Goal: Task Accomplishment & Management: Manage account settings

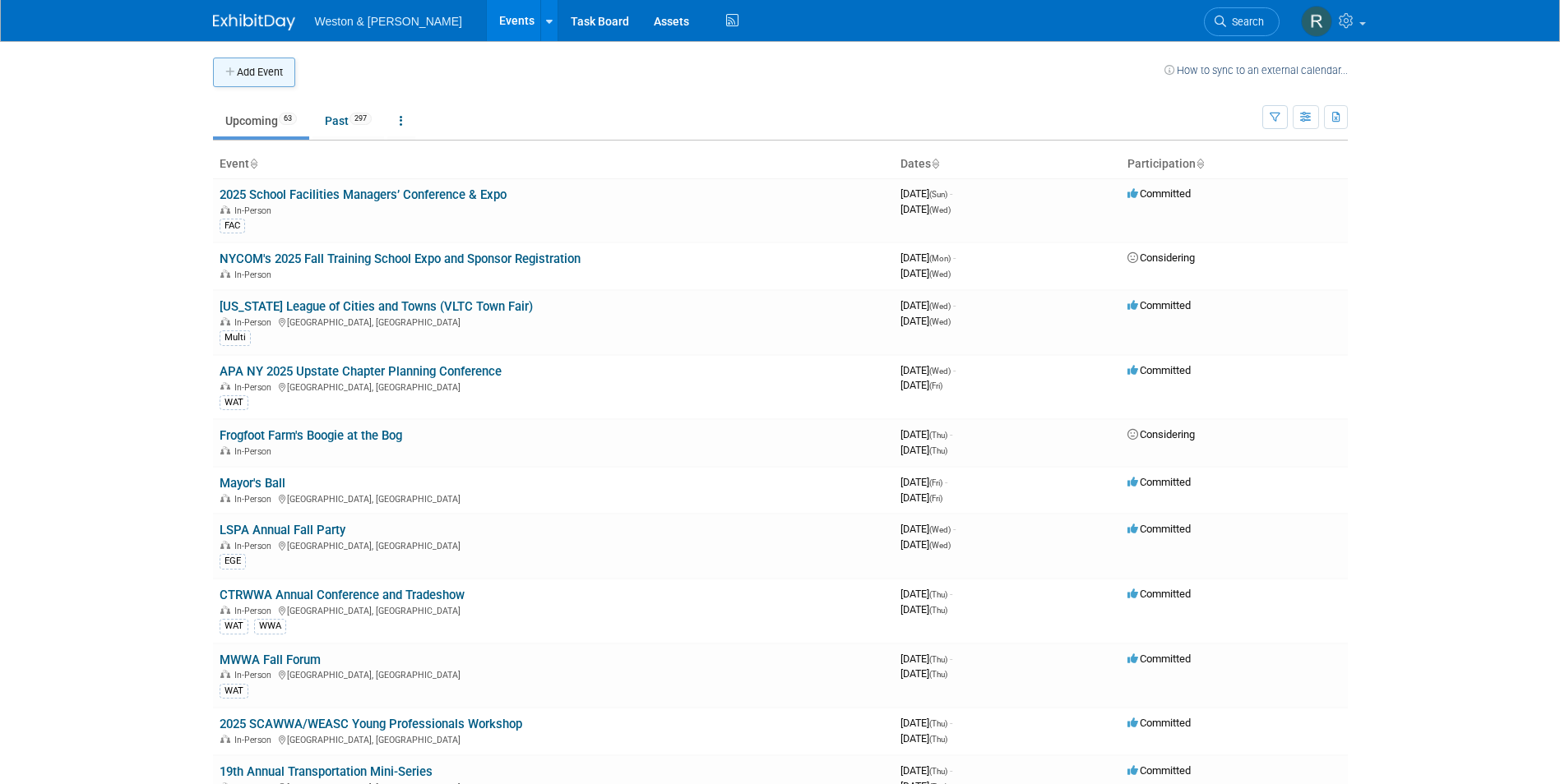
click at [262, 76] on button "Add Event" at bounding box center [254, 72] width 82 height 30
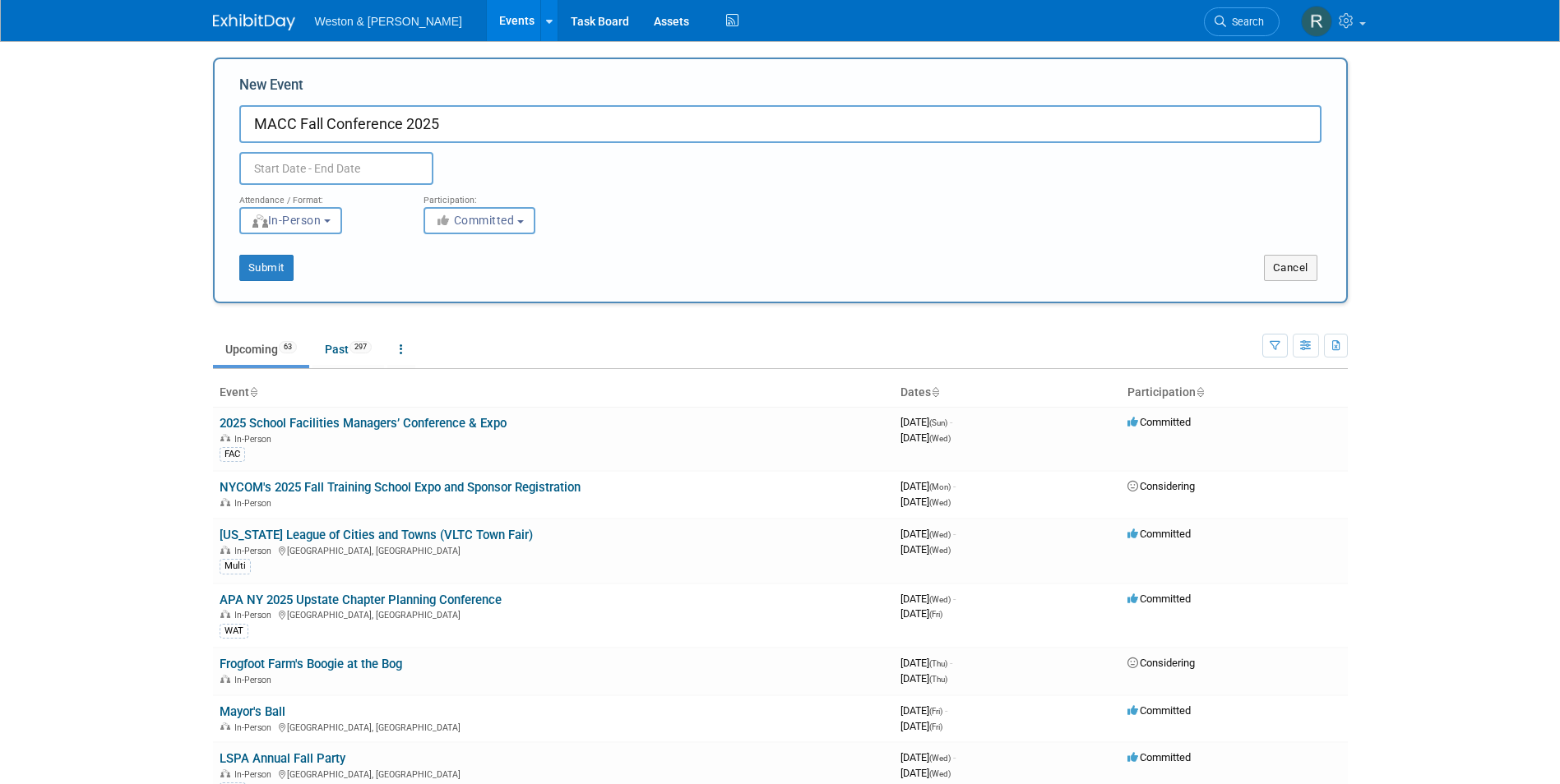
type input "MACC Fall Conference 2025"
click at [315, 180] on input "text" at bounding box center [336, 168] width 194 height 33
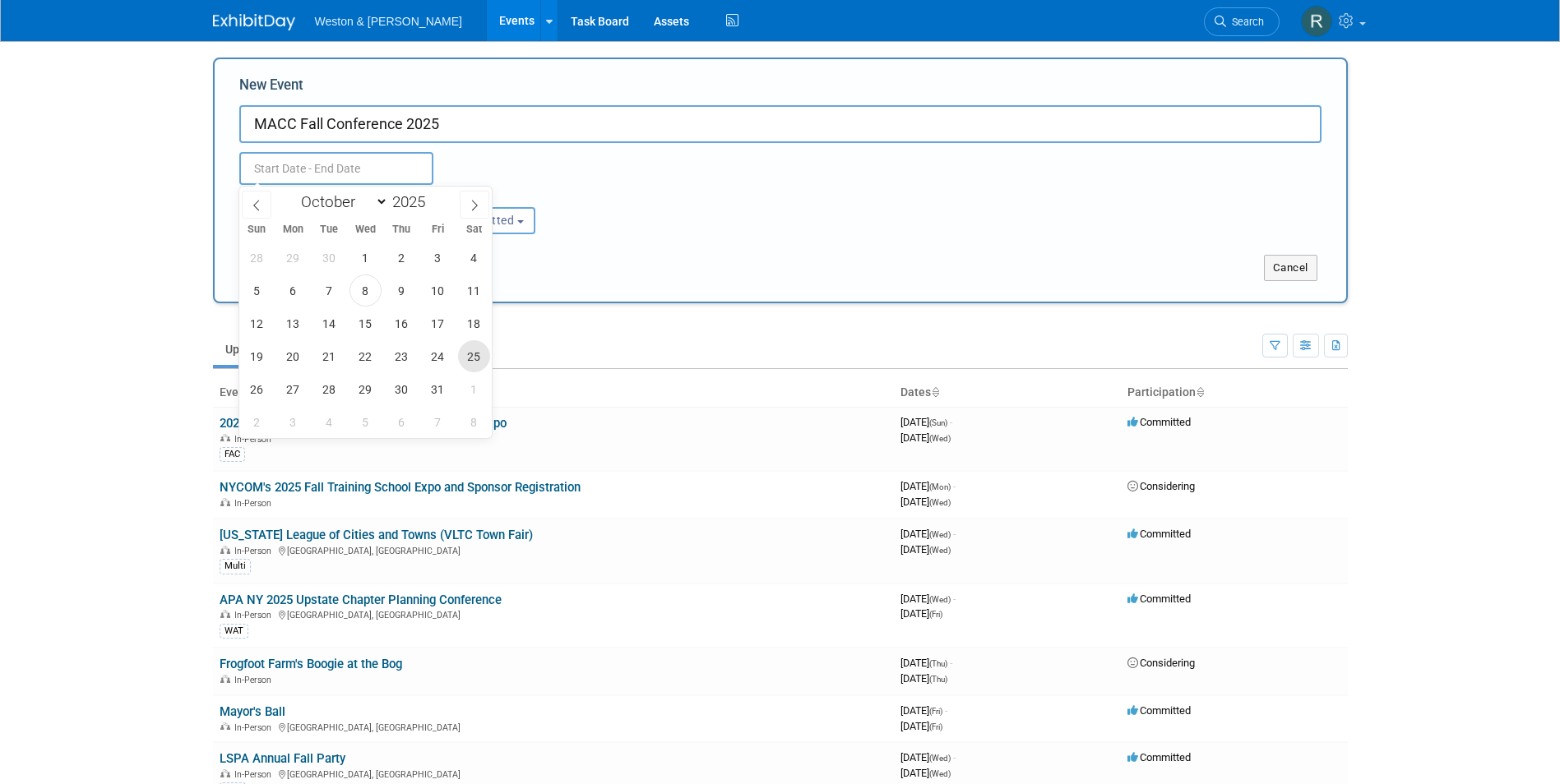
click at [463, 354] on span "25" at bounding box center [474, 356] width 32 height 32
type input "[DATE] to [DATE]"
click at [704, 227] on div "Attendance / Format: <img src="https://www.exhibitday.com/Images/Format-InPerso…" at bounding box center [780, 209] width 1107 height 49
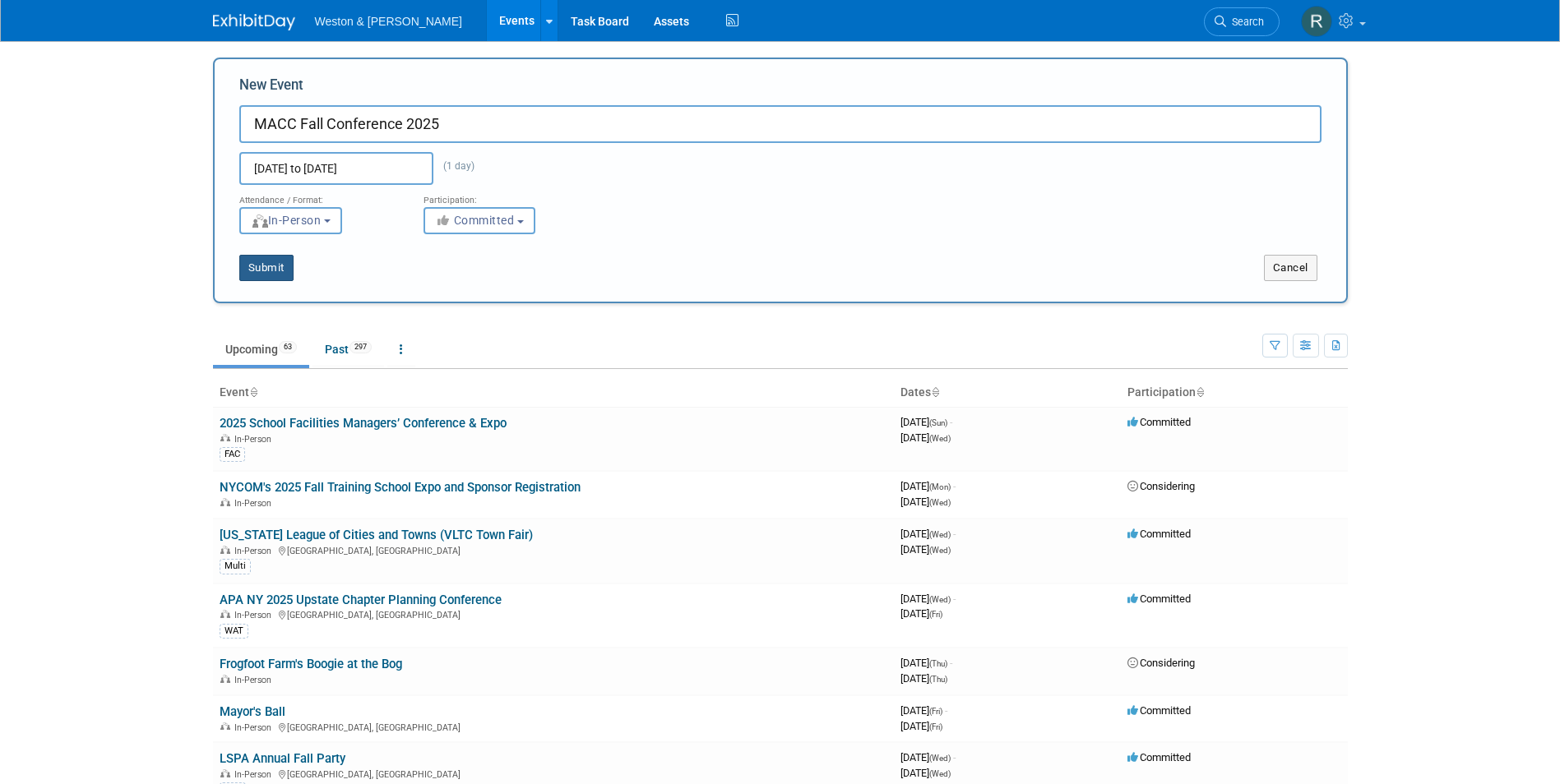
click at [271, 272] on button "Submit" at bounding box center [266, 267] width 54 height 26
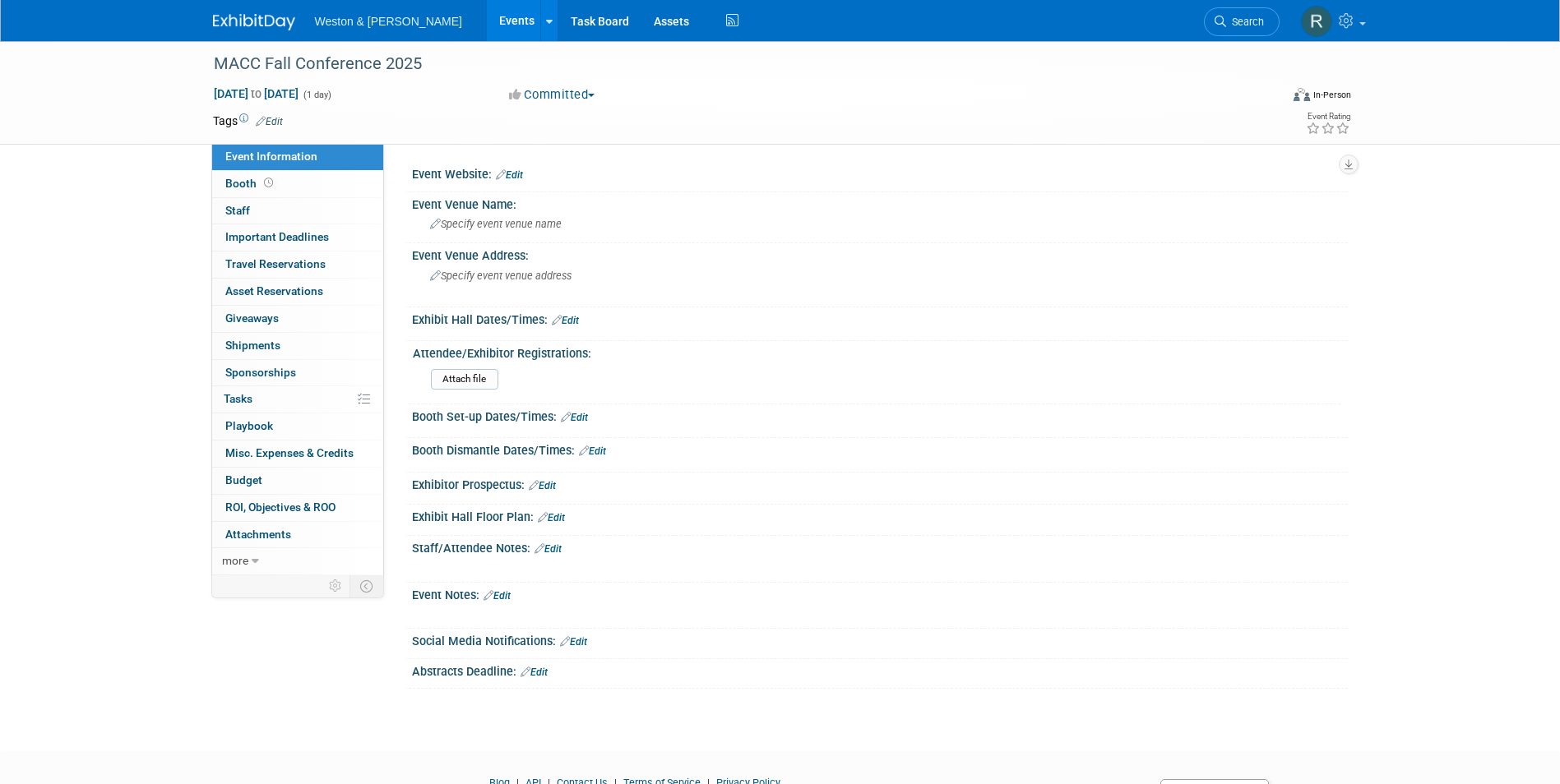
click at [521, 176] on link "Edit" at bounding box center [509, 174] width 27 height 12
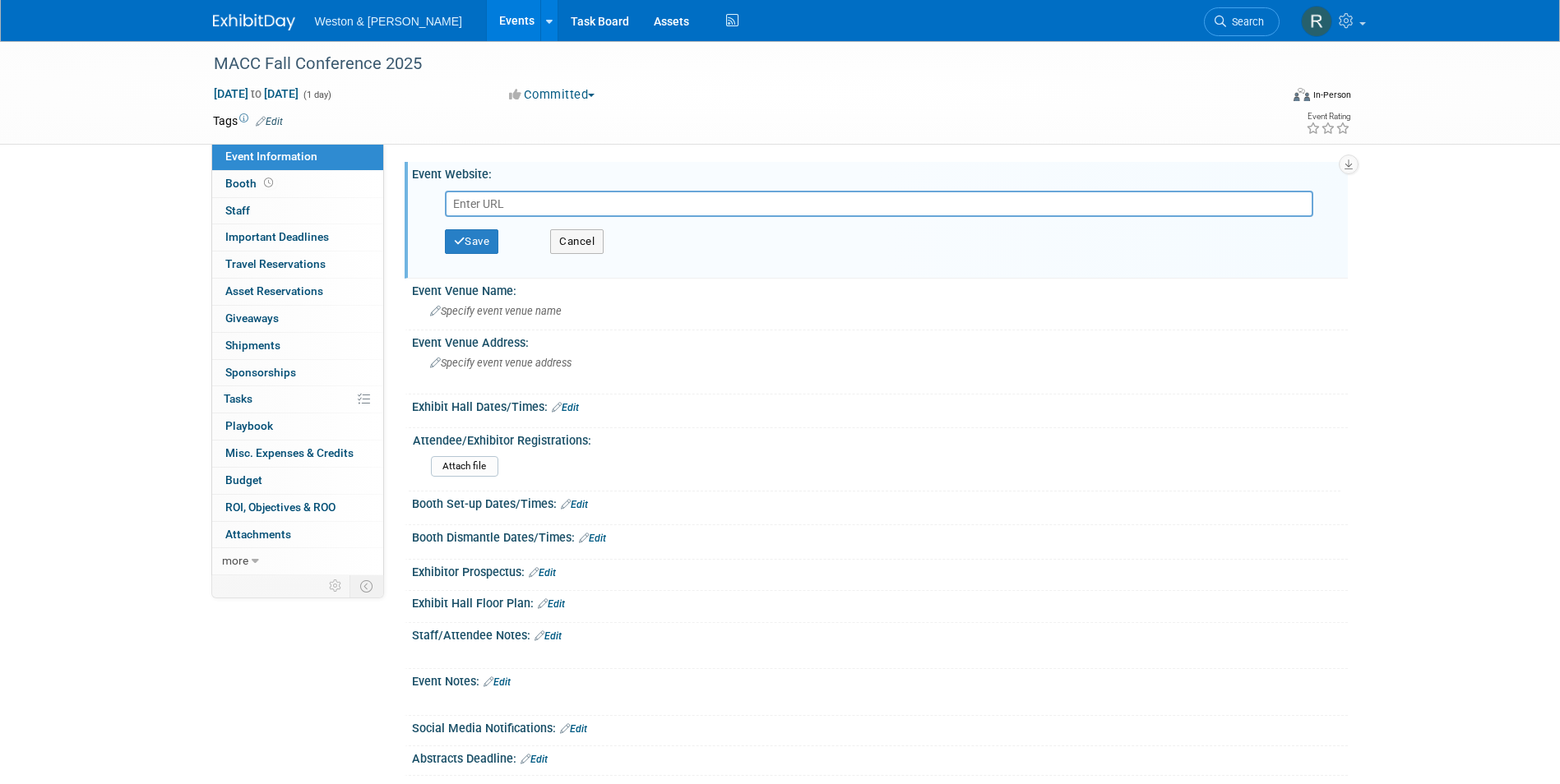
paste input "https://www.maccweb.org/page/Fall_Conference_2025"
type input "https://www.maccweb.org/page/Fall_Conference_2025"
click at [492, 239] on button "Save" at bounding box center [471, 241] width 54 height 24
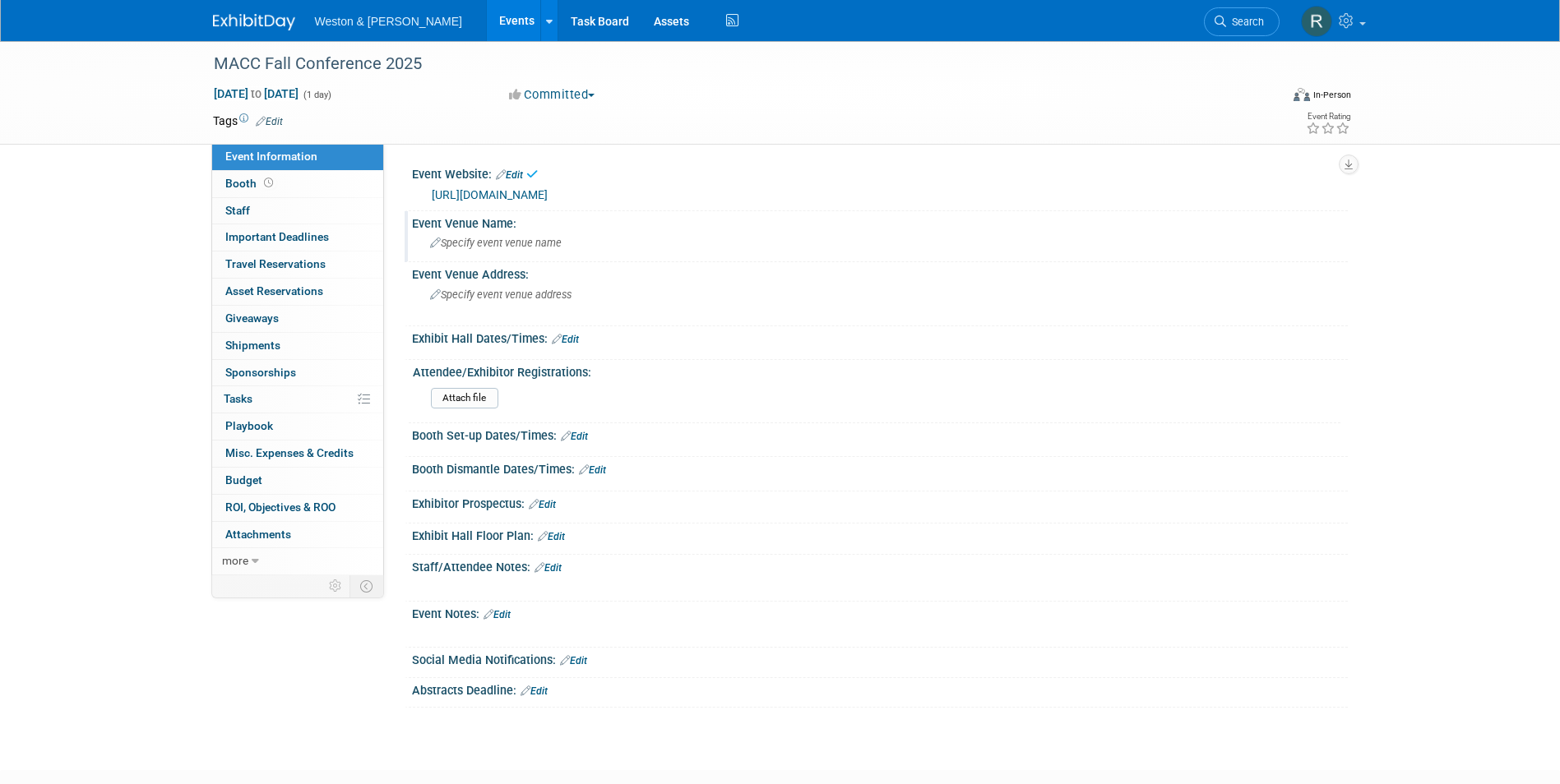
click at [488, 245] on span "Specify event venue name" at bounding box center [496, 243] width 131 height 13
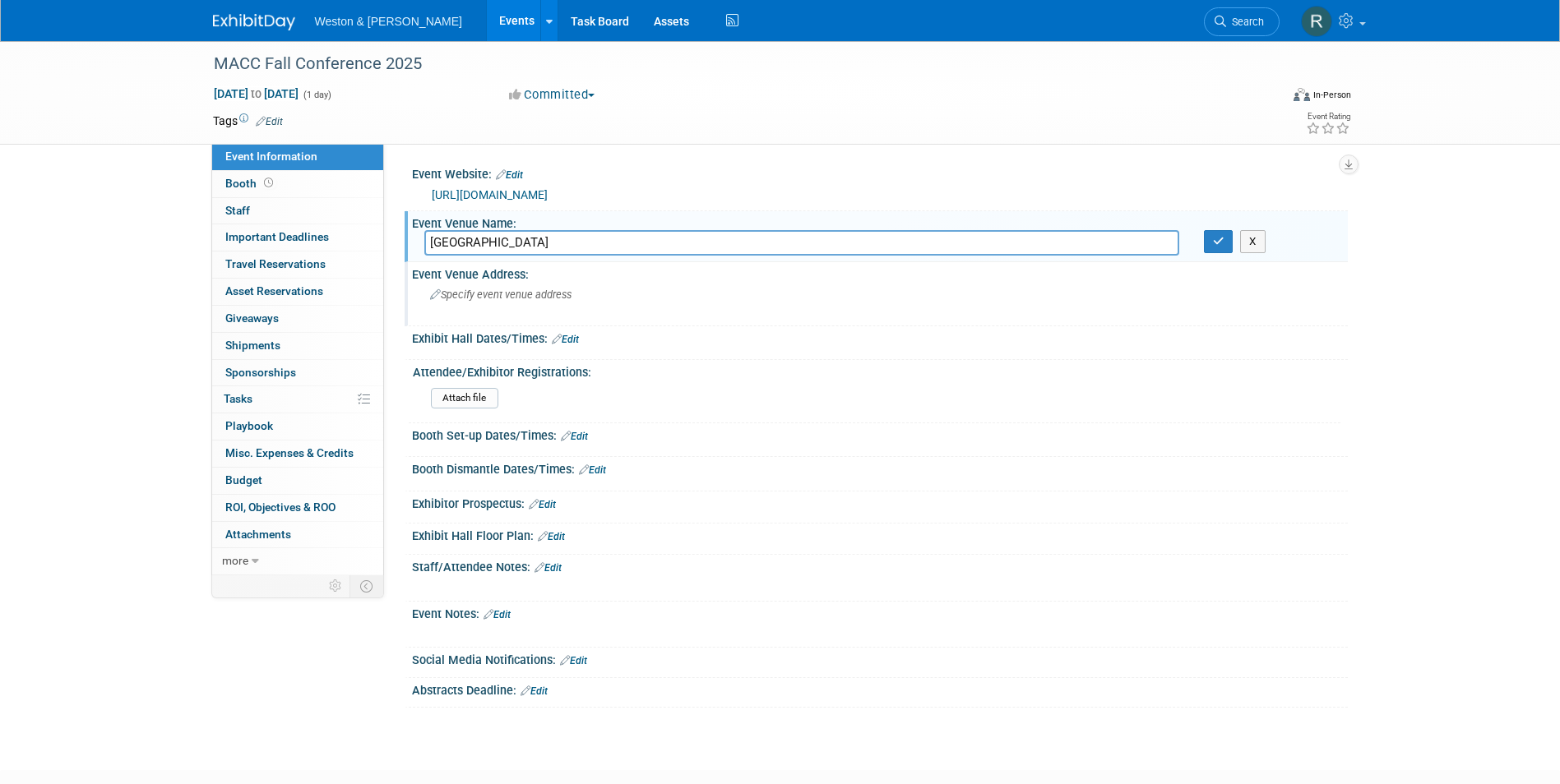
type input "Devons Common Center"
click at [517, 296] on span "Specify event venue address" at bounding box center [500, 295] width 141 height 13
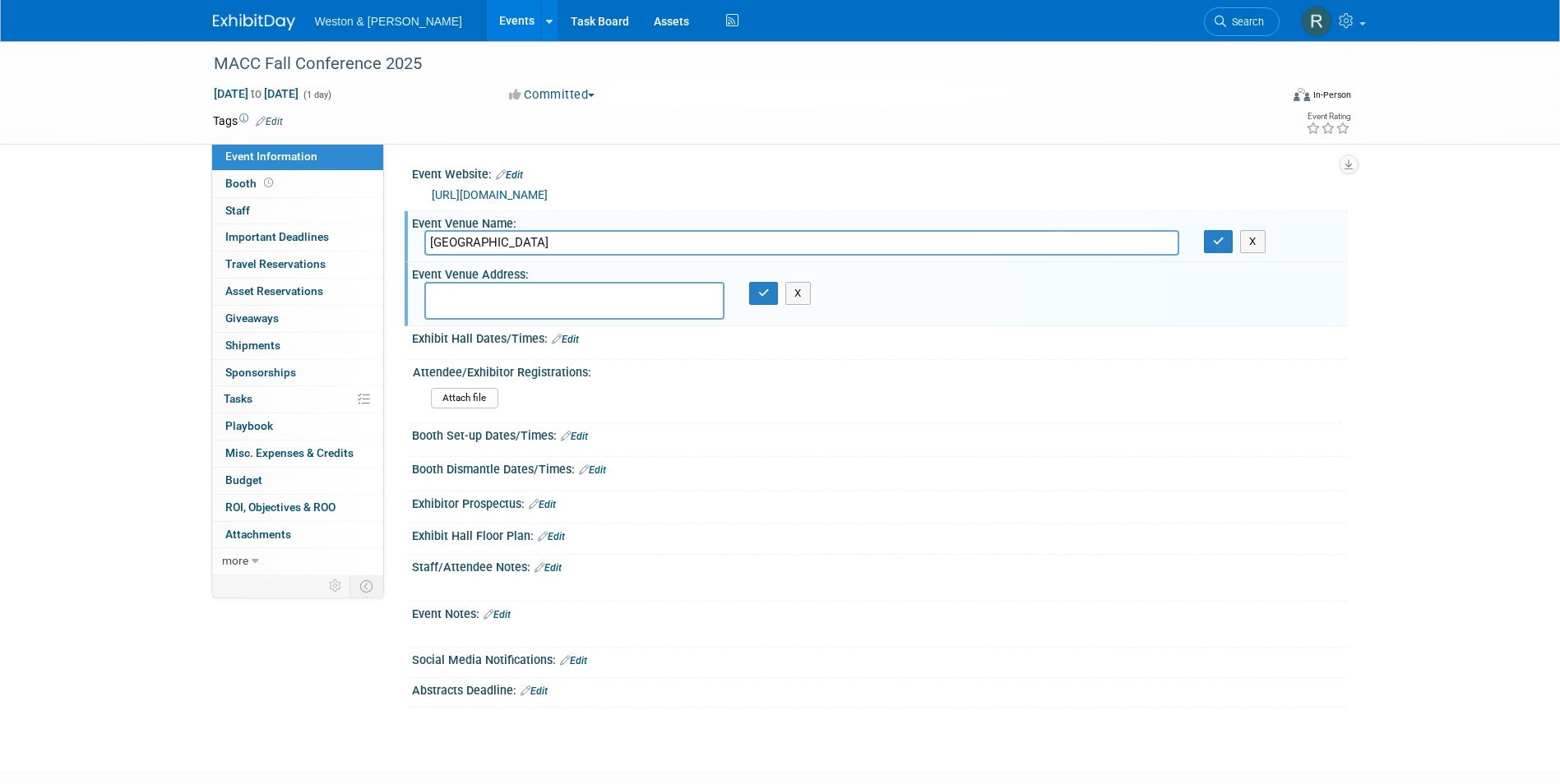
paste textarea "[STREET_ADDRESS][PERSON_NAME]"
type textarea "[STREET_ADDRESS][PERSON_NAME]"
click at [757, 293] on button "button" at bounding box center [764, 294] width 30 height 23
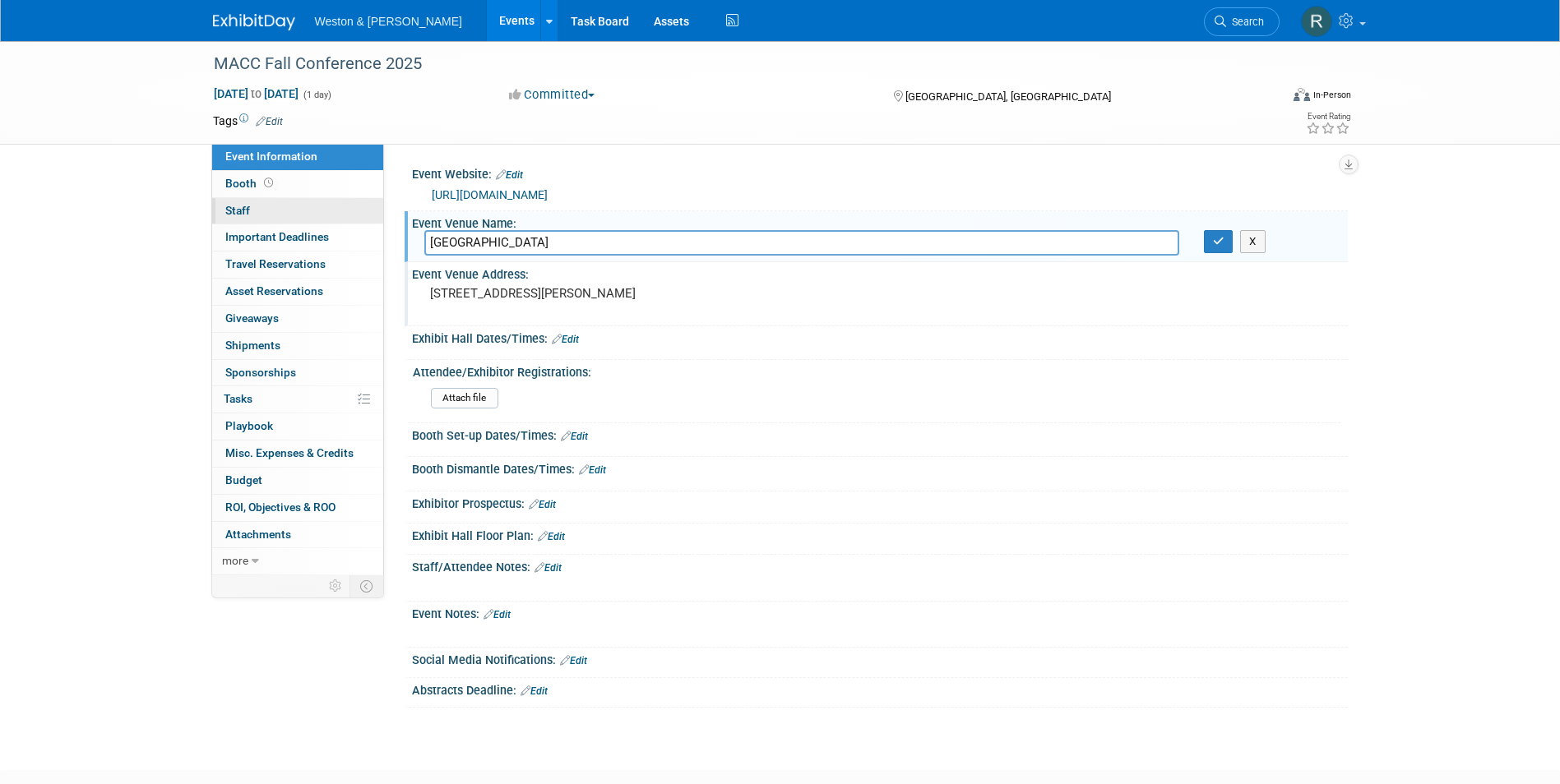
click at [262, 205] on link "0 Staff 0" at bounding box center [298, 210] width 171 height 26
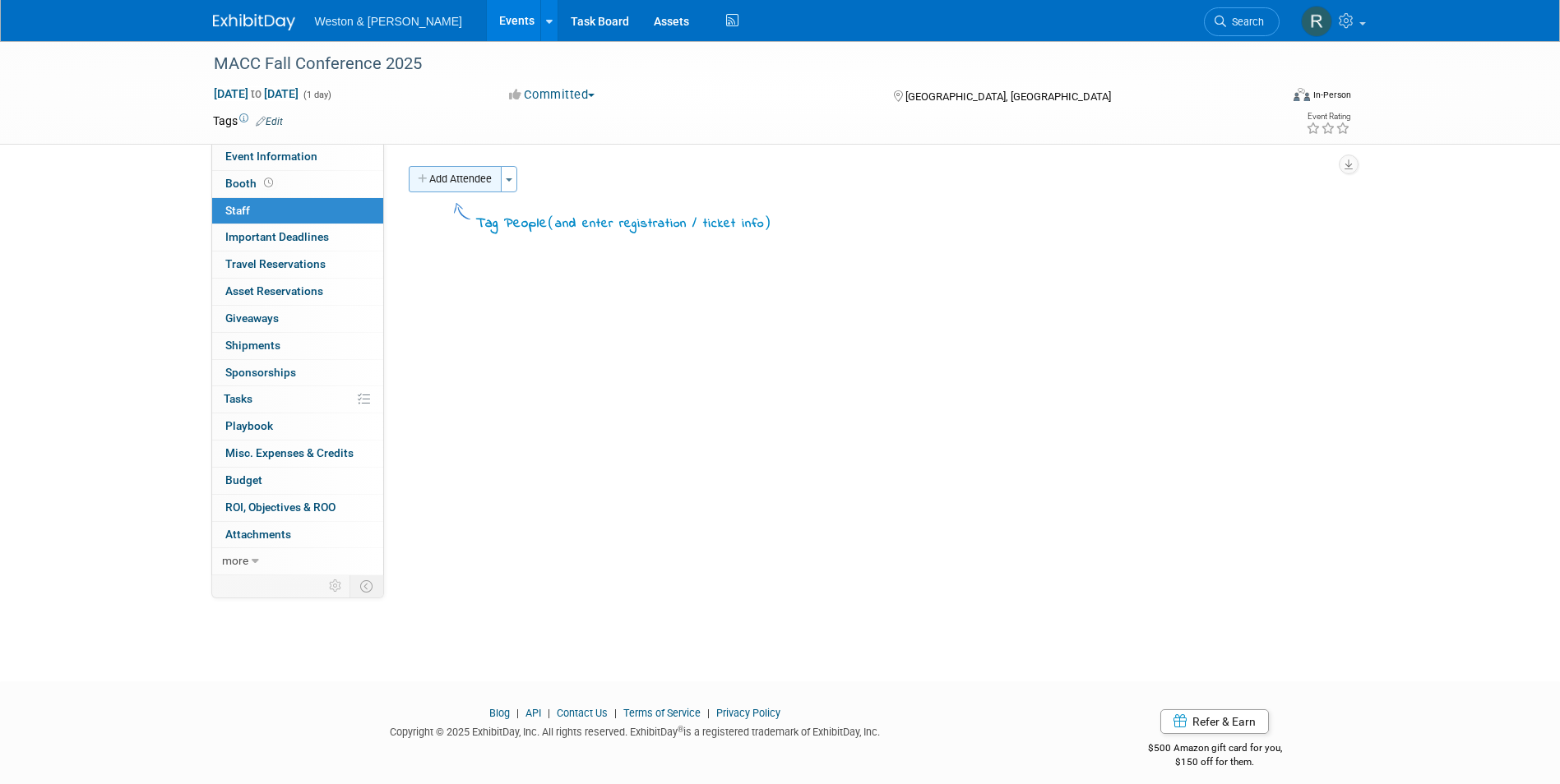
click at [453, 177] on button "Add Attendee" at bounding box center [454, 179] width 93 height 26
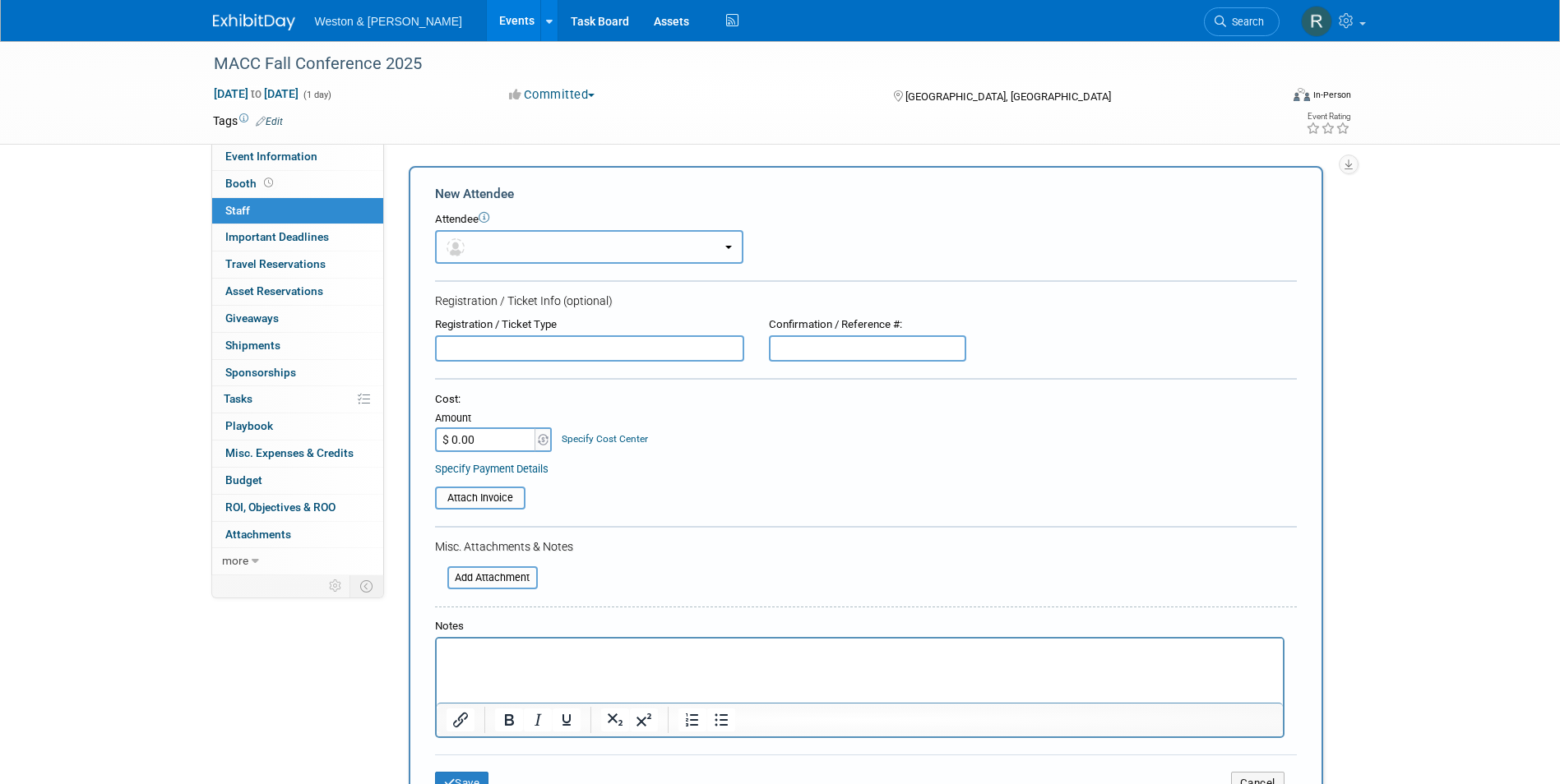
click at [531, 247] on button "button" at bounding box center [589, 246] width 309 height 33
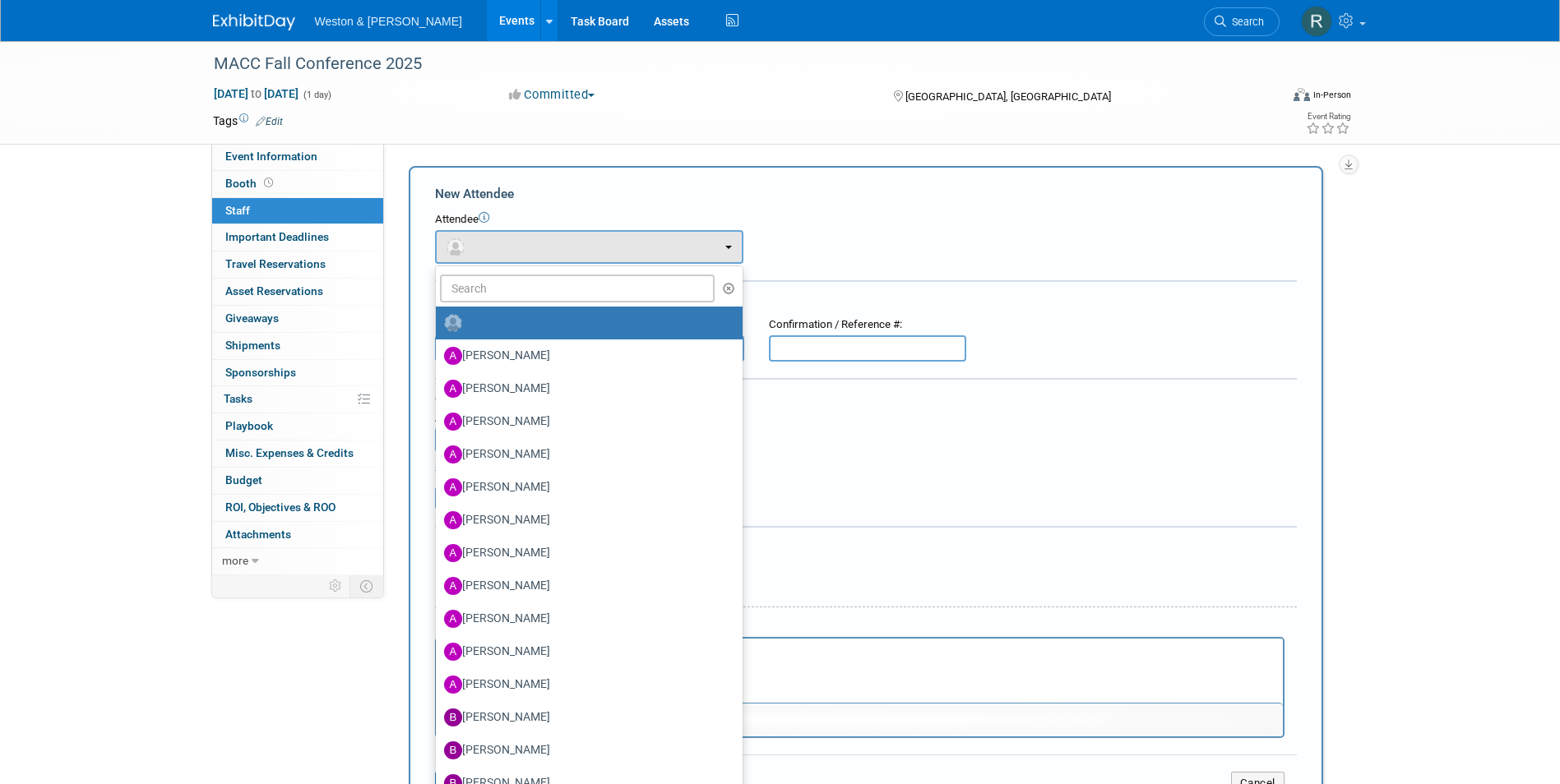
click at [838, 662] on html at bounding box center [858, 650] width 847 height 23
click at [849, 541] on div "Misc. Attachments & Notes" at bounding box center [866, 547] width 862 height 16
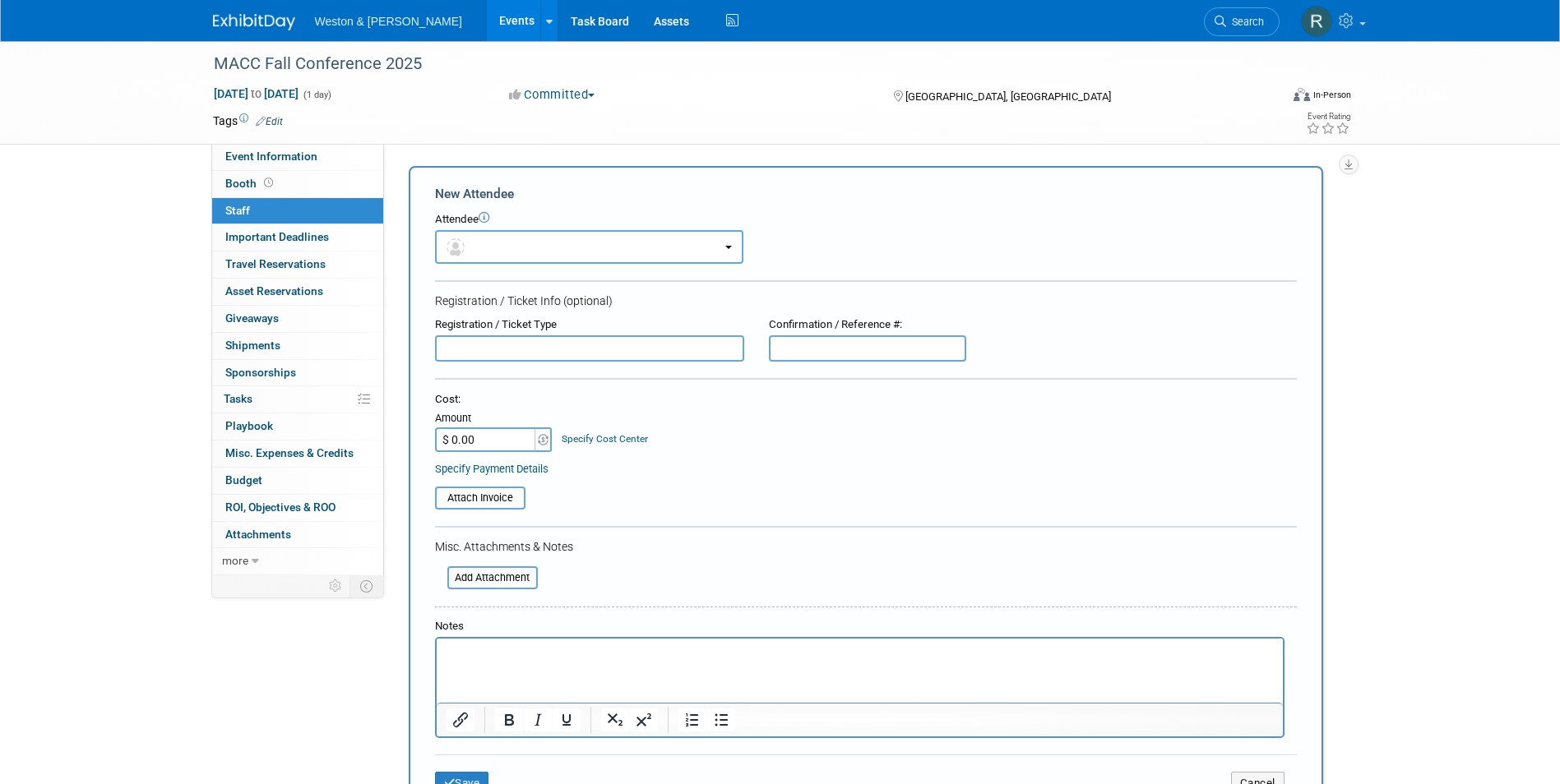
click at [489, 655] on p "Rich Text Area. Press ALT-0 for help." at bounding box center [858, 653] width 827 height 16
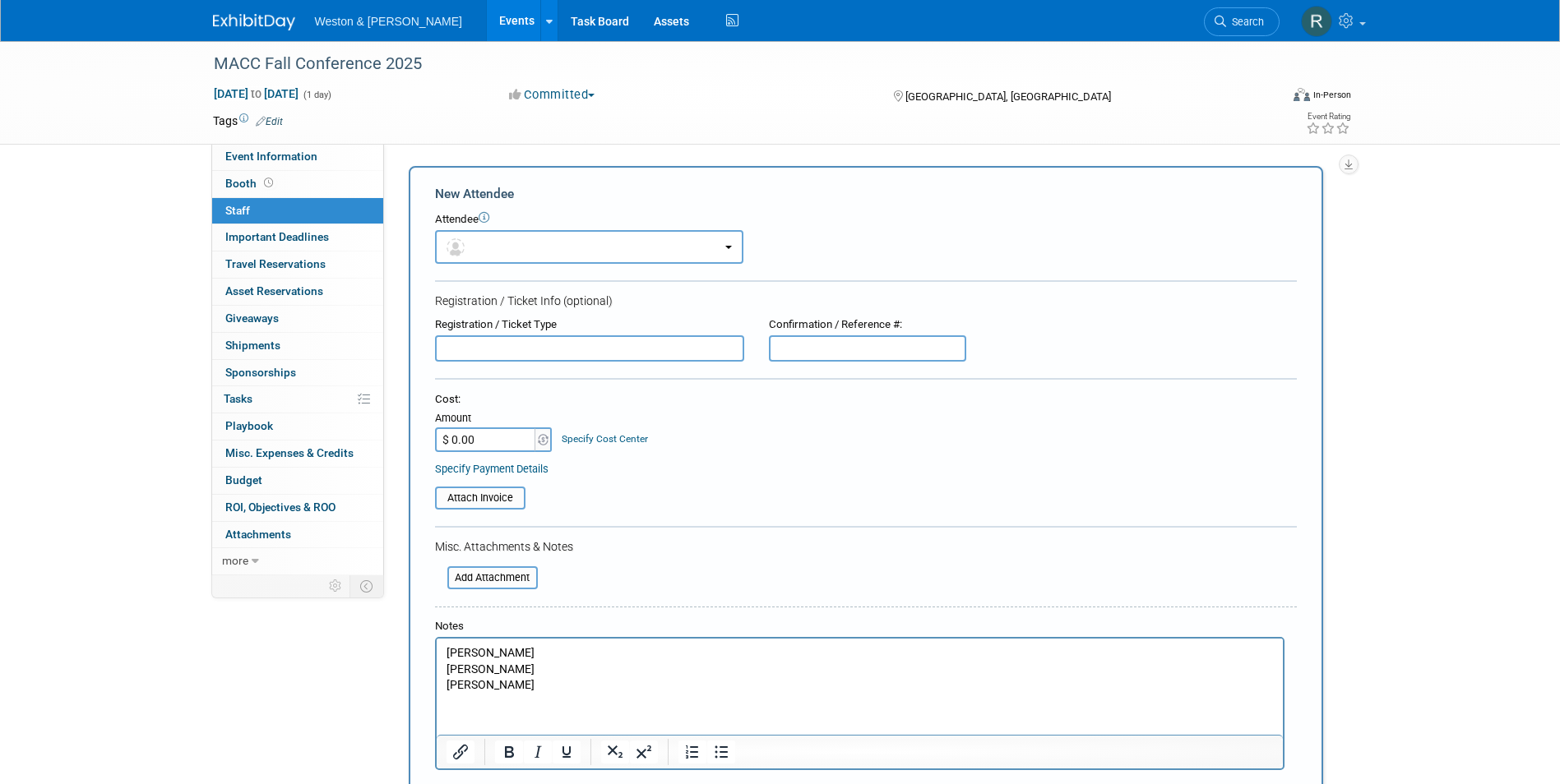
click at [451, 650] on p "Shelly McComb Alex Dwyer Jacob Callaghan" at bounding box center [858, 669] width 827 height 49
click at [509, 441] on input "$ 0.00" at bounding box center [487, 439] width 103 height 24
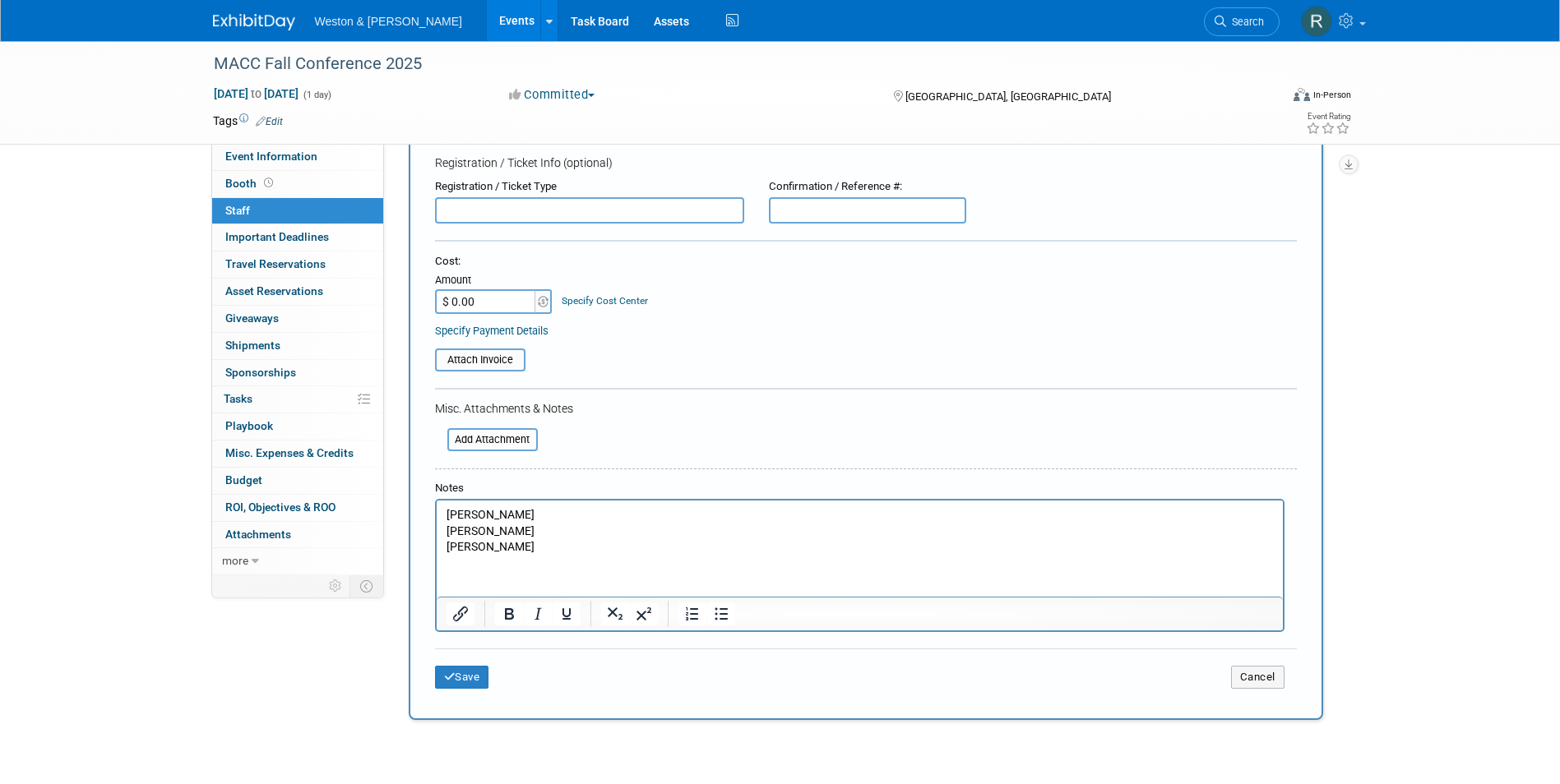
scroll to position [269, 0]
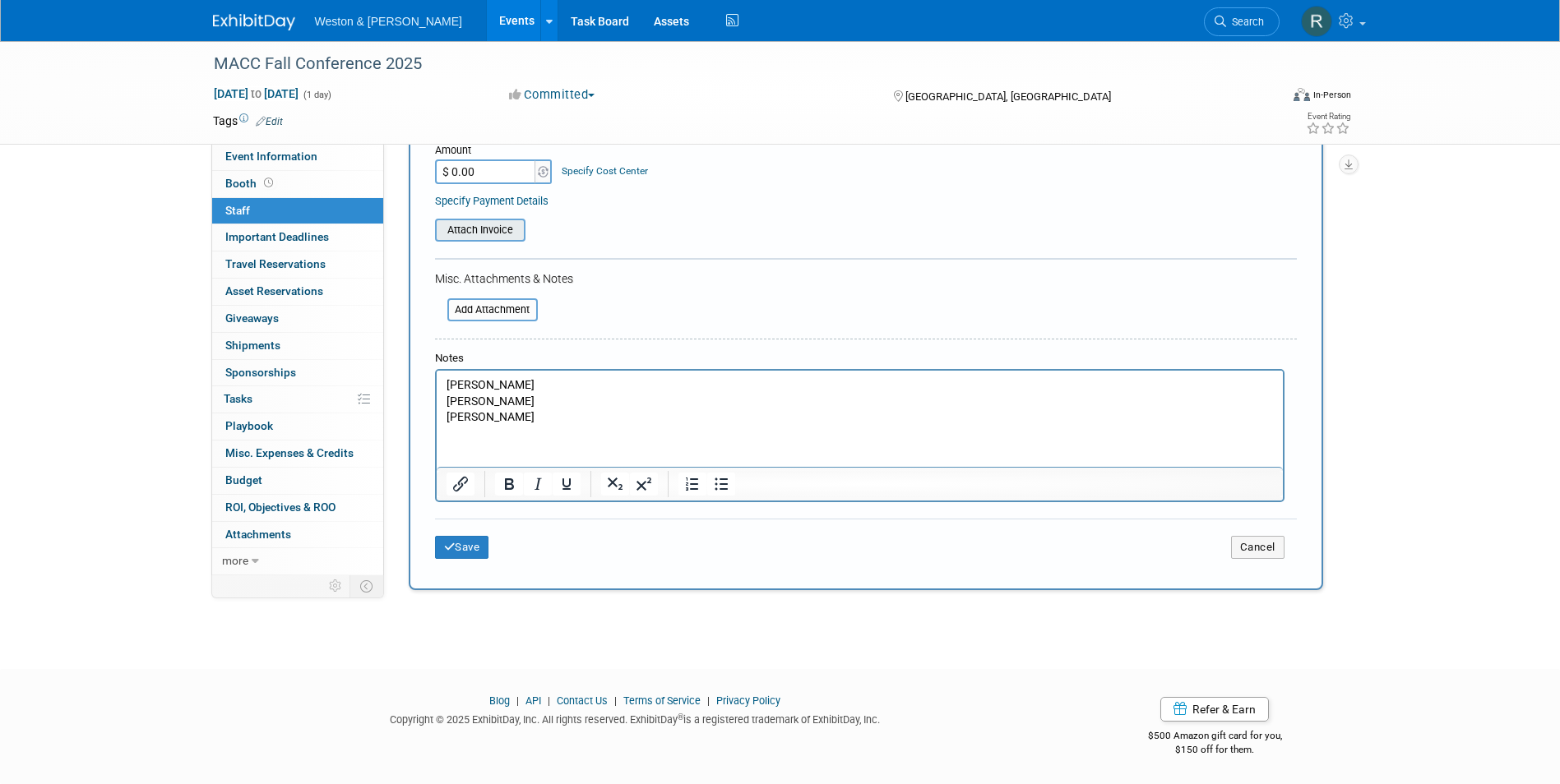
click at [506, 230] on input "file" at bounding box center [426, 230] width 196 height 20
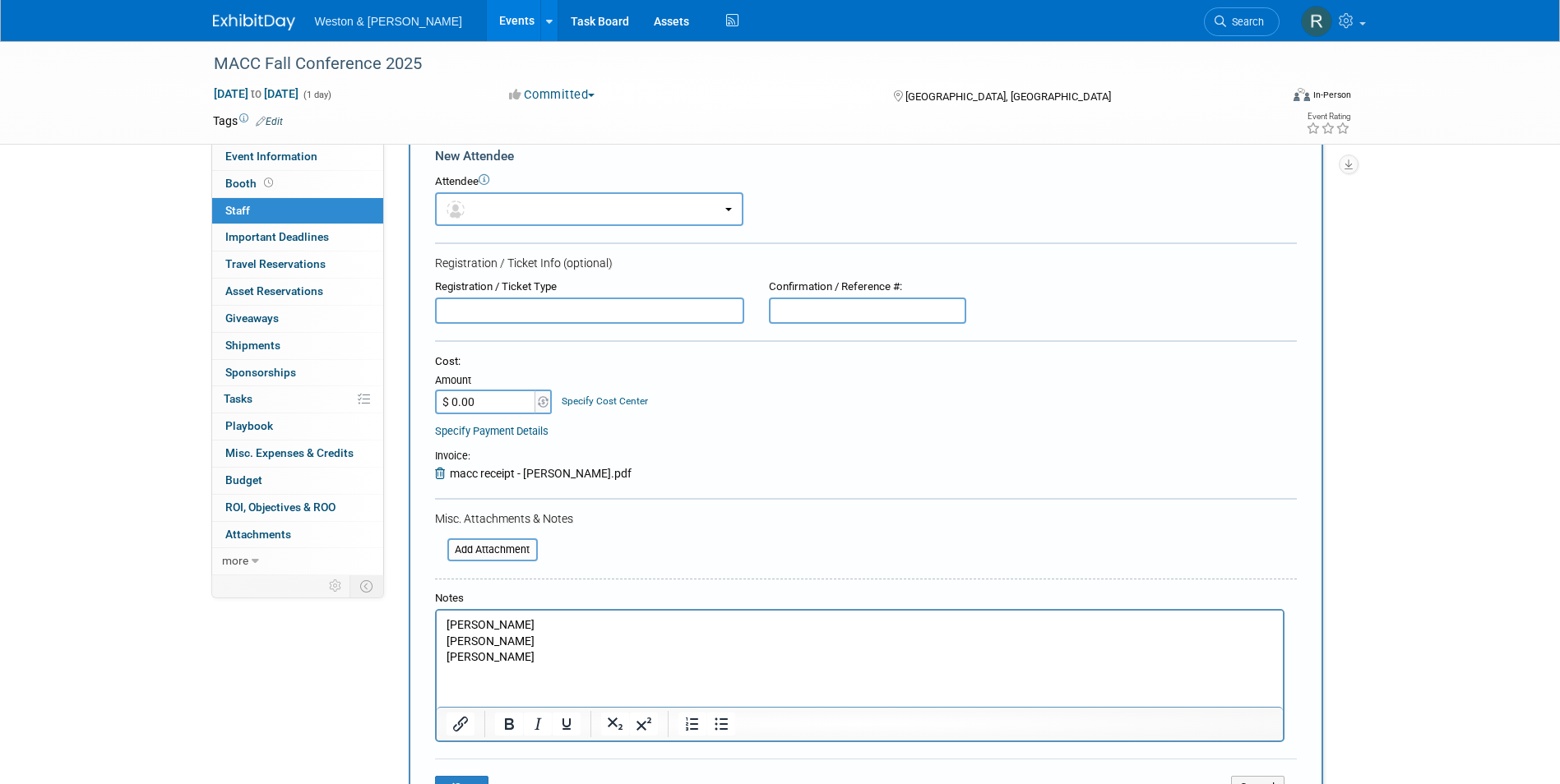
scroll to position [22, 0]
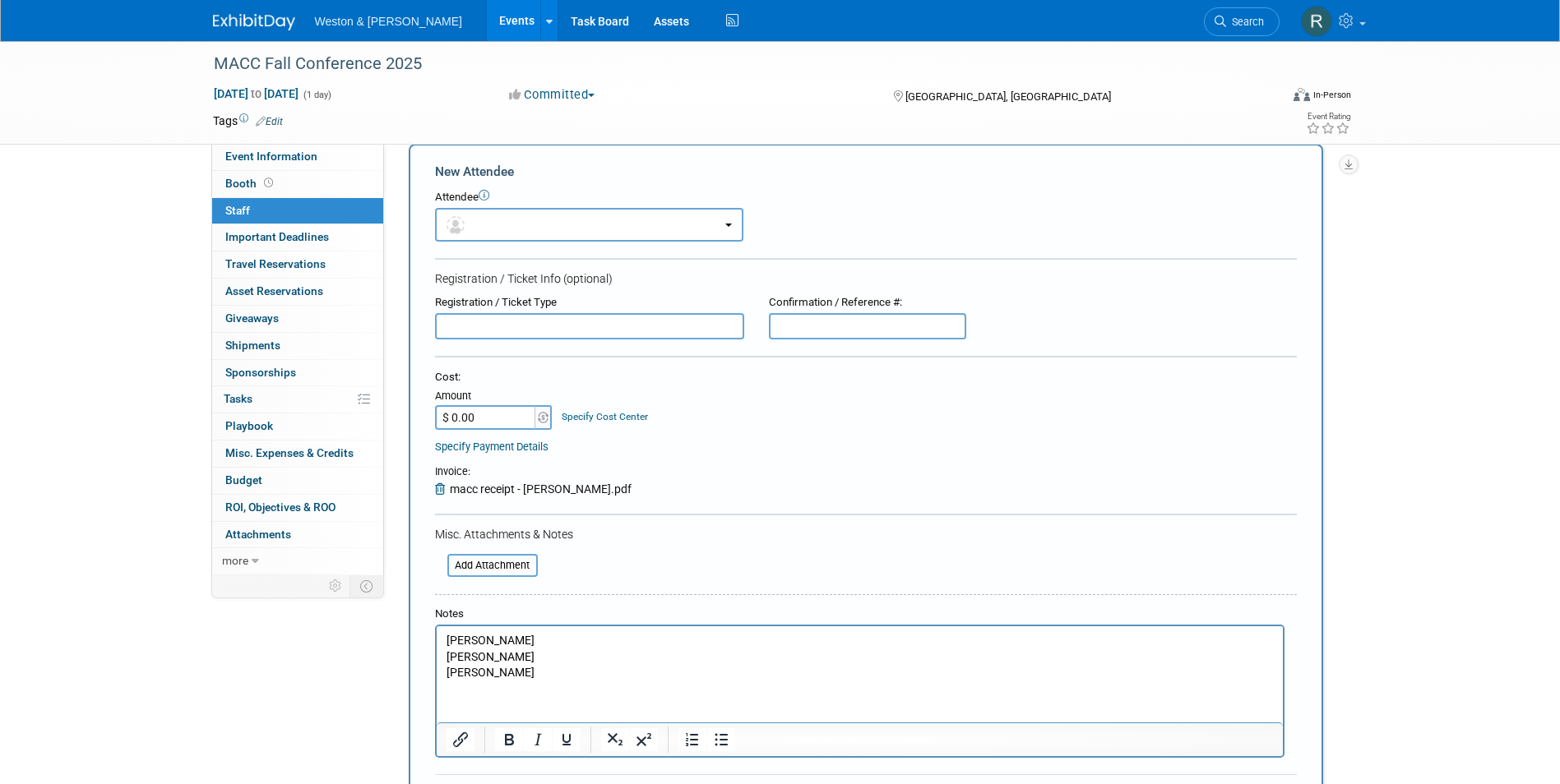
click at [479, 414] on input "$ 0.00" at bounding box center [487, 417] width 103 height 24
drag, startPoint x: 488, startPoint y: 415, endPoint x: 345, endPoint y: 426, distance: 143.4
click at [345, 425] on div "Event Information Event Info Booth Booth 0 Staff 0 Staff Important Deadlines Im…" at bounding box center [780, 441] width 1160 height 843
type input "$ 180.00"
drag, startPoint x: 509, startPoint y: 668, endPoint x: 445, endPoint y: 664, distance: 64.1
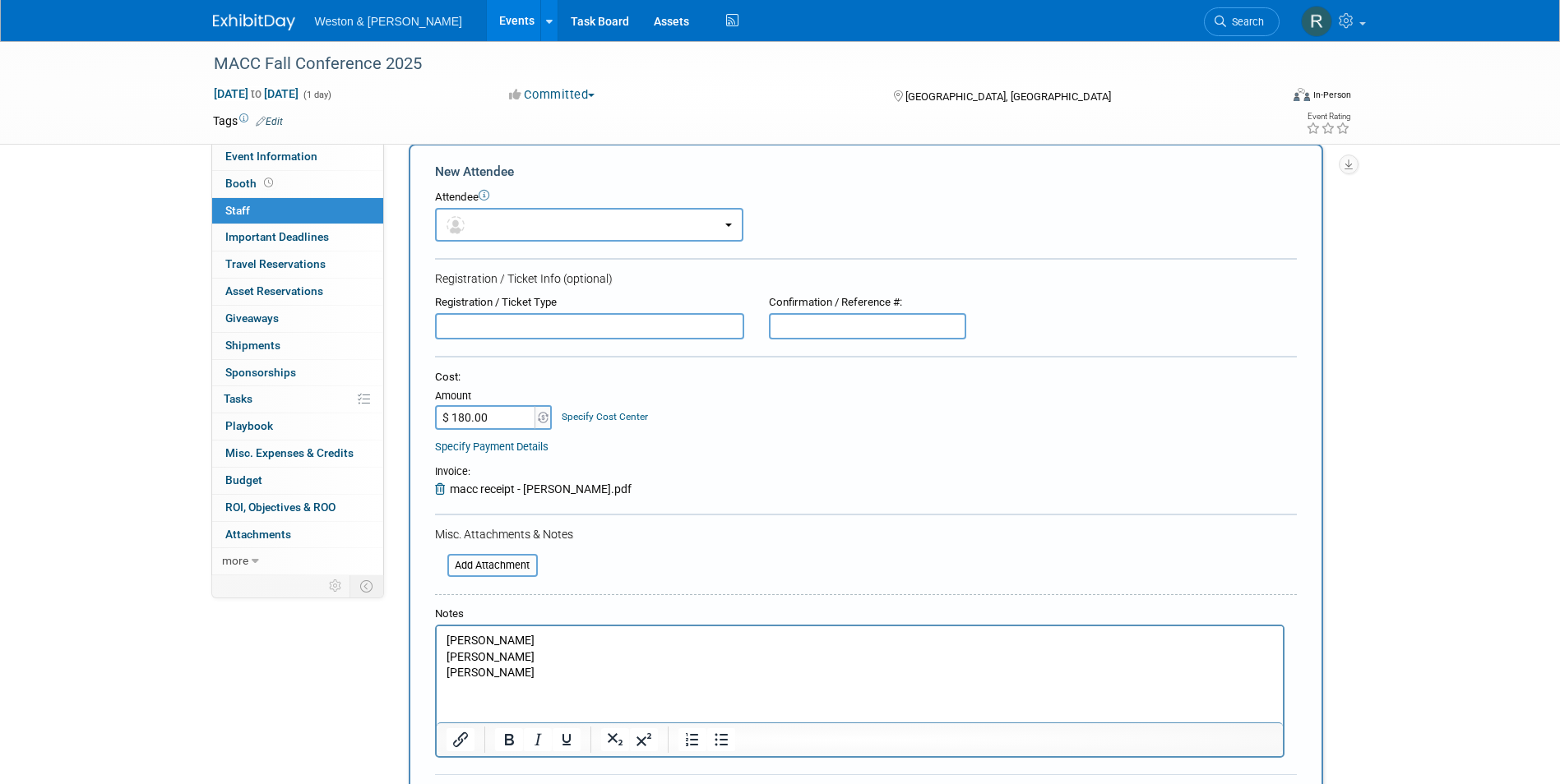
click at [445, 664] on p "Shelly McComb Alex Dwyer Jacob Callaghan" at bounding box center [858, 657] width 827 height 49
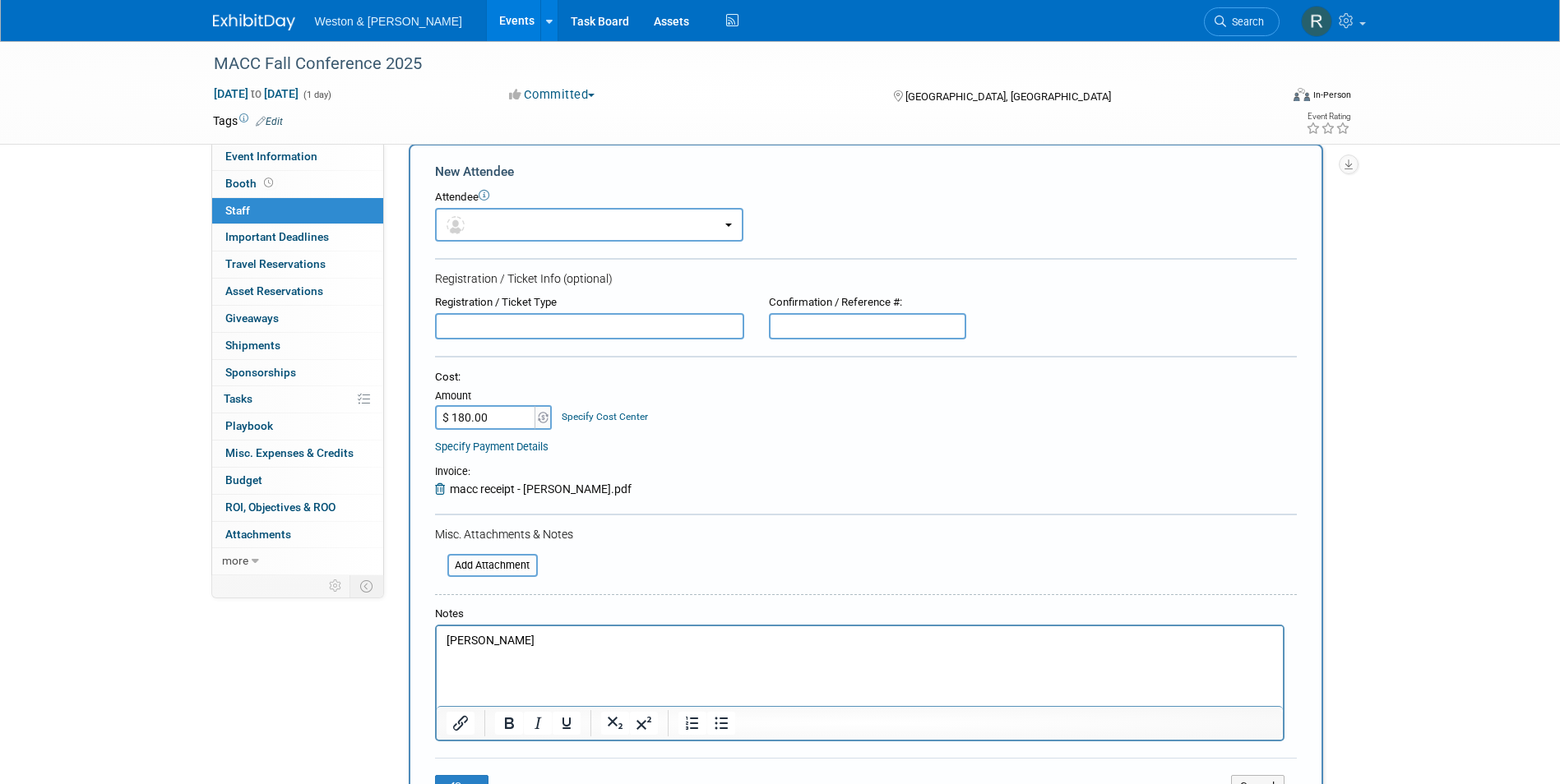
click at [310, 695] on div "Event Information Event Info Booth Booth 0 Staff 0 Staff Important Deadlines Im…" at bounding box center [780, 432] width 1160 height 826
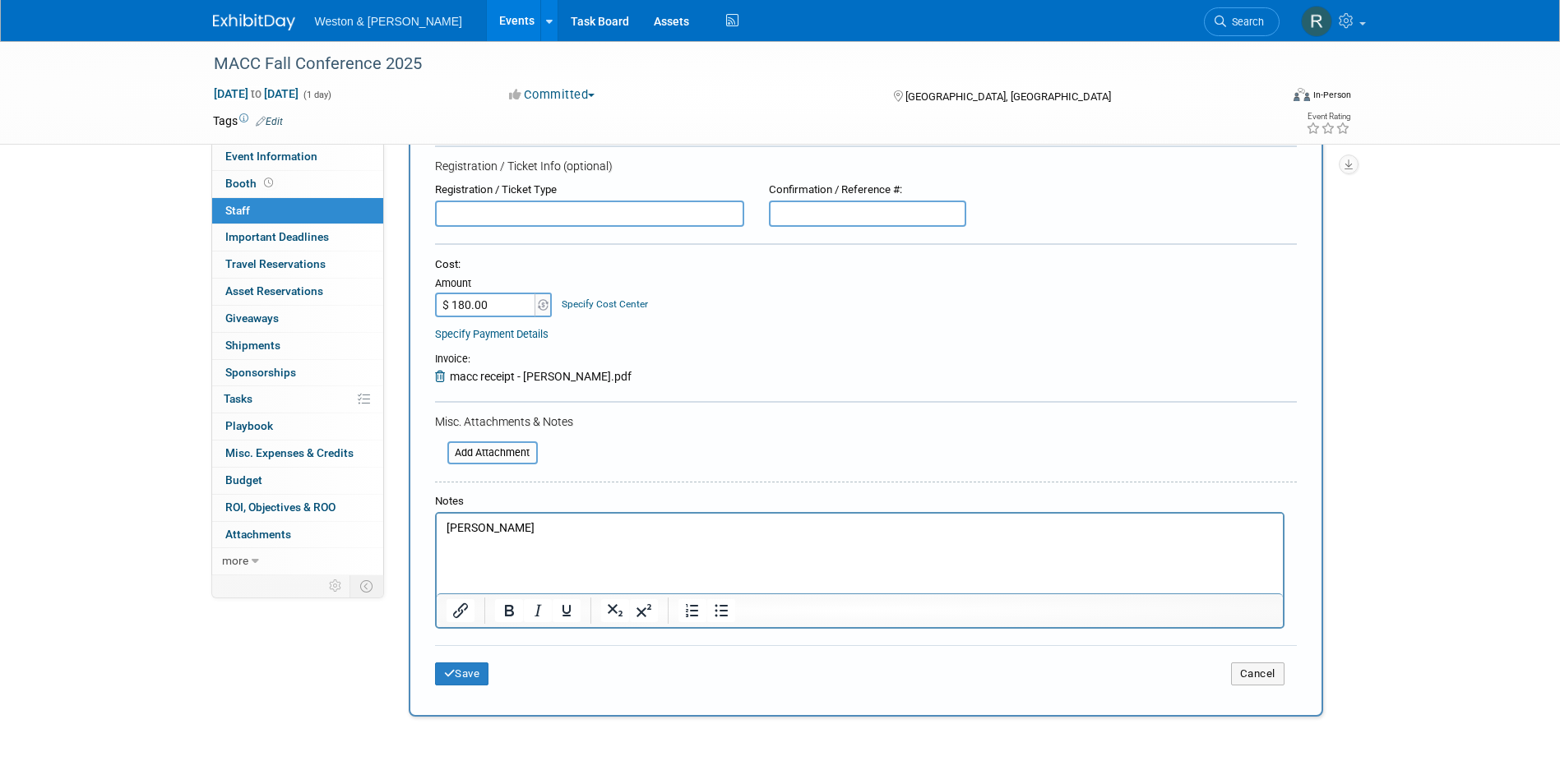
scroll to position [153, 0]
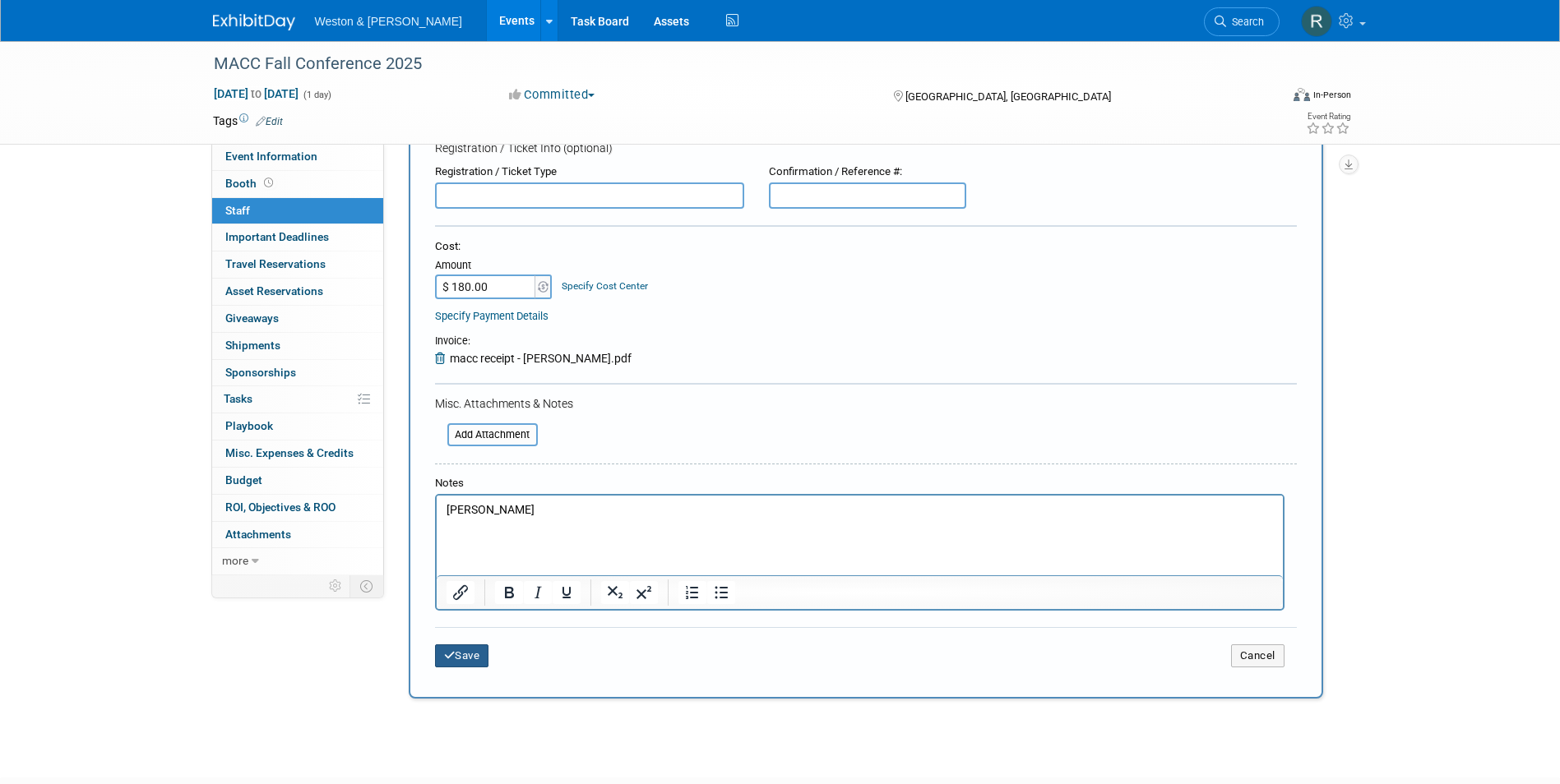
click at [463, 657] on button "Save" at bounding box center [462, 656] width 54 height 23
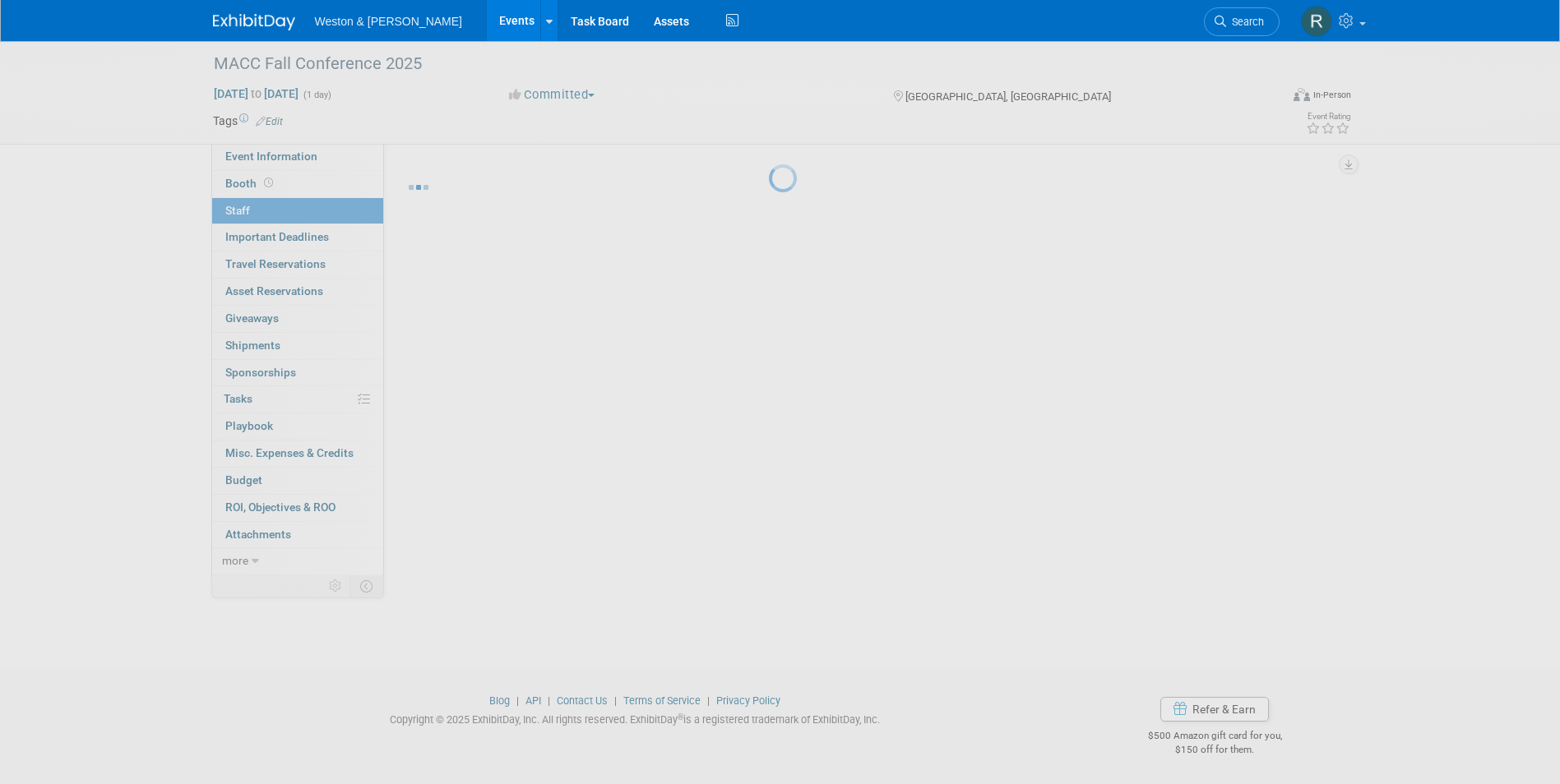
scroll to position [13, 0]
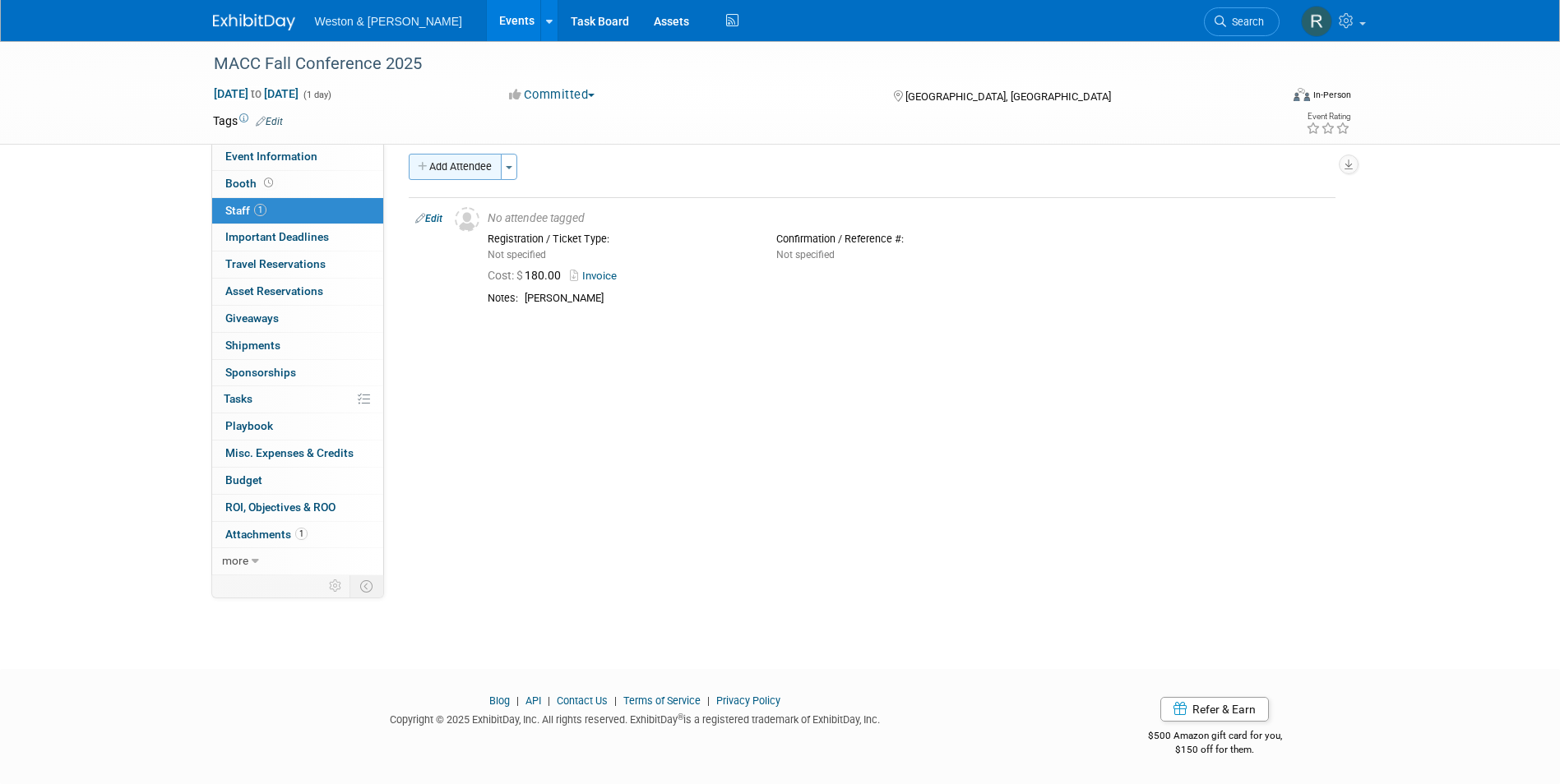
click at [462, 162] on button "Add Attendee" at bounding box center [454, 166] width 93 height 26
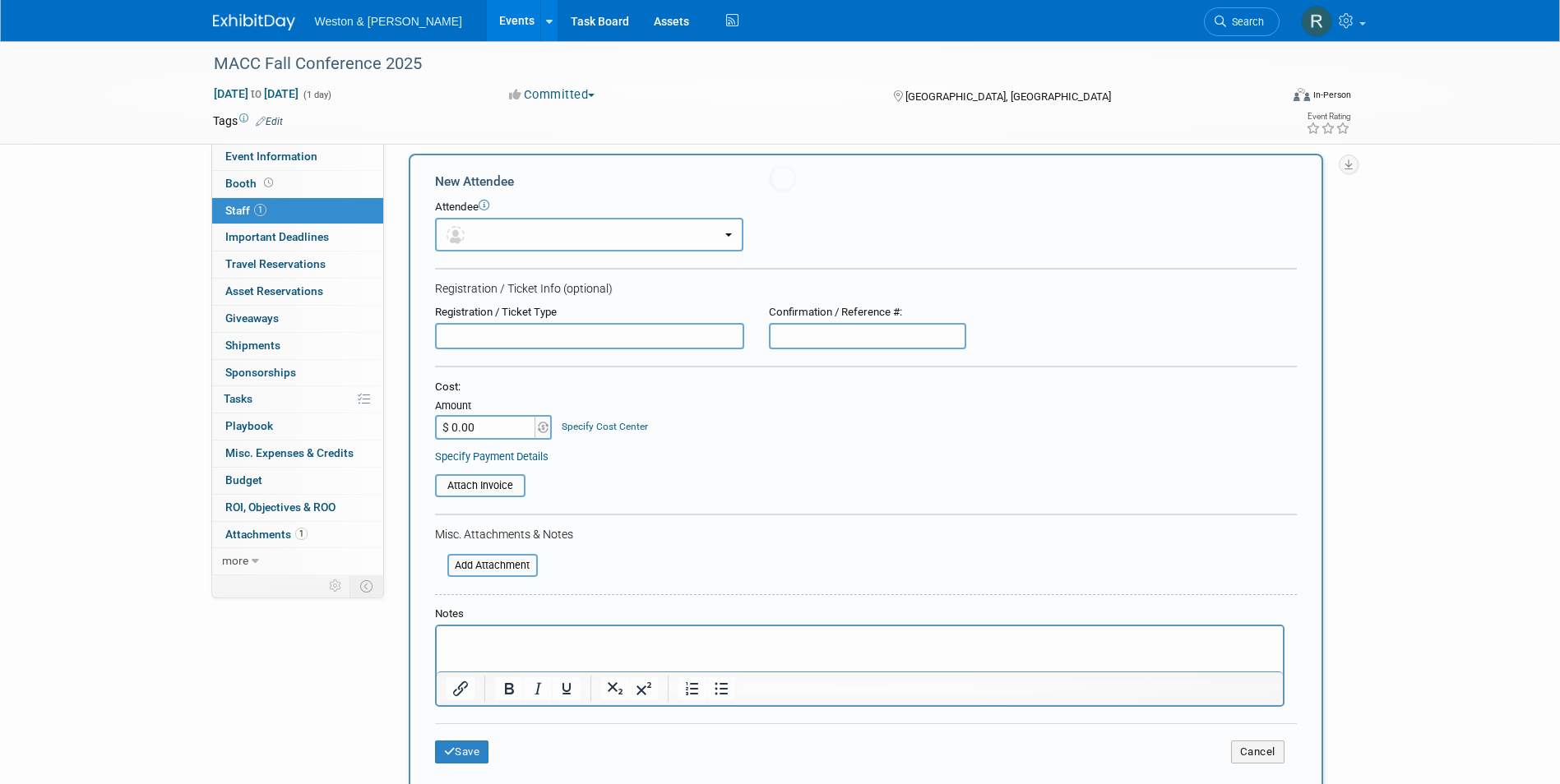
scroll to position [0, 0]
click at [526, 636] on p "Rich Text Area. Press ALT-0 for help." at bounding box center [858, 641] width 827 height 16
click at [483, 437] on input "$ 0.00" at bounding box center [487, 427] width 103 height 24
type input "$ 180.00"
click at [475, 477] on input "file" at bounding box center [426, 486] width 196 height 20
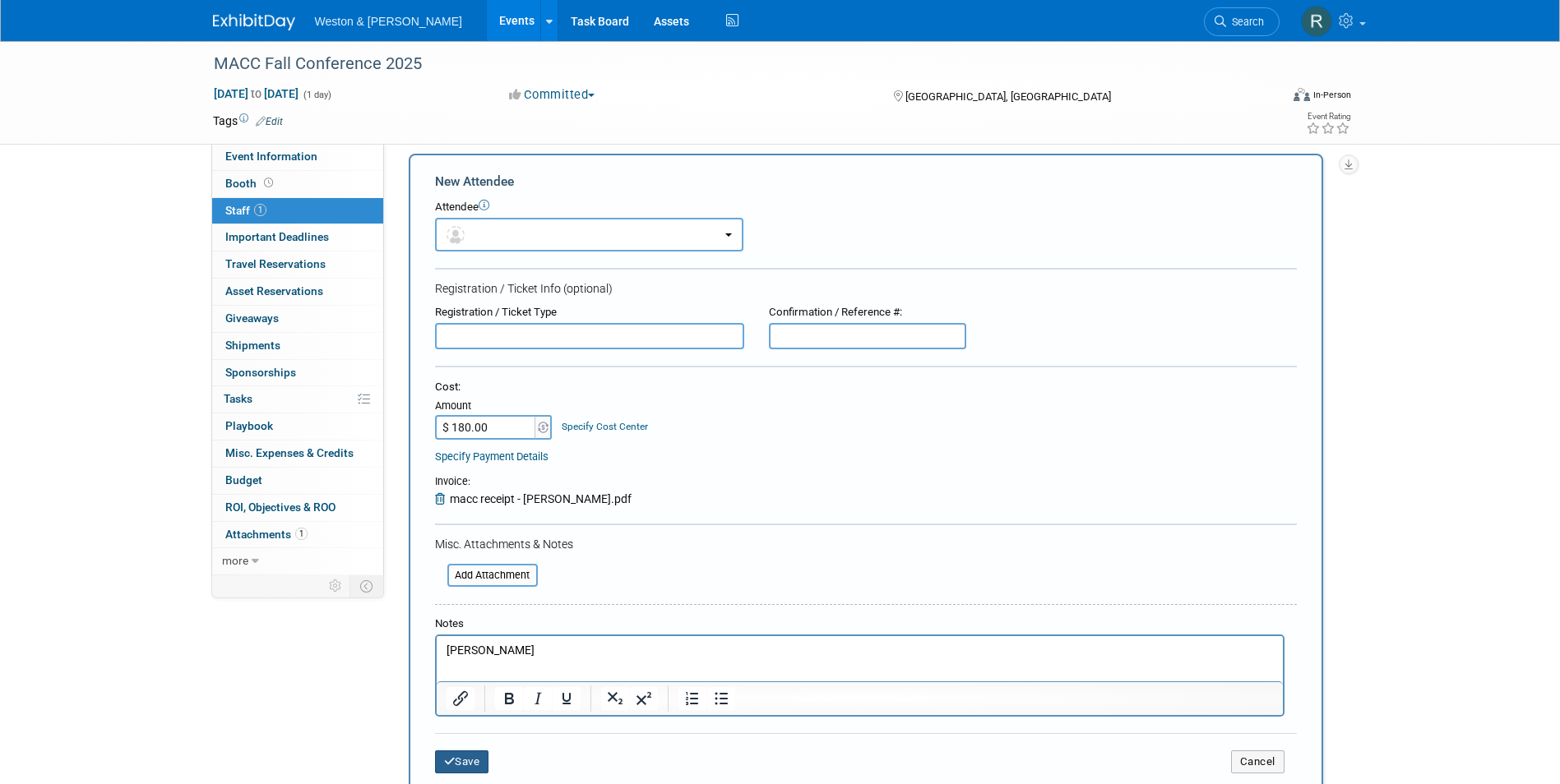
click at [463, 761] on button "Save" at bounding box center [462, 762] width 54 height 23
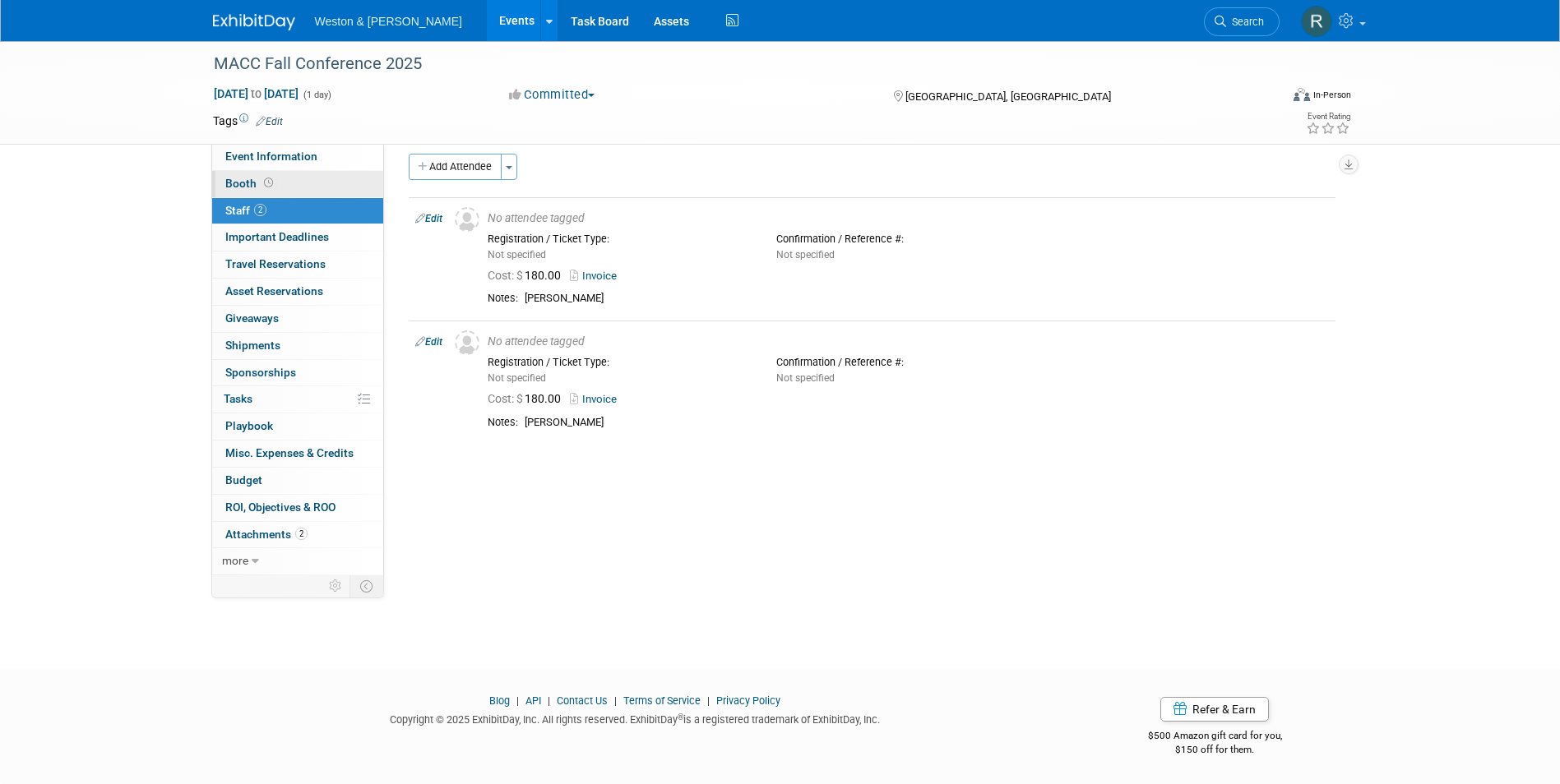
click at [309, 189] on link "Booth" at bounding box center [298, 183] width 171 height 26
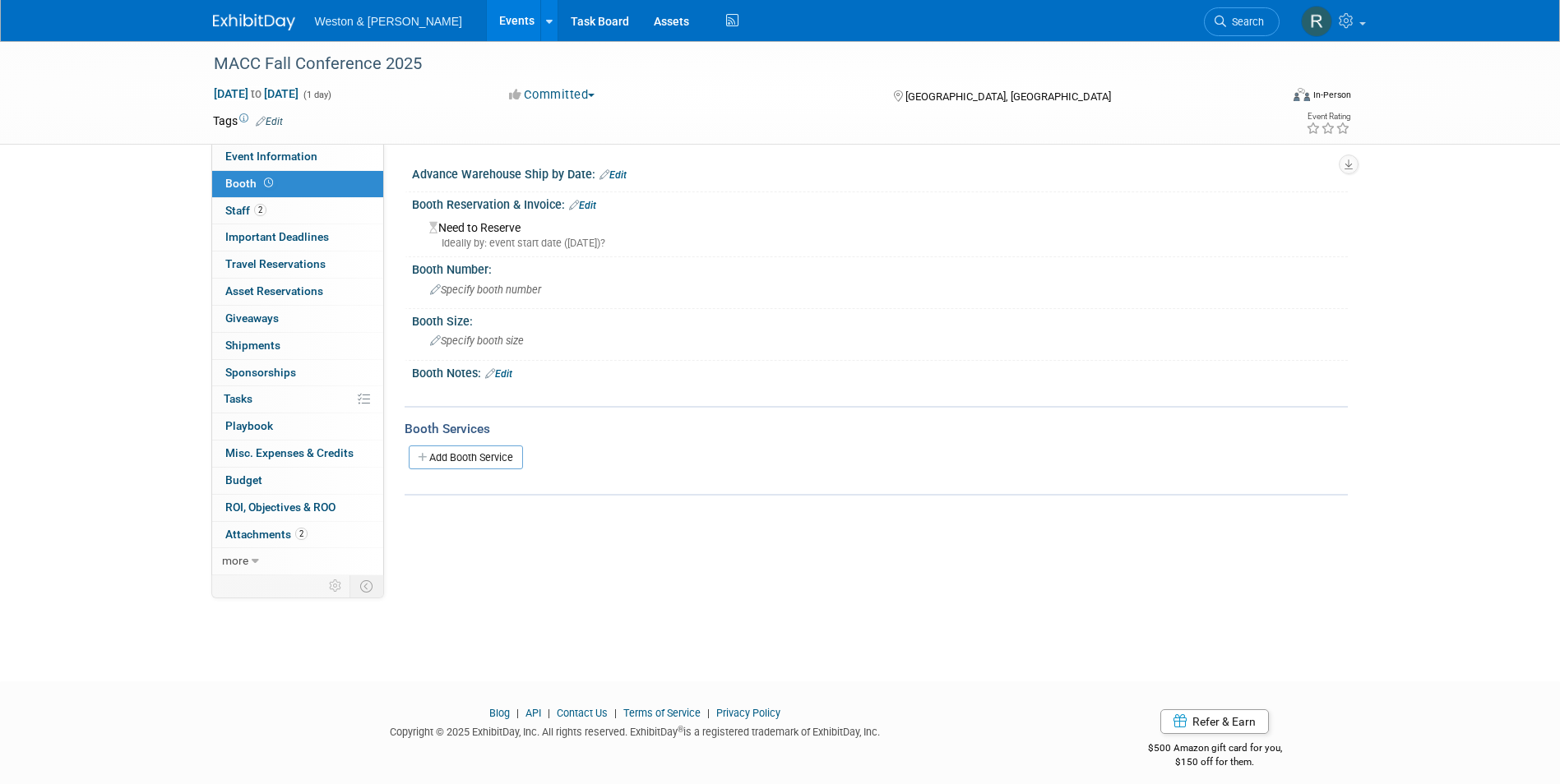
click at [309, 189] on link "Booth" at bounding box center [298, 183] width 171 height 26
click at [314, 158] on span "Event Information" at bounding box center [271, 156] width 92 height 13
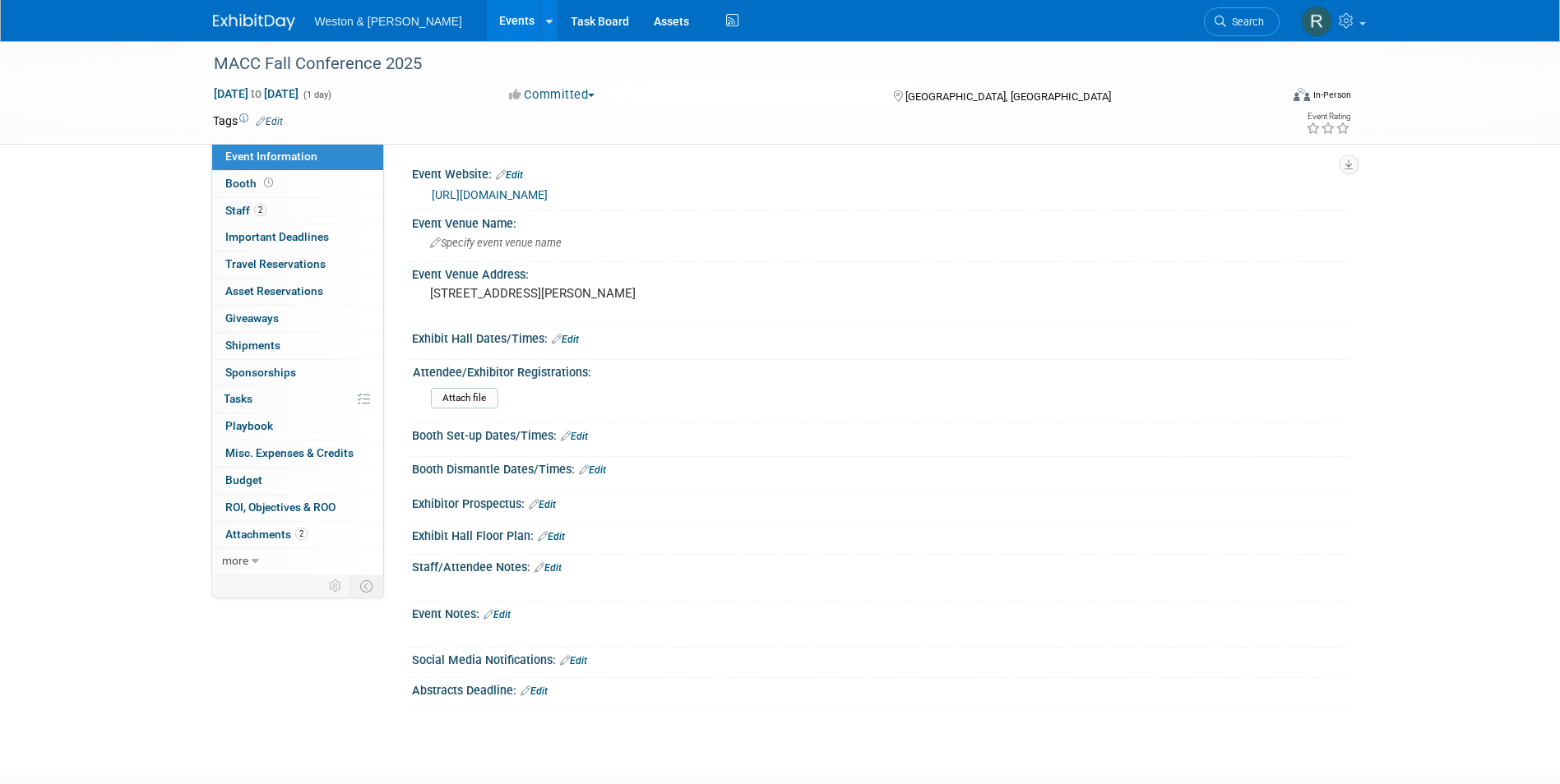
click at [899, 98] on icon at bounding box center [899, 96] width 9 height 12
click at [238, 208] on span "Staff 2" at bounding box center [246, 210] width 41 height 13
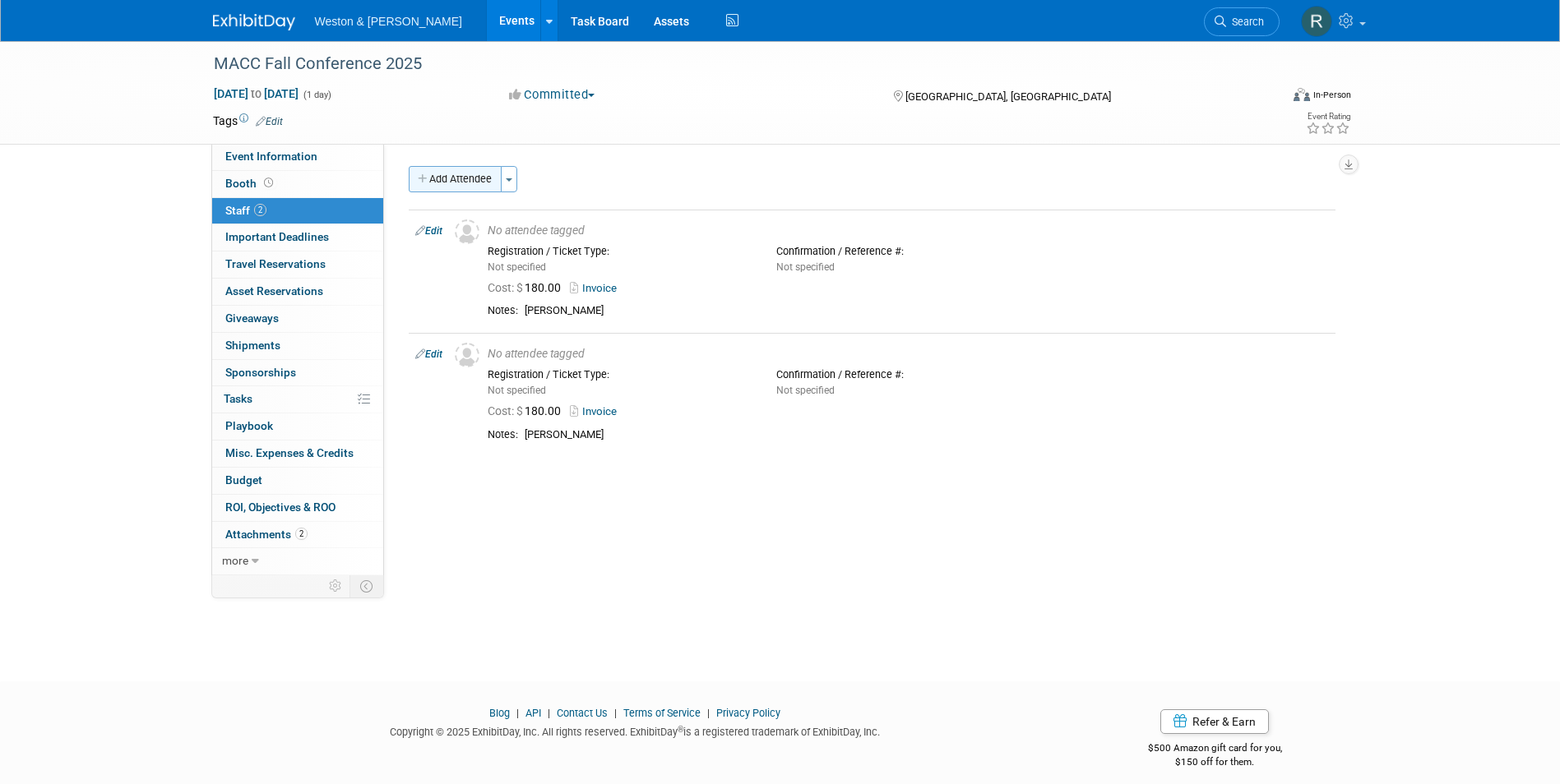
click at [447, 172] on button "Add Attendee" at bounding box center [454, 179] width 93 height 26
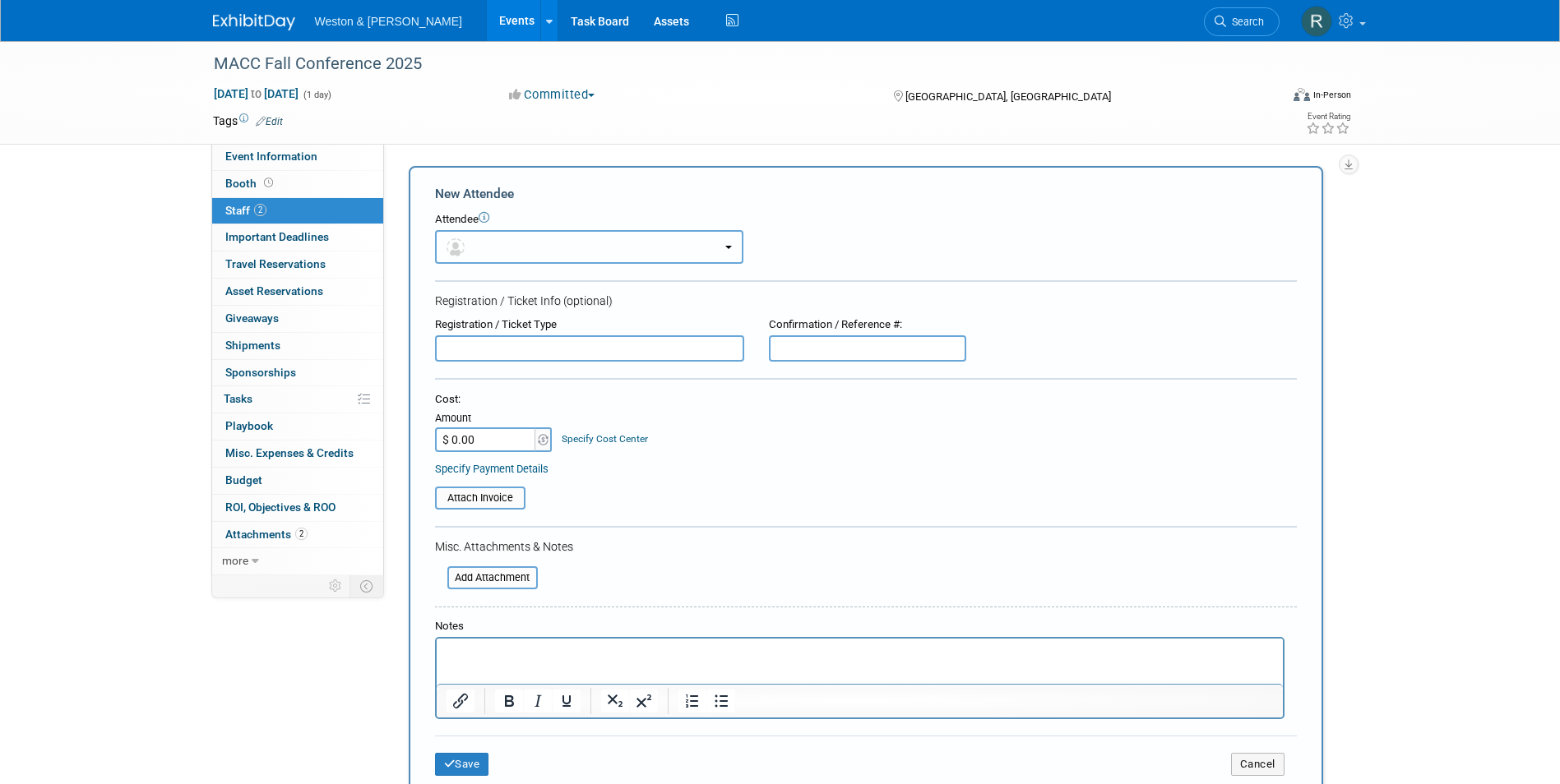
click at [569, 254] on button "button" at bounding box center [589, 246] width 309 height 33
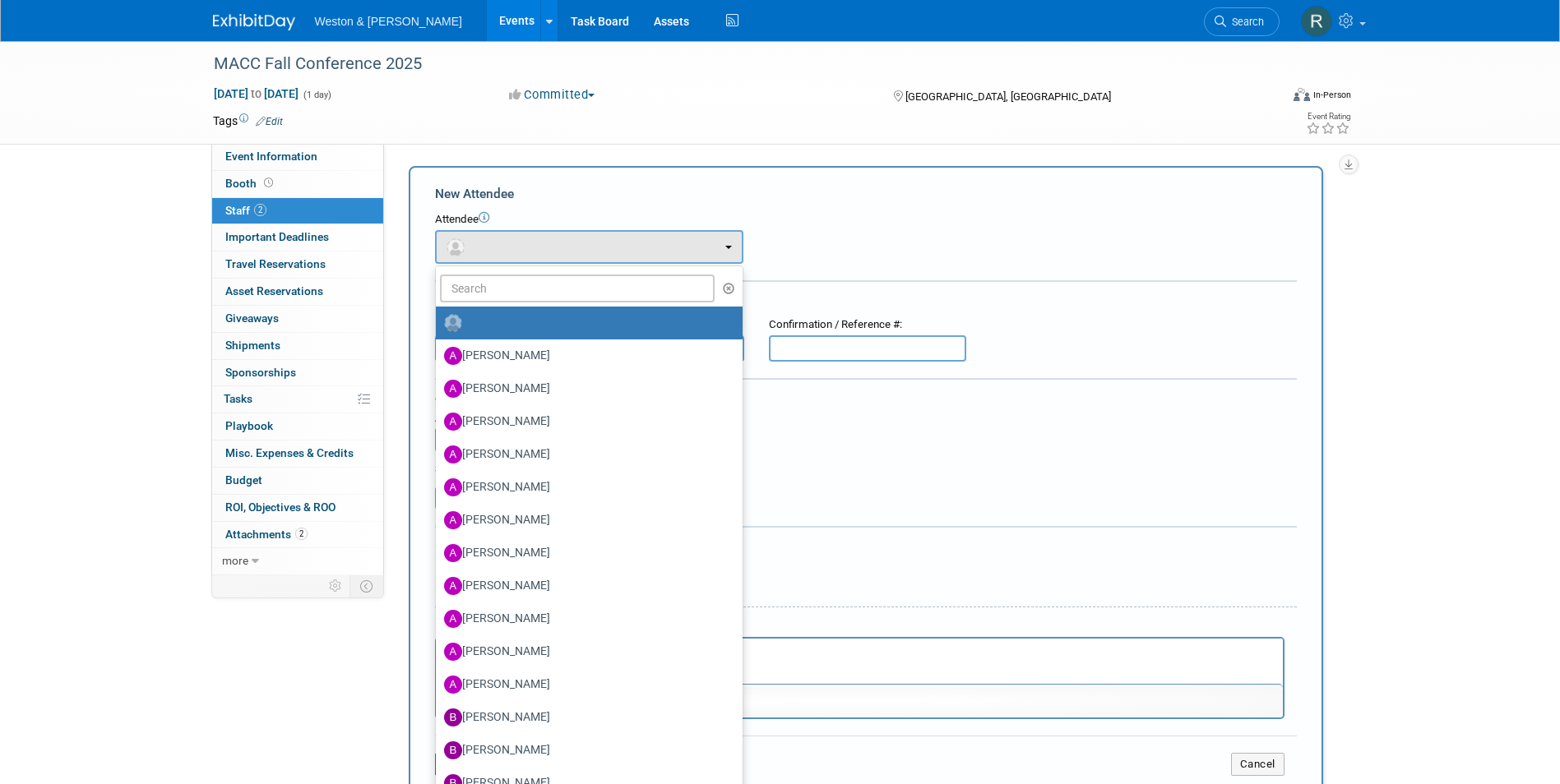
click at [982, 662] on html at bounding box center [858, 650] width 847 height 23
click at [974, 662] on html at bounding box center [858, 650] width 847 height 23
click at [961, 546] on div "Misc. Attachments & Notes" at bounding box center [866, 547] width 862 height 16
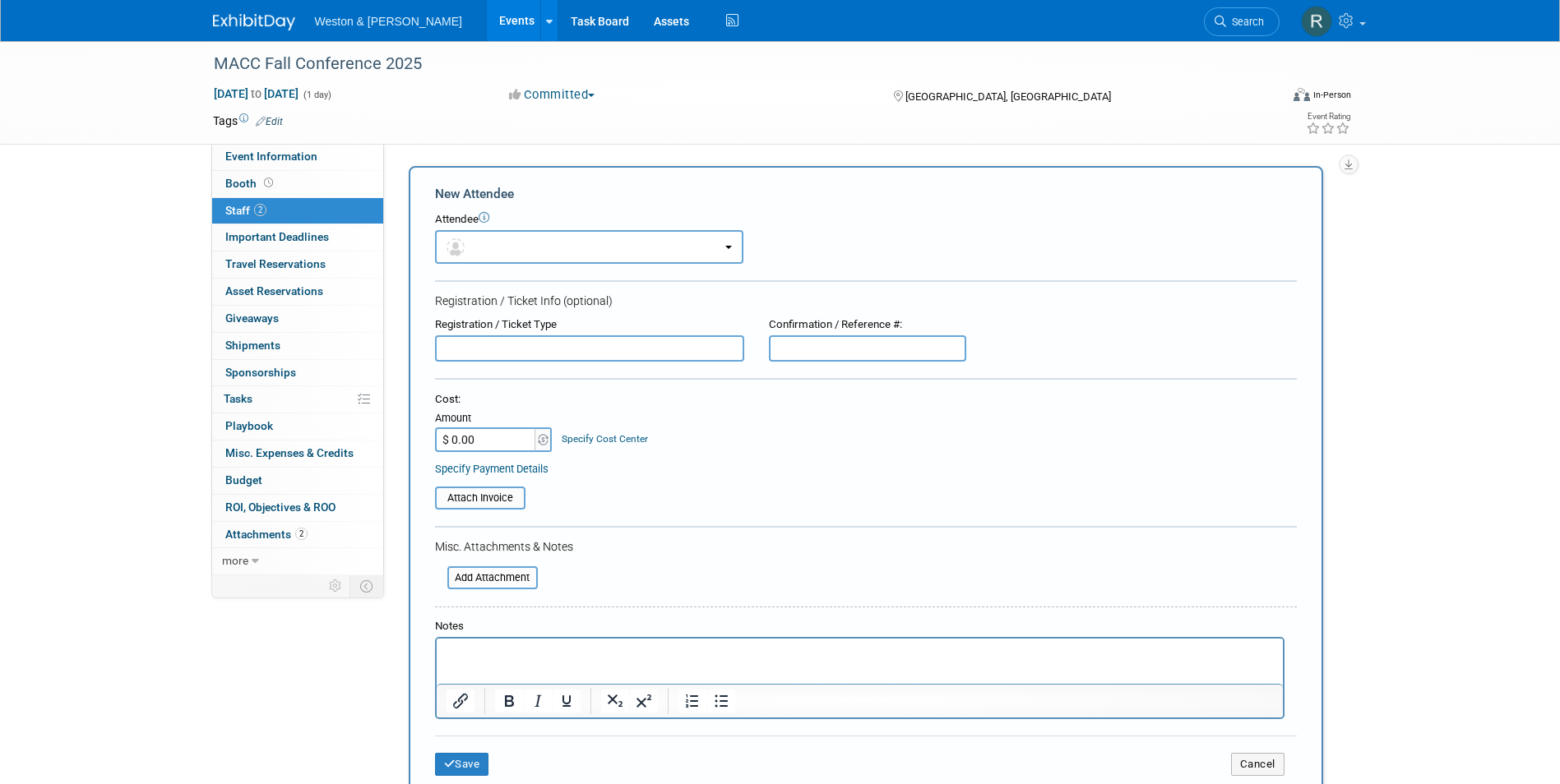
click at [766, 654] on p "Rich Text Area. Press ALT-0 for help." at bounding box center [858, 653] width 827 height 16
click at [479, 441] on input "$ 0.00" at bounding box center [487, 439] width 103 height 24
type input "$ 180.00"
click at [510, 495] on input "file" at bounding box center [426, 498] width 196 height 20
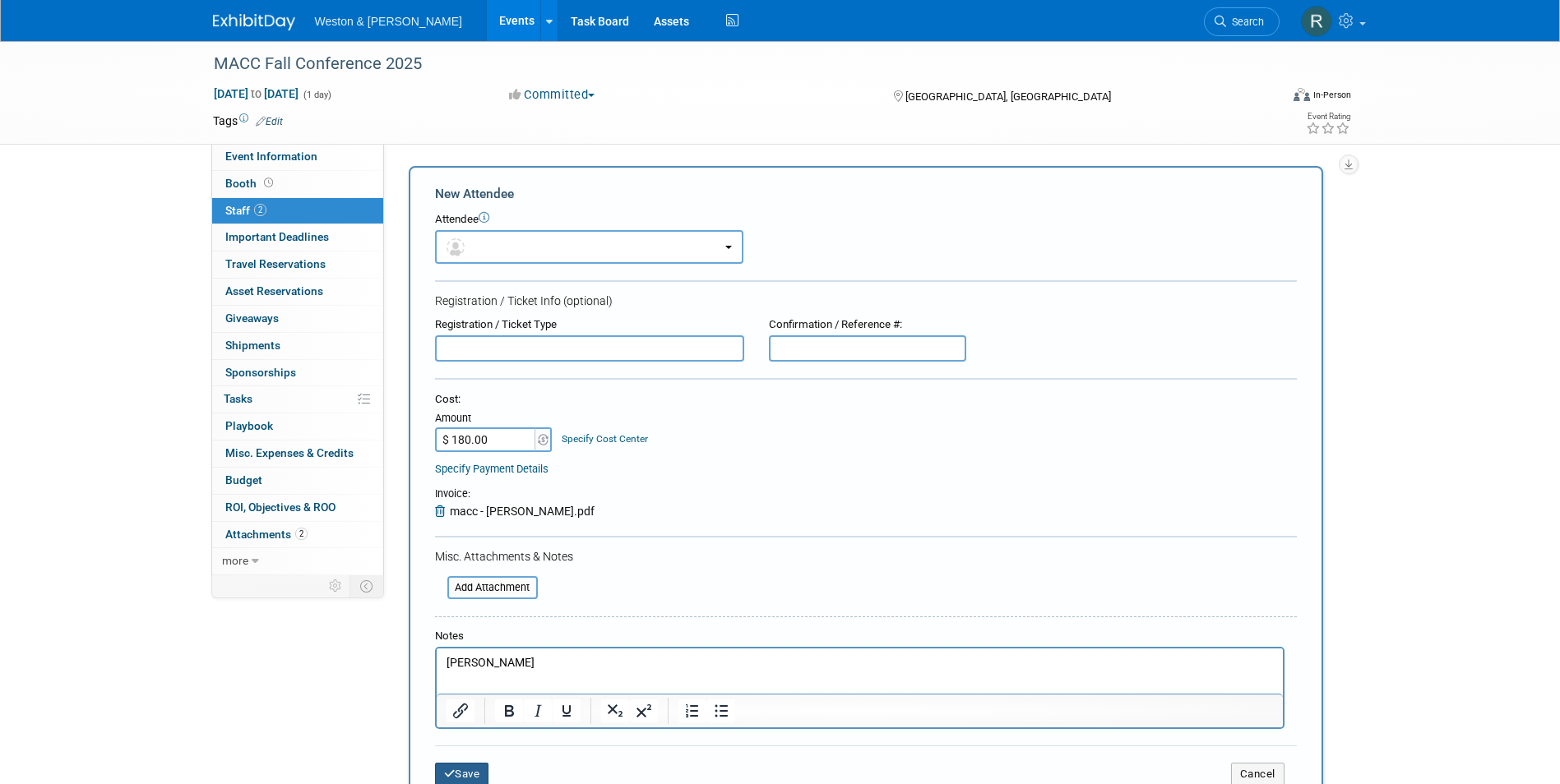
click at [471, 770] on button "Save" at bounding box center [462, 774] width 54 height 23
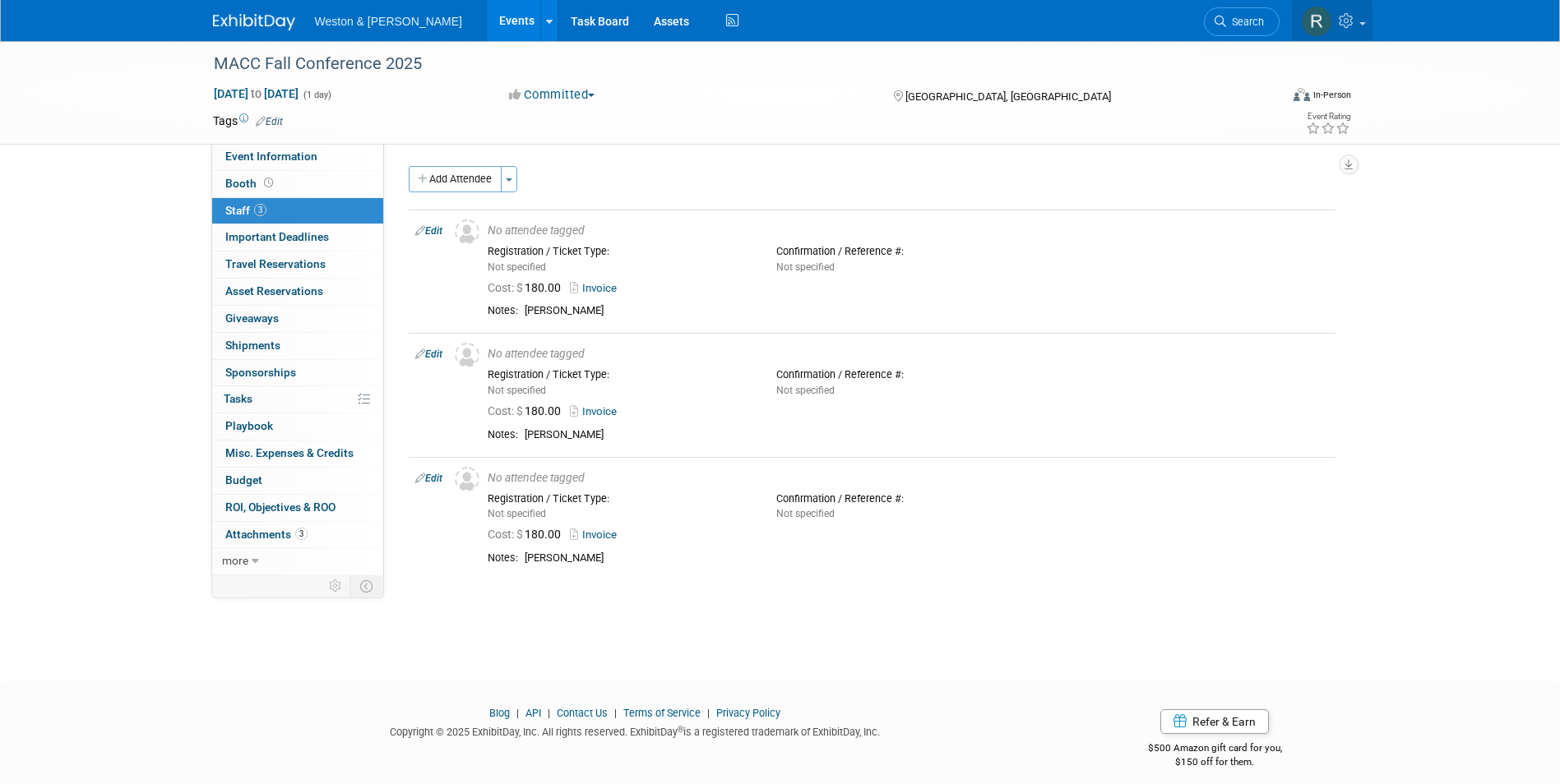
click at [1342, 21] on icon at bounding box center [1348, 21] width 19 height 14
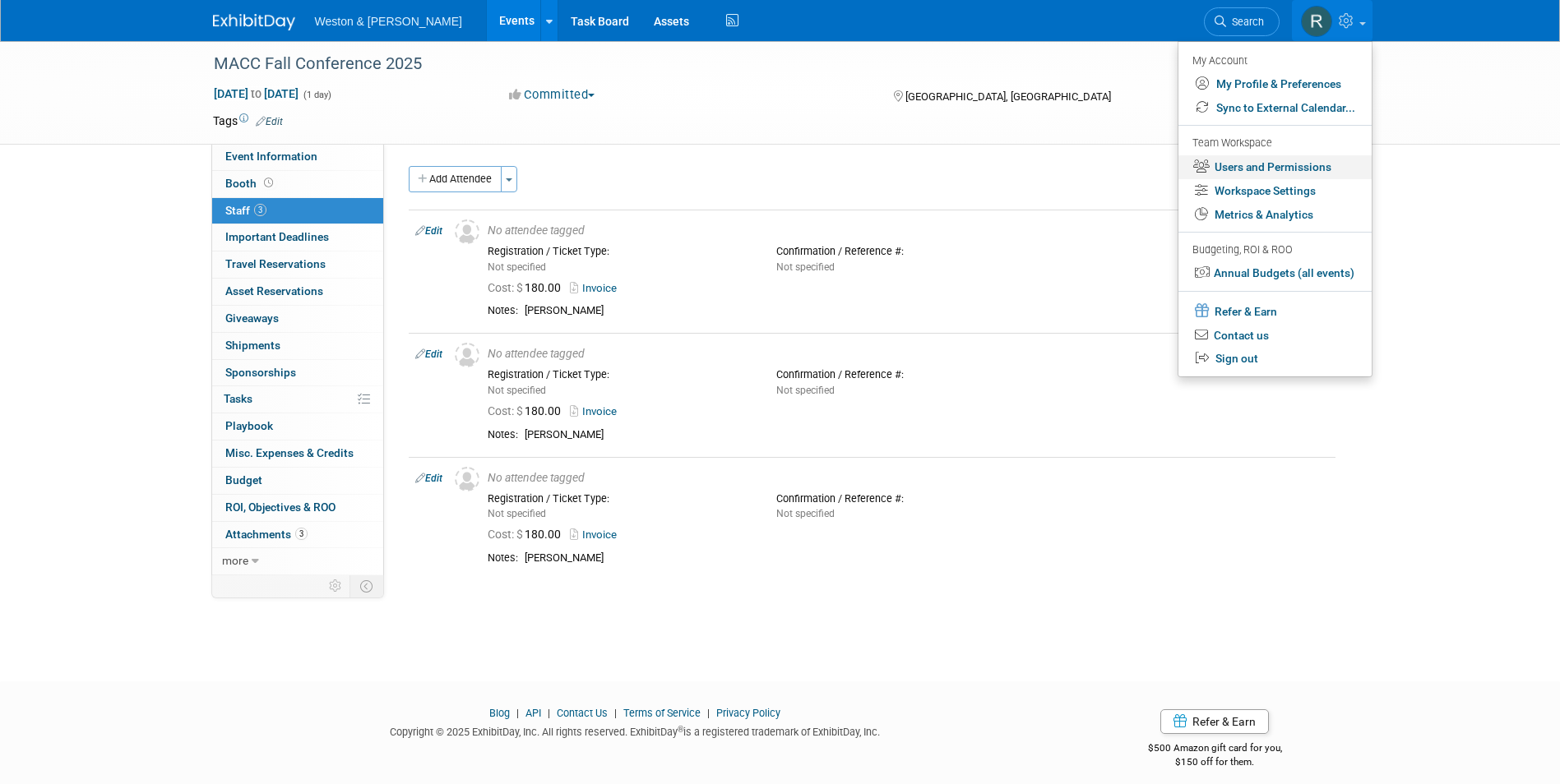
click at [1265, 174] on link "Users and Permissions" at bounding box center [1275, 167] width 193 height 24
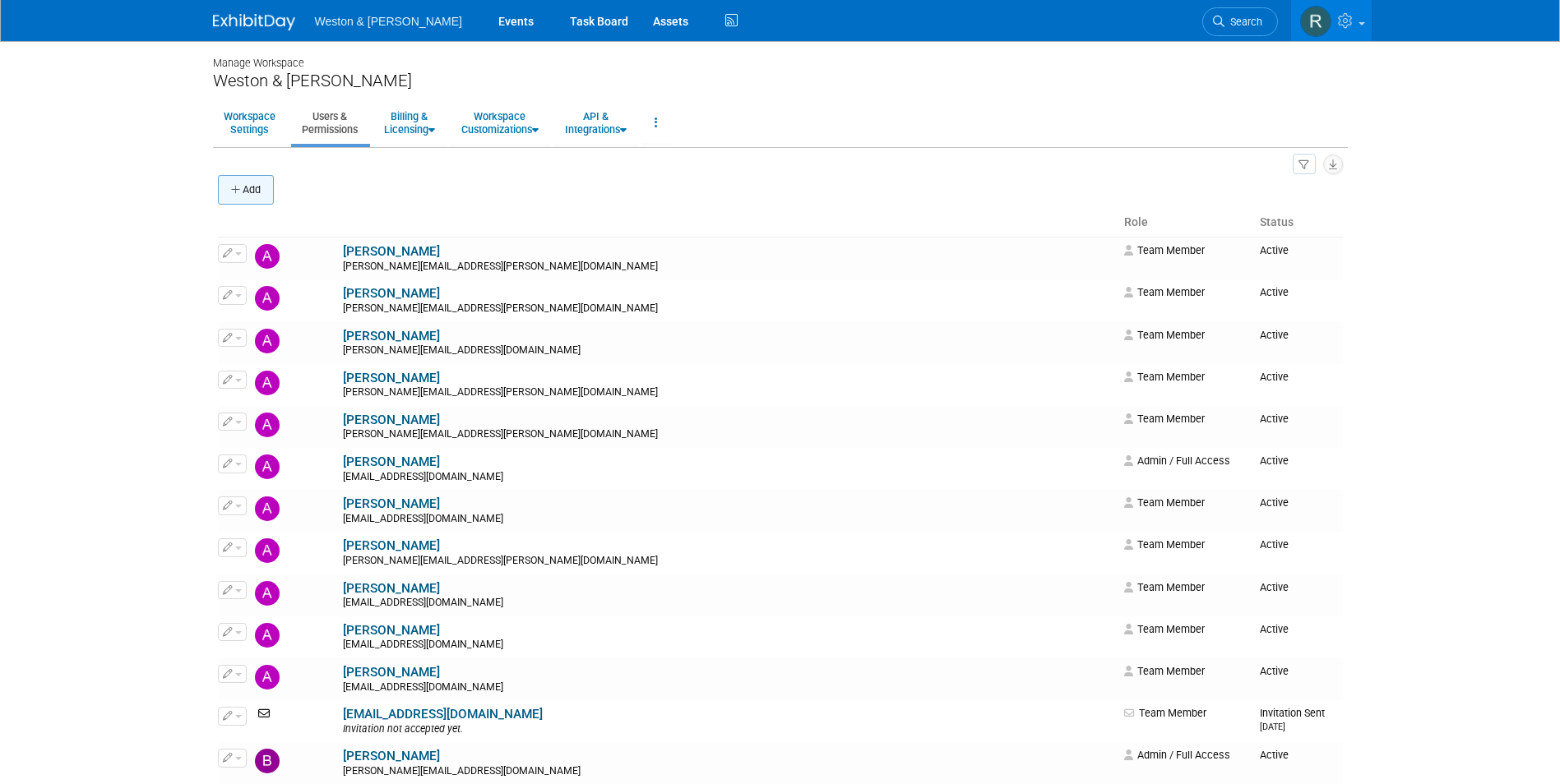
click at [254, 186] on button "Add" at bounding box center [246, 190] width 56 height 30
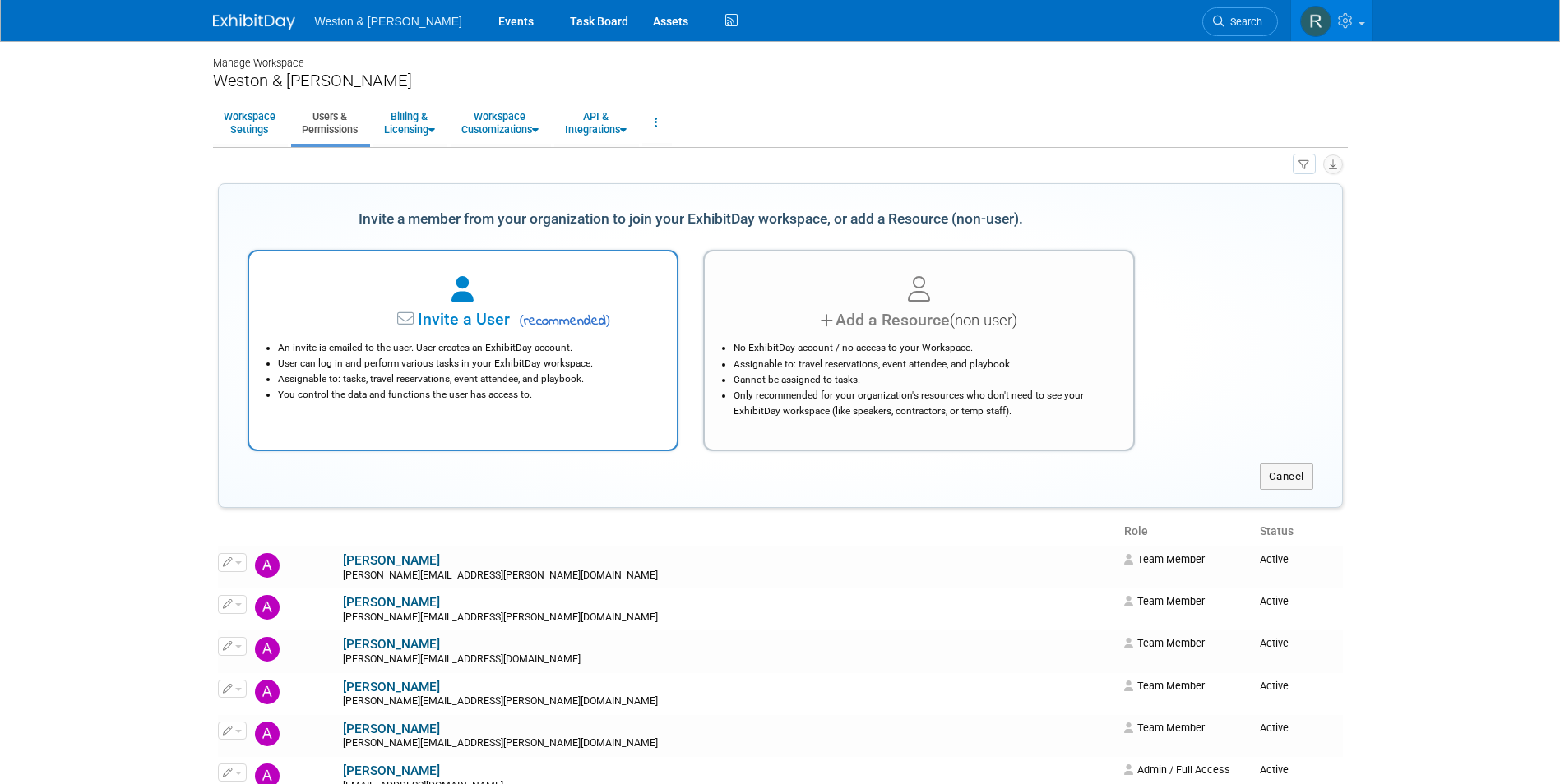
click at [372, 326] on span "Invite a User" at bounding box center [412, 319] width 195 height 19
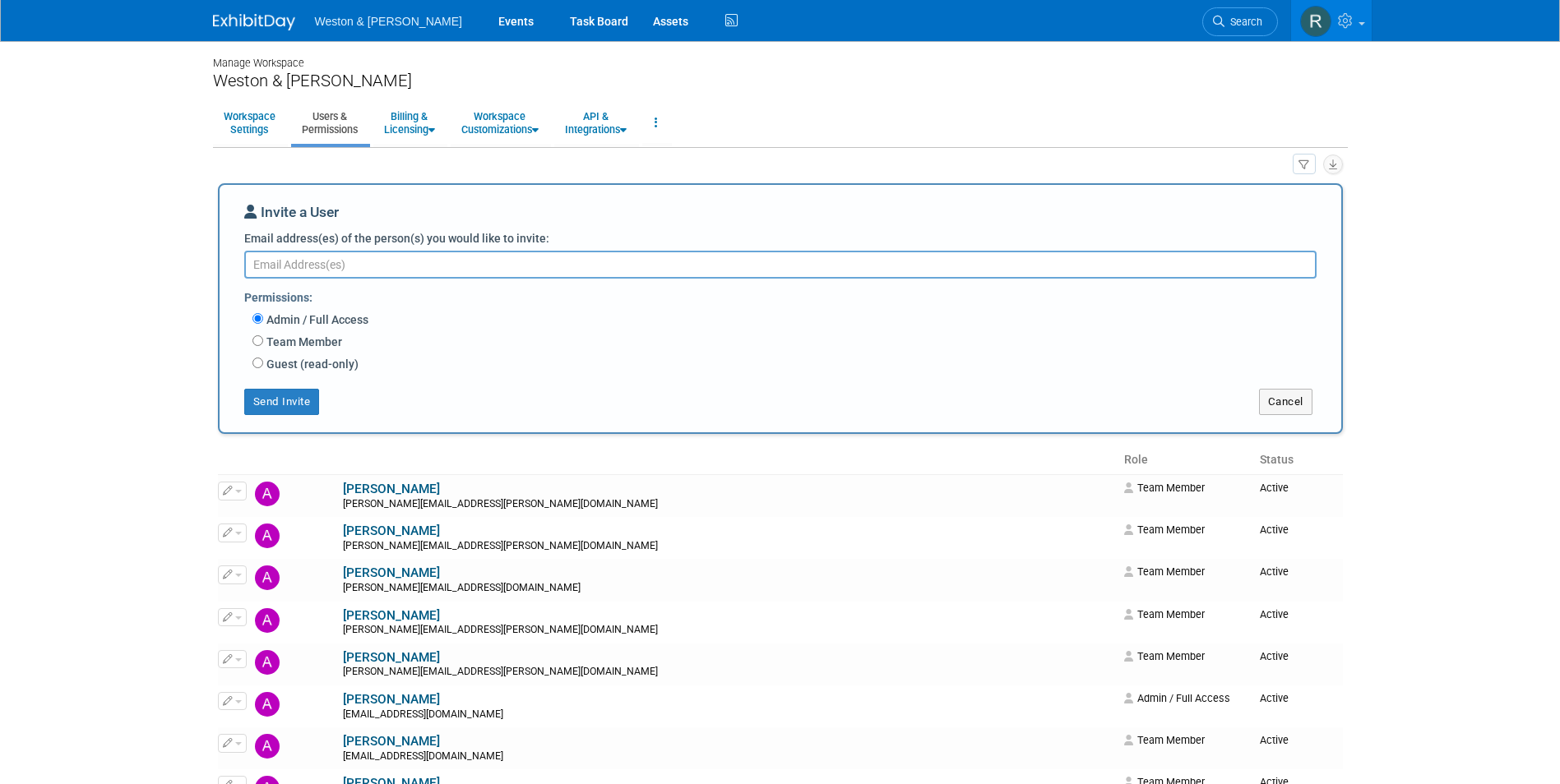
click at [359, 259] on textarea "Email address(es) of the person(s) you would like to invite:" at bounding box center [780, 264] width 1072 height 28
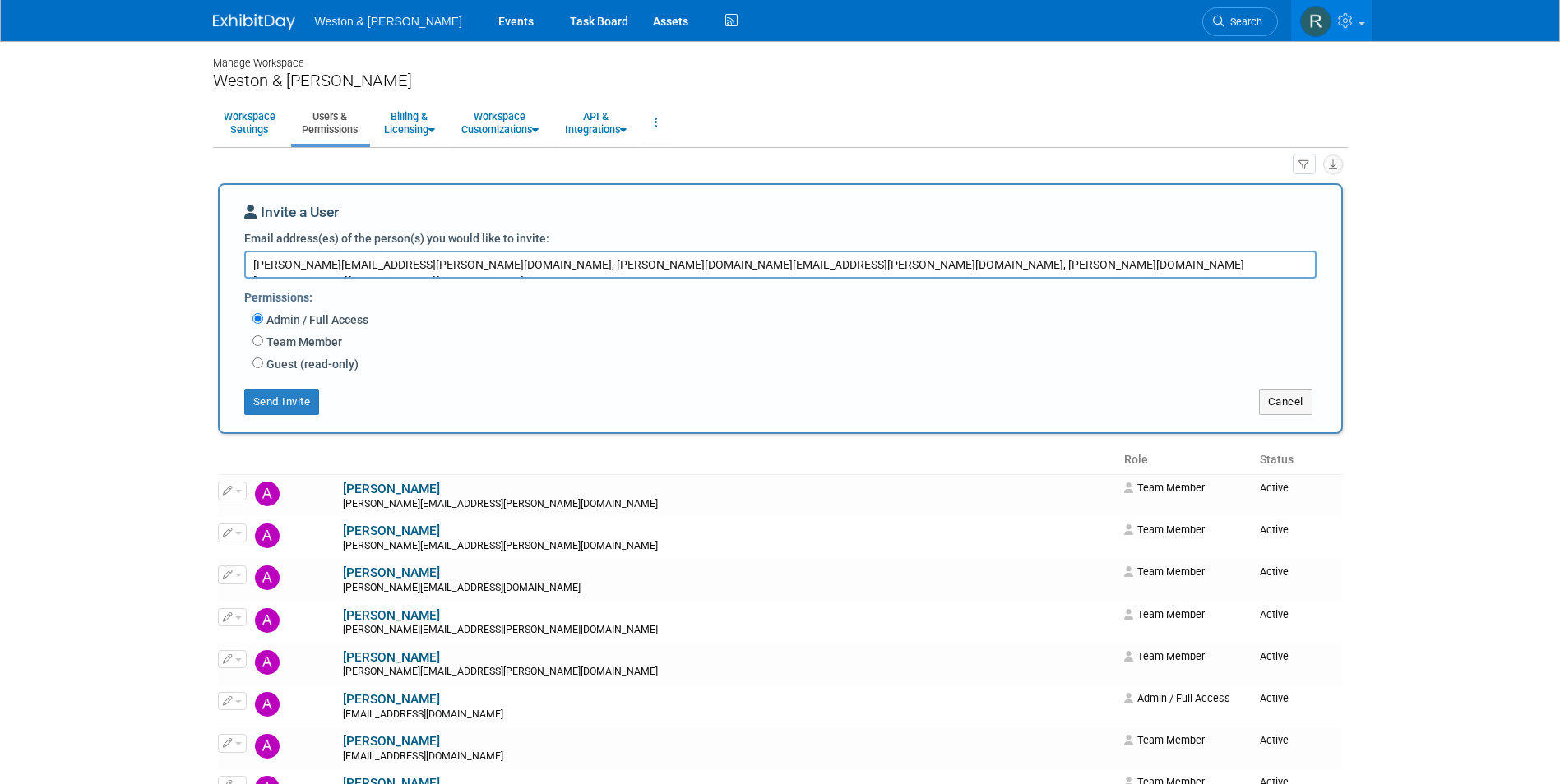
type textarea "mccomb.shelly@wseinc.com, dwyer.alex@wseinc.com, callaghan.jacob@wseinc.com"
click at [260, 343] on input "Team Member" at bounding box center [258, 341] width 11 height 11
radio input "true"
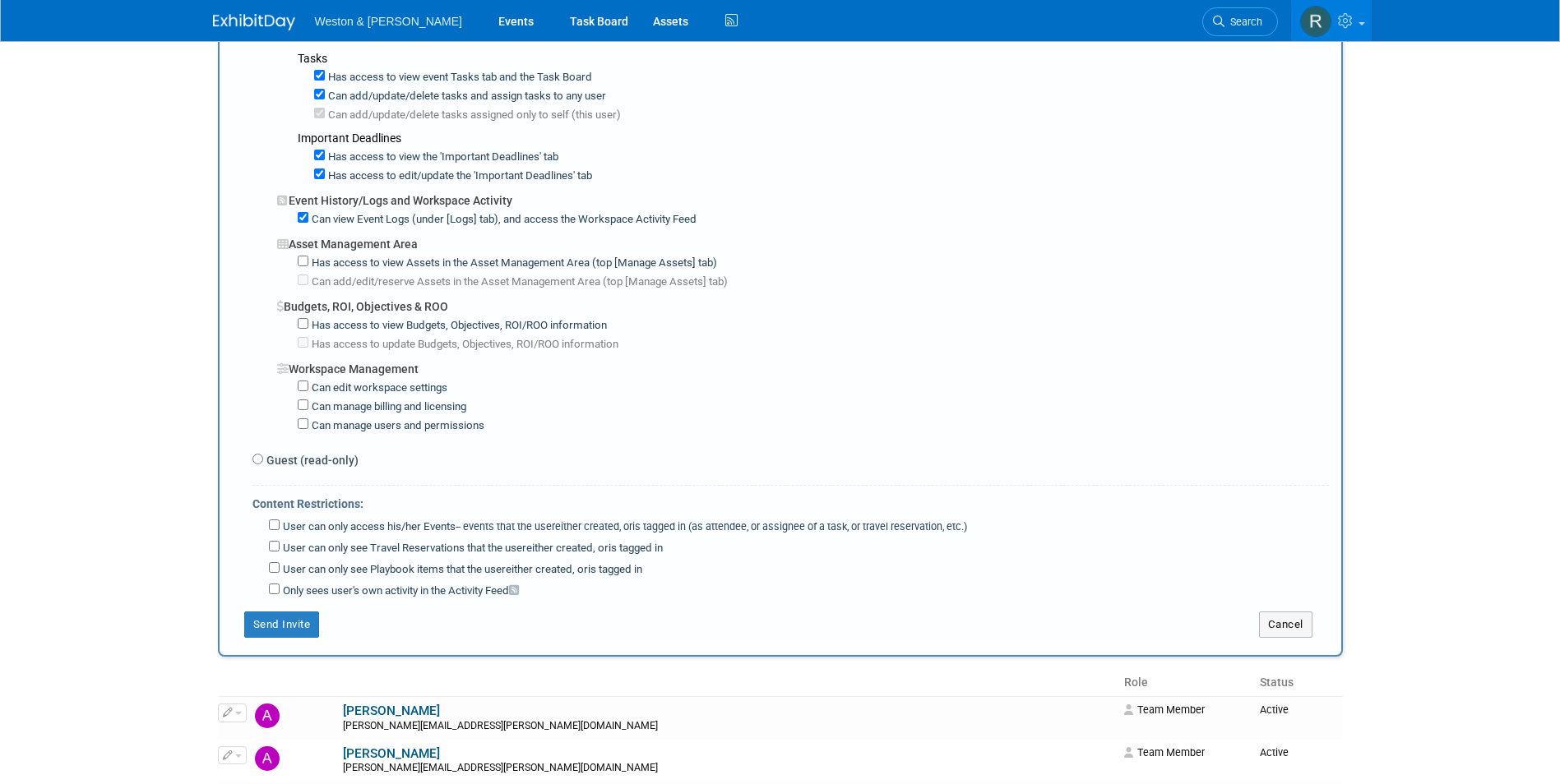
scroll to position [1068, 0]
click at [278, 527] on input "User can only access his/her Events -- events that the user either created, or …" at bounding box center [274, 524] width 11 height 11
checkbox input "true"
click at [275, 549] on input "User can only see Travel Reservations that the user either created, or is tagge…" at bounding box center [274, 546] width 11 height 11
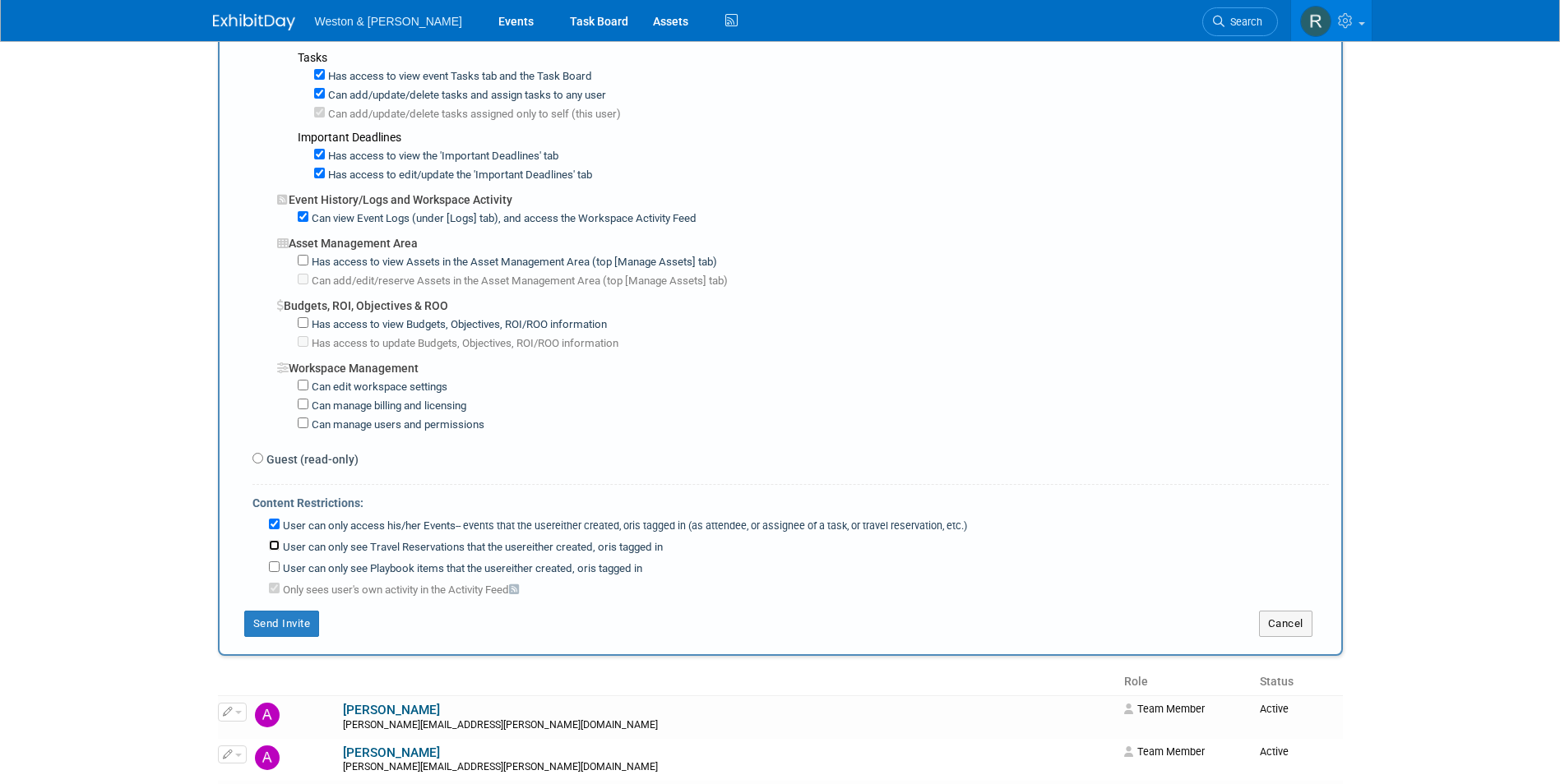
checkbox input "true"
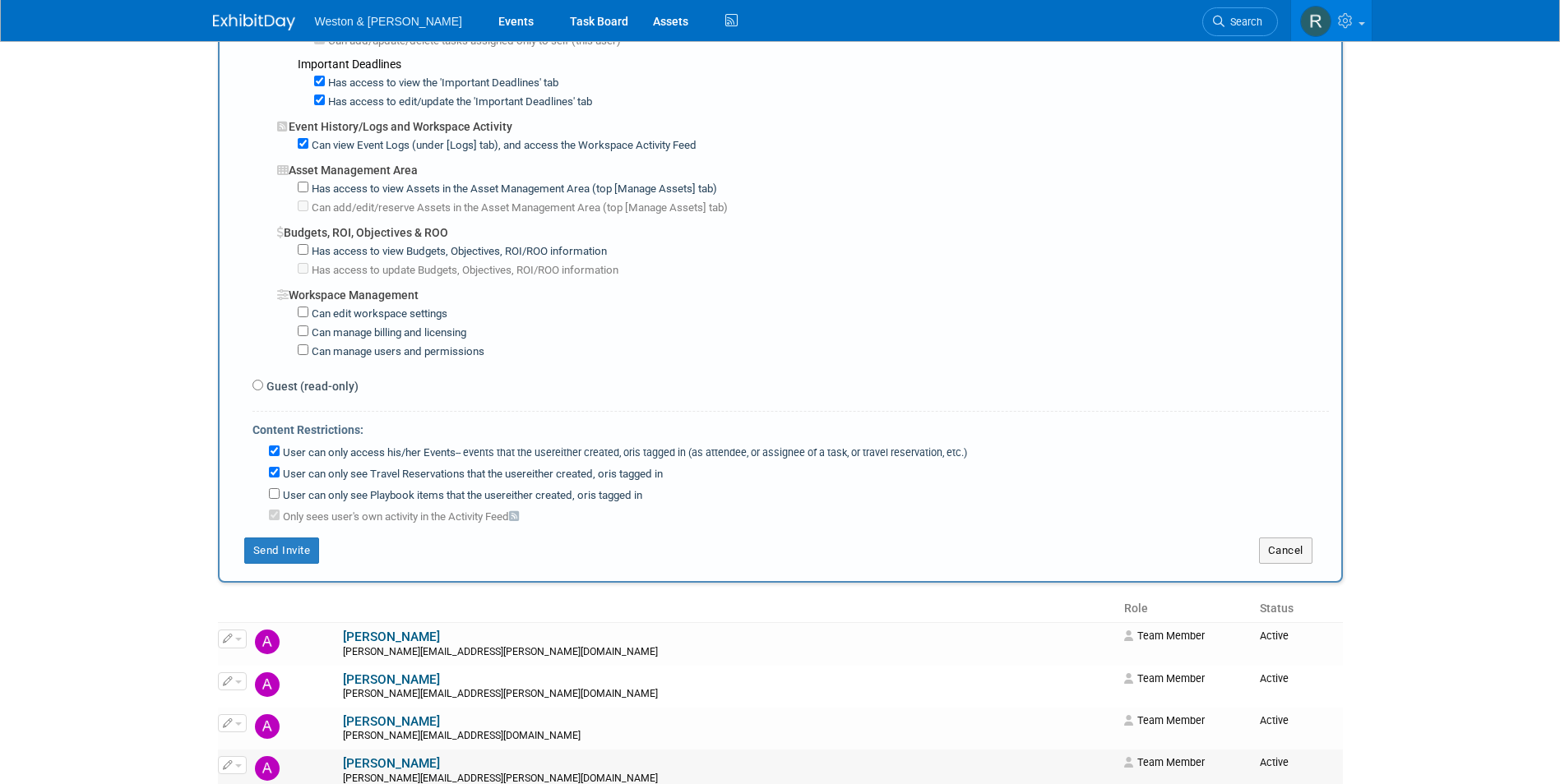
scroll to position [1397, 0]
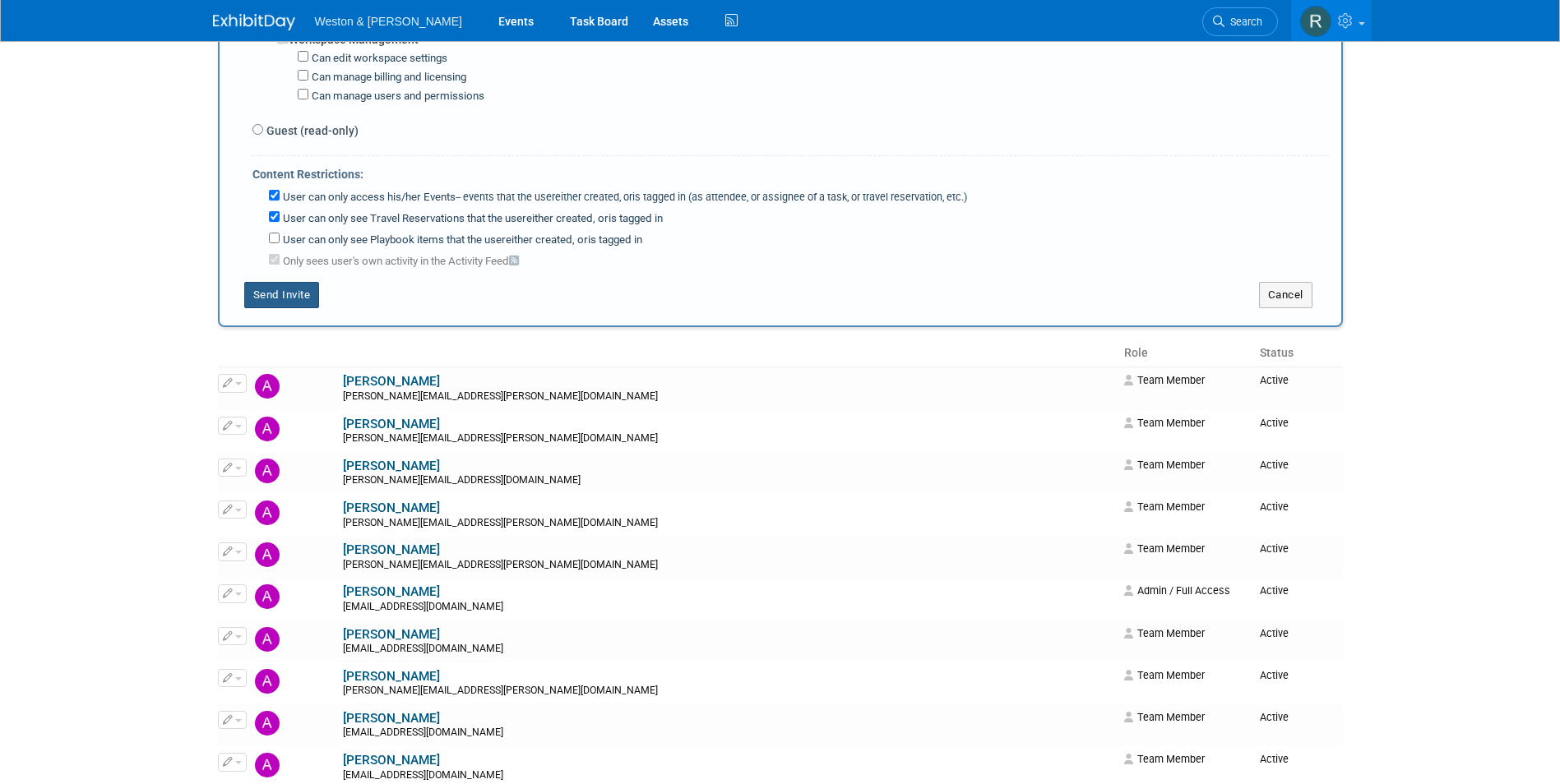
click at [294, 301] on button "Send Invite" at bounding box center [282, 295] width 76 height 26
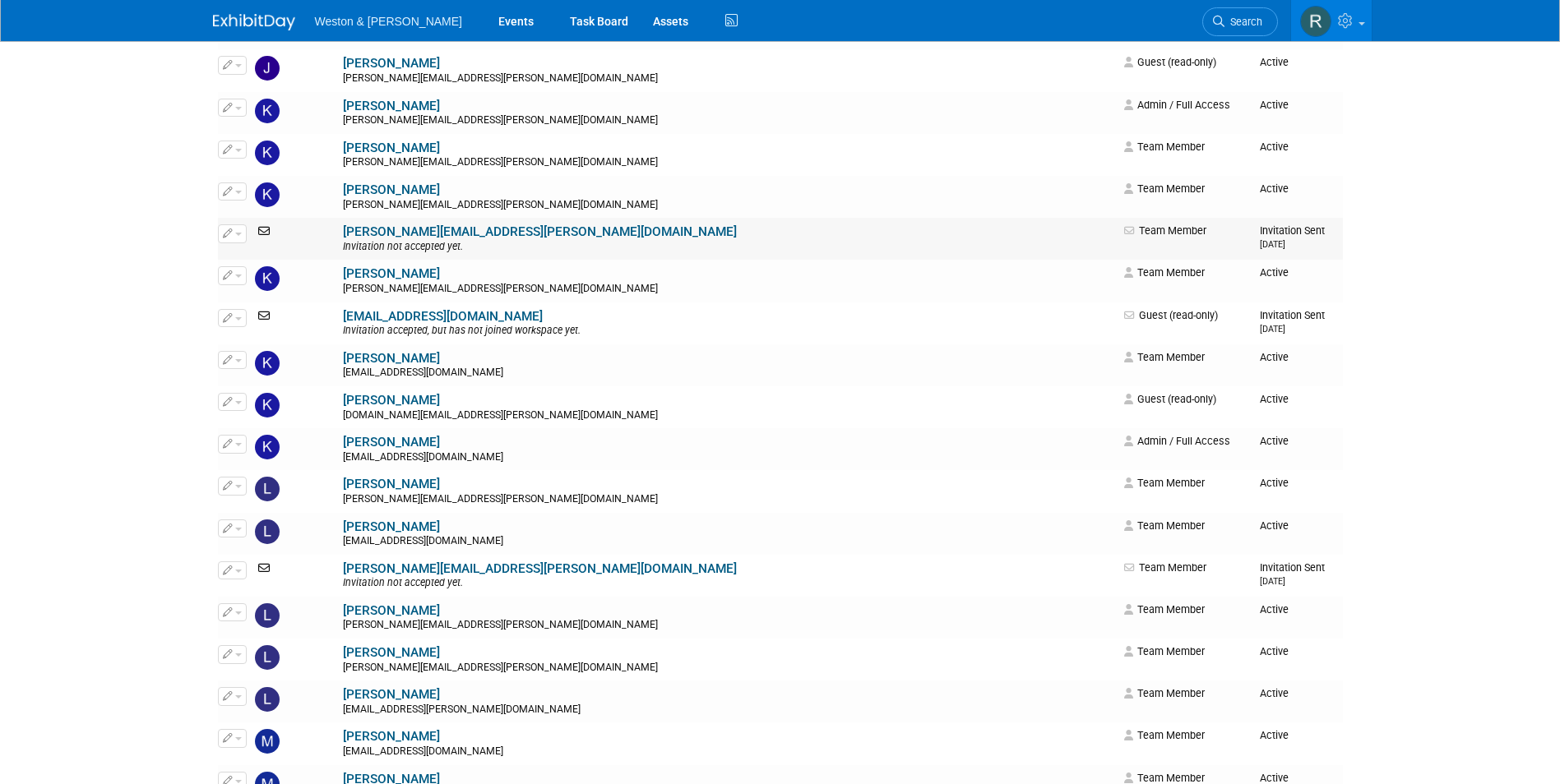
scroll to position [3862, 0]
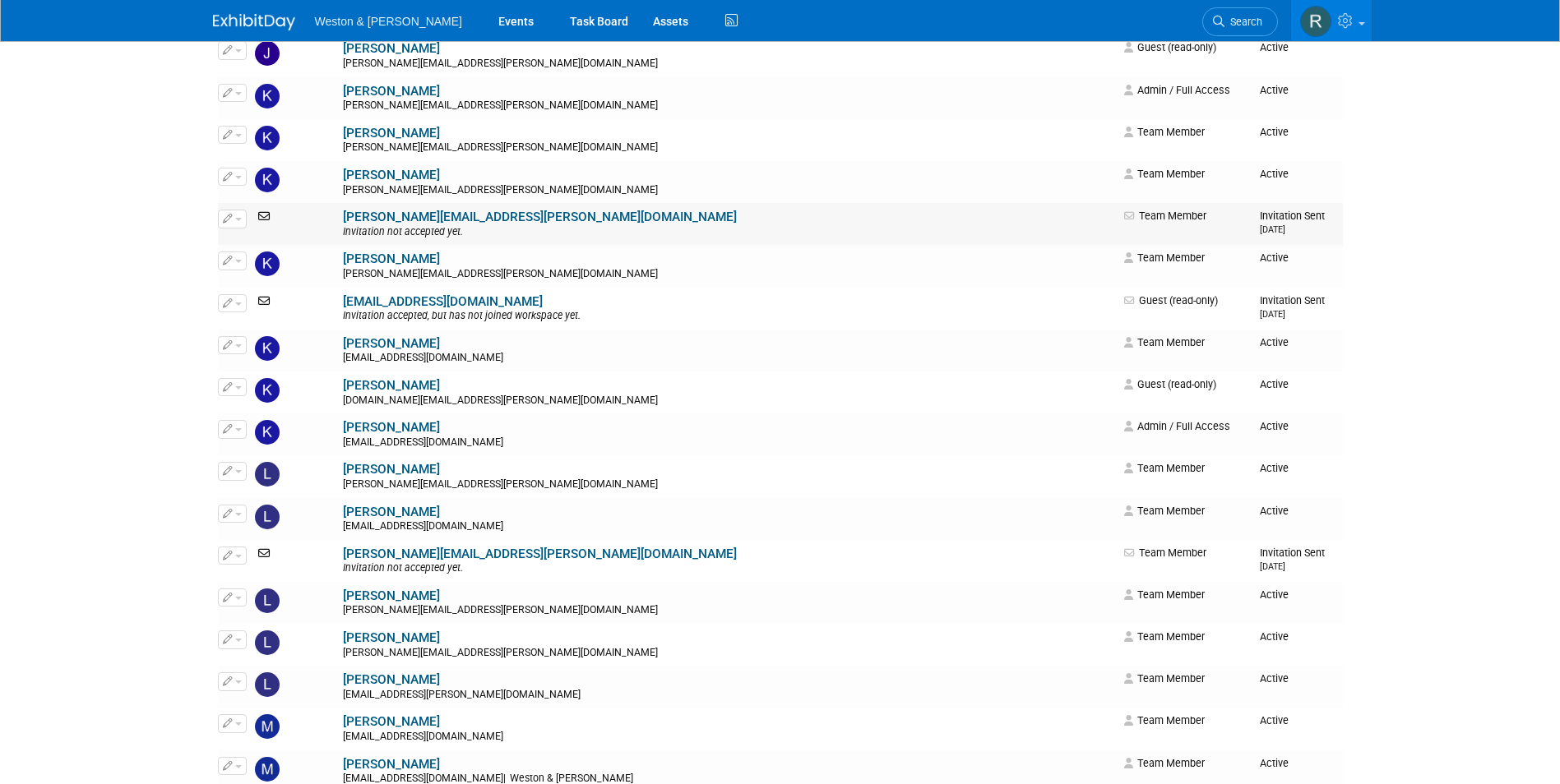
click at [228, 217] on icon "button" at bounding box center [228, 218] width 10 height 9
click at [252, 249] on link "Edit" at bounding box center [283, 245] width 130 height 23
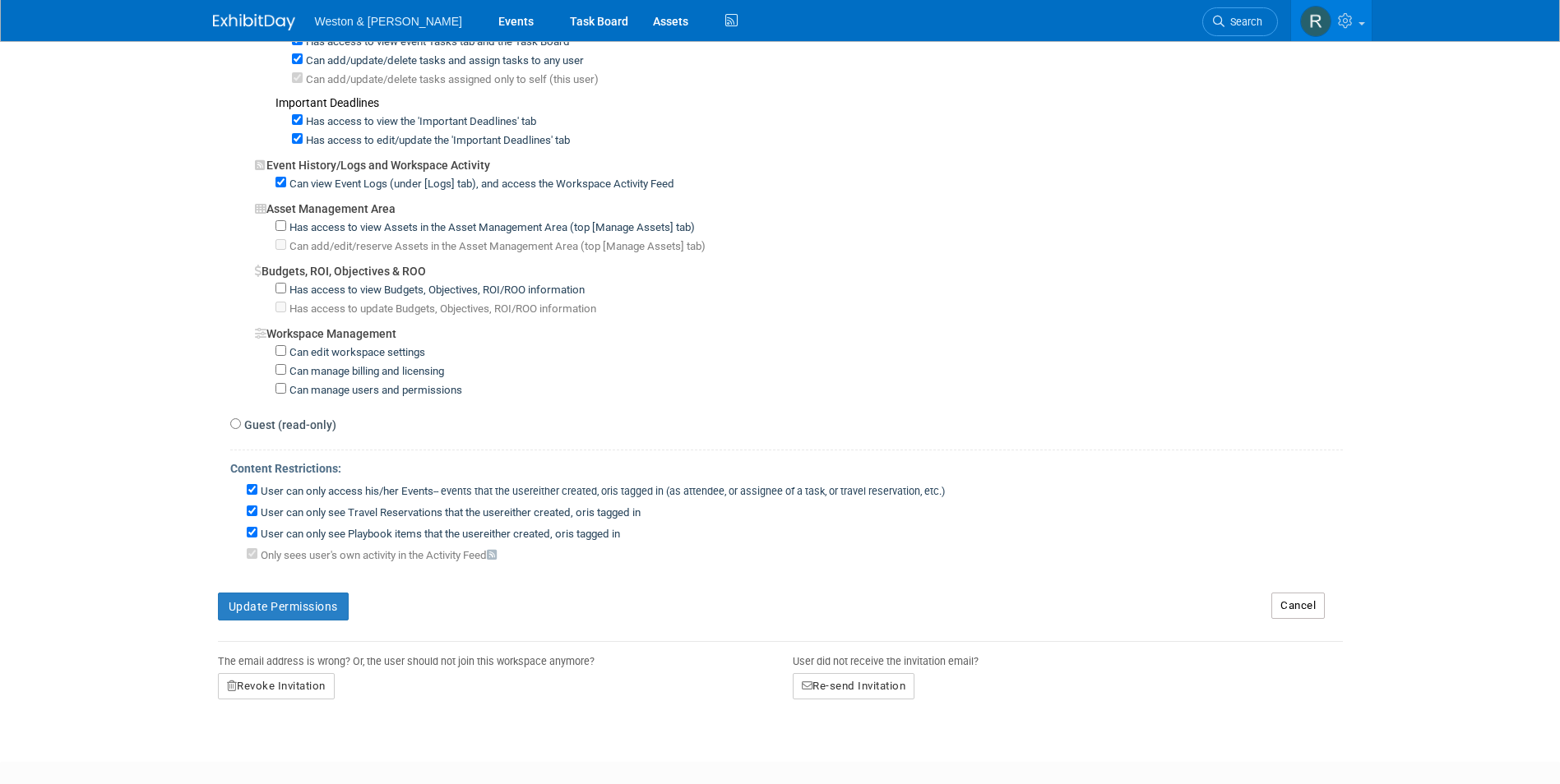
scroll to position [1138, 0]
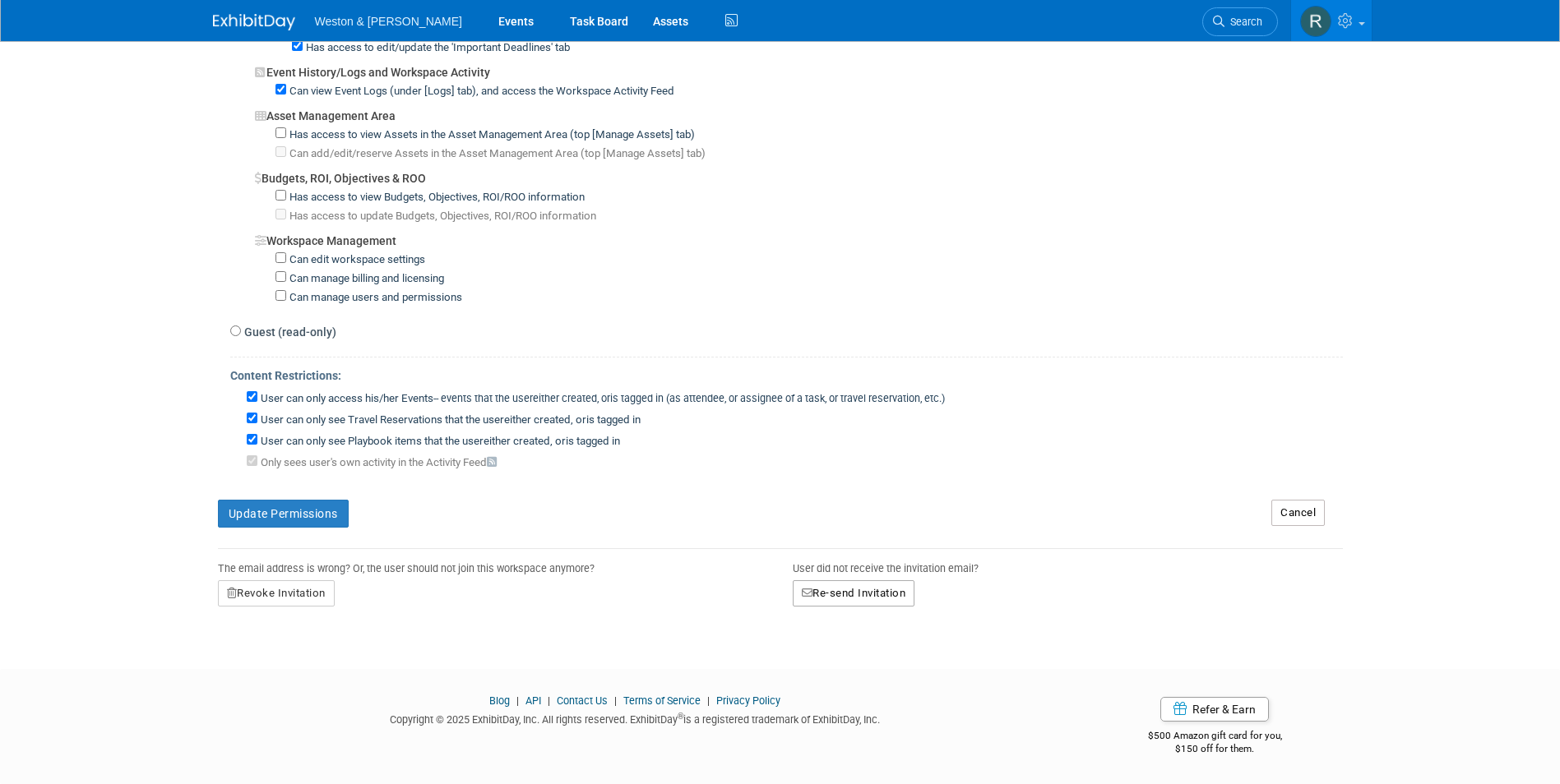
click at [856, 592] on button "Re-send Invitation" at bounding box center [854, 592] width 122 height 26
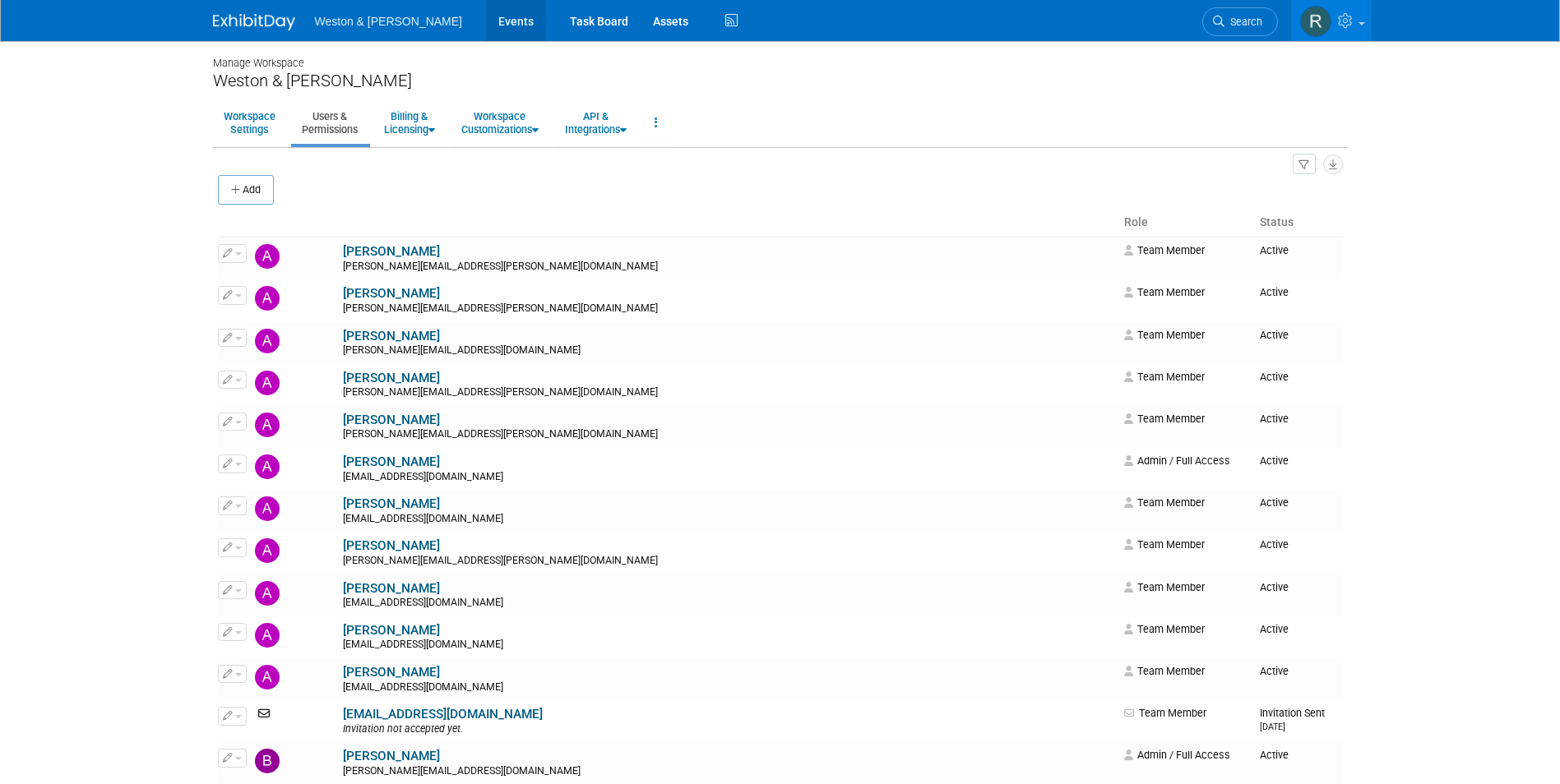
click at [486, 23] on link "Events" at bounding box center [516, 21] width 60 height 41
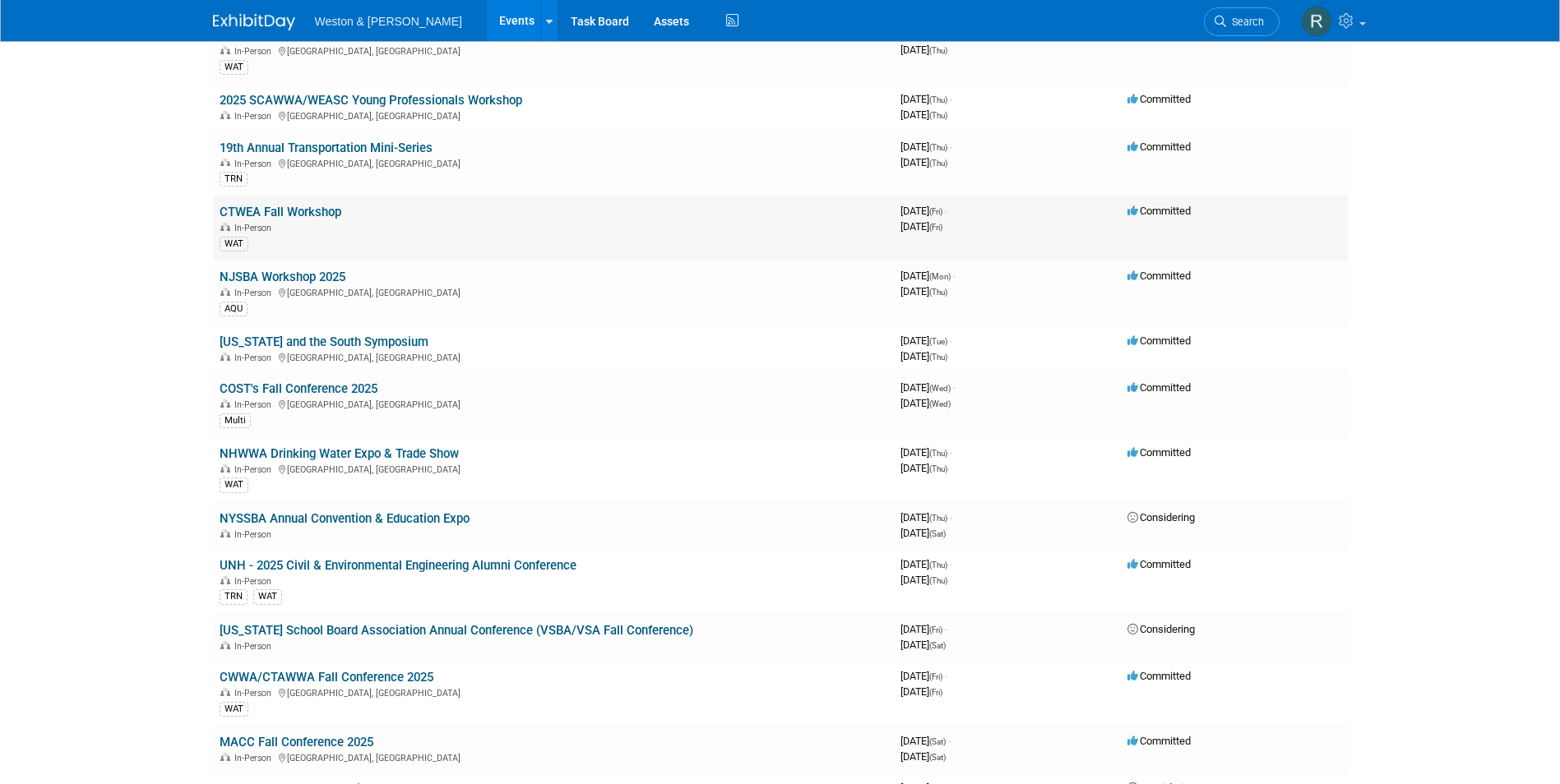
scroll to position [822, 0]
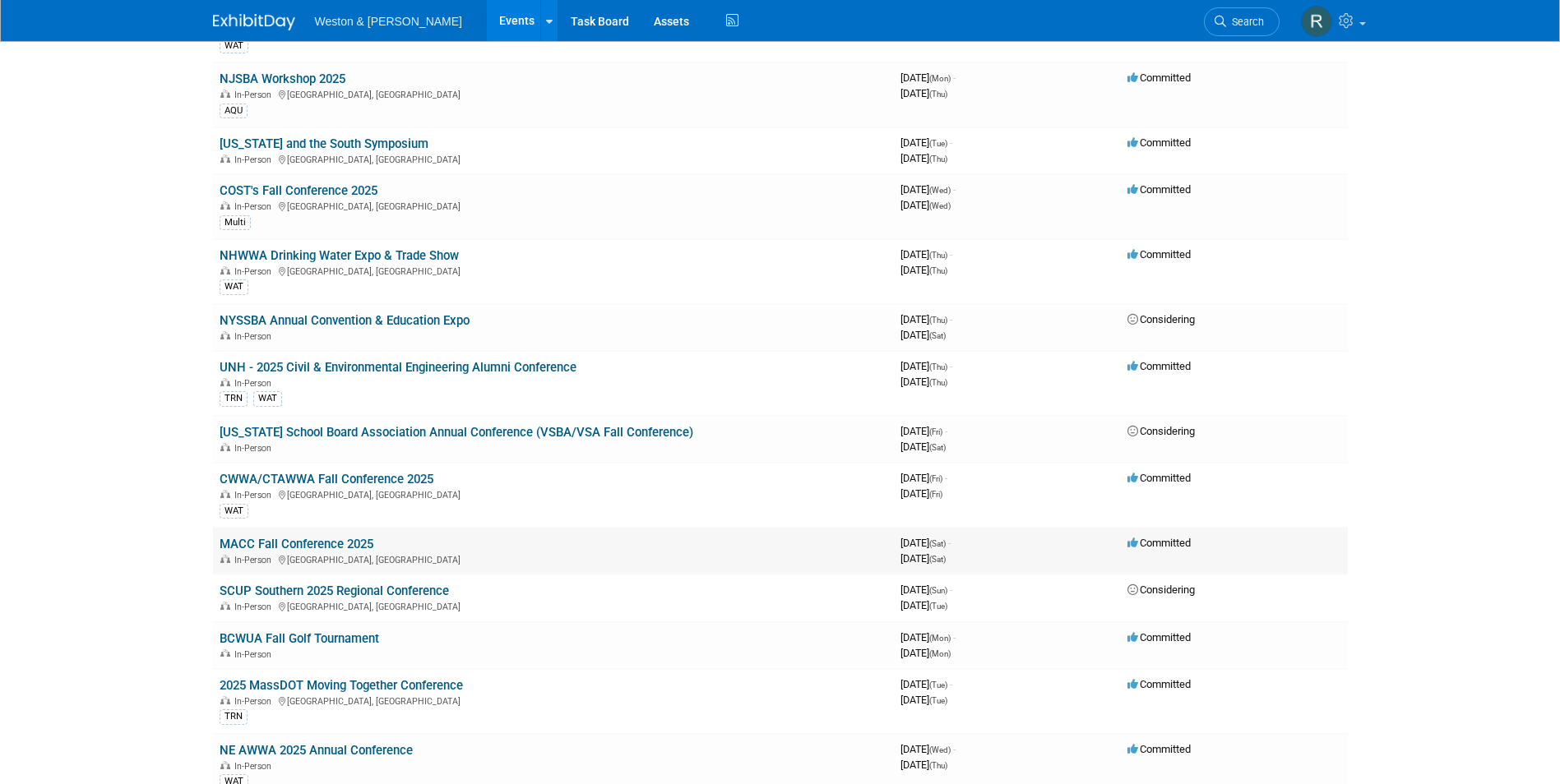
click at [345, 541] on link "MACC Fall Conference 2025" at bounding box center [296, 544] width 154 height 14
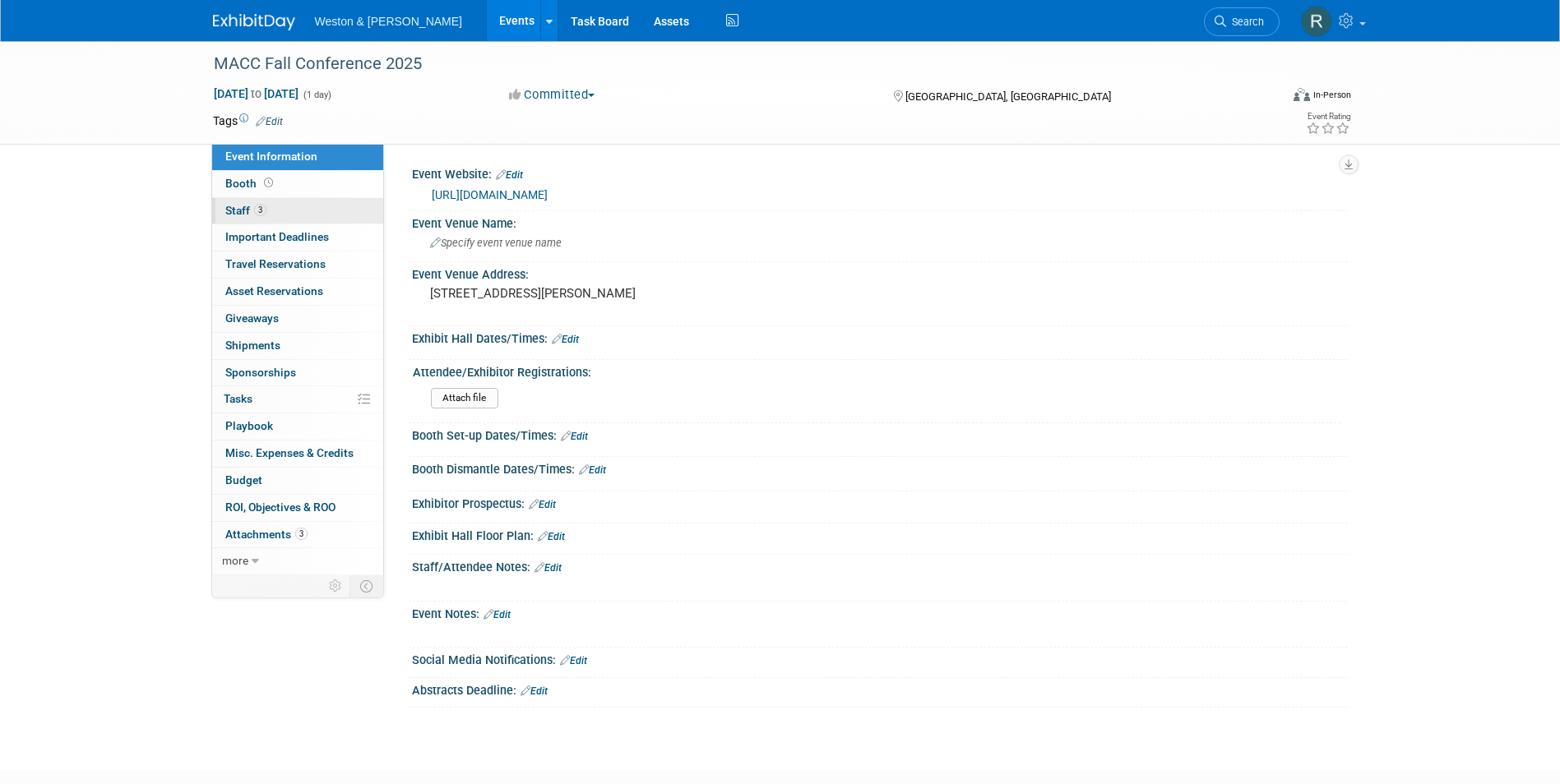
click at [290, 215] on link "3 Staff 3" at bounding box center [298, 210] width 171 height 26
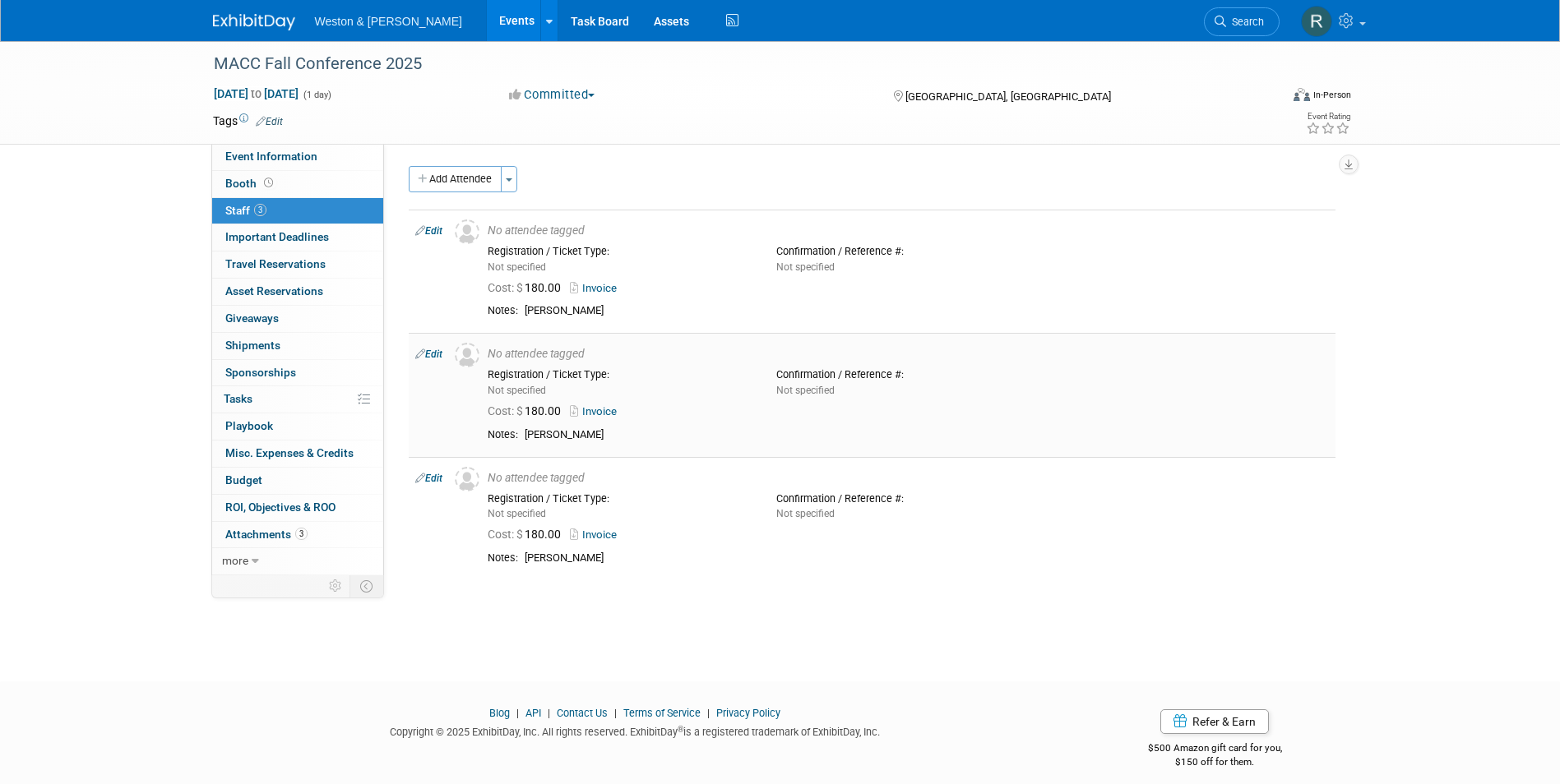
click at [437, 355] on link "Edit" at bounding box center [429, 354] width 27 height 12
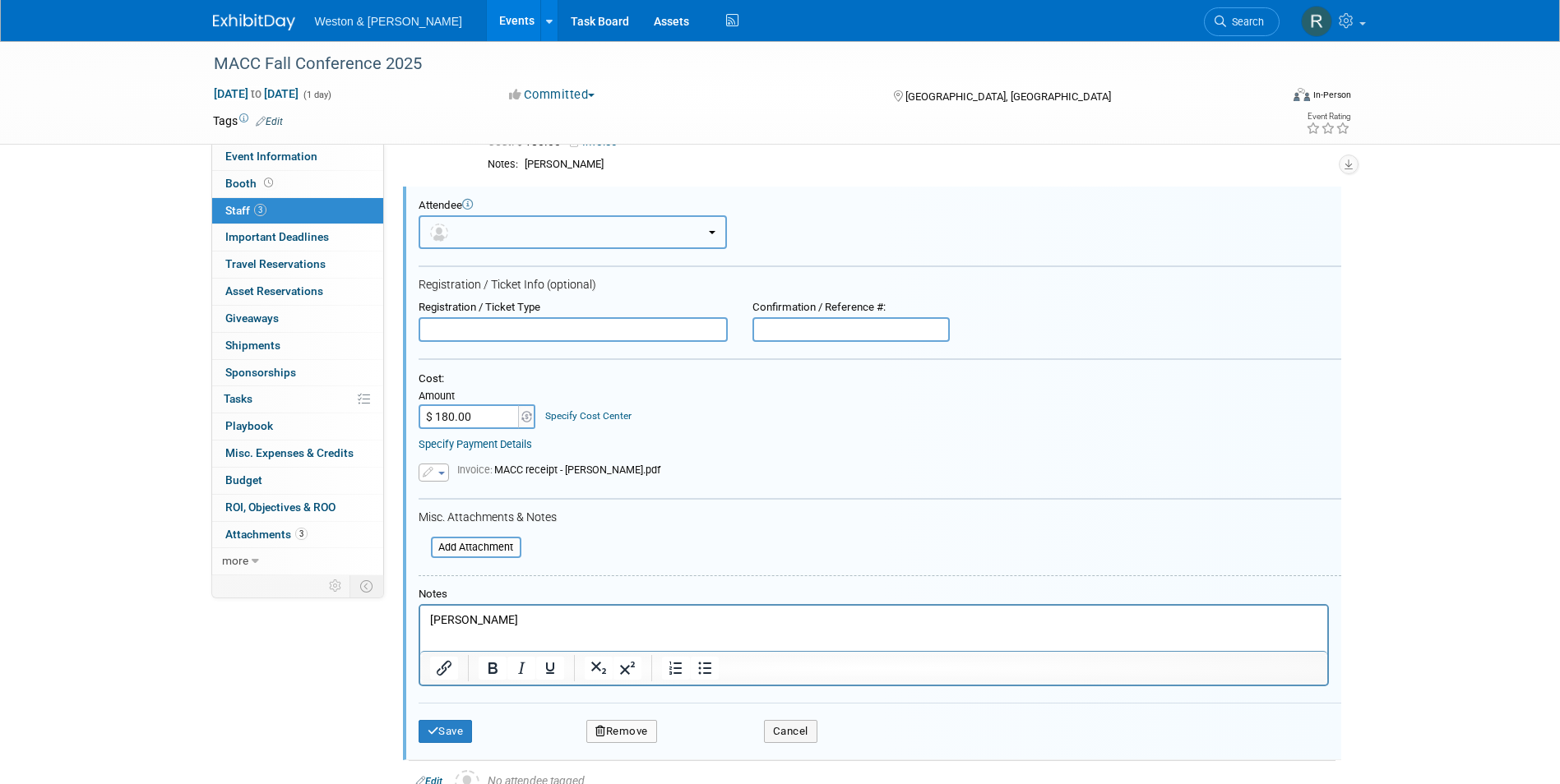
click at [480, 227] on button "button" at bounding box center [572, 231] width 309 height 33
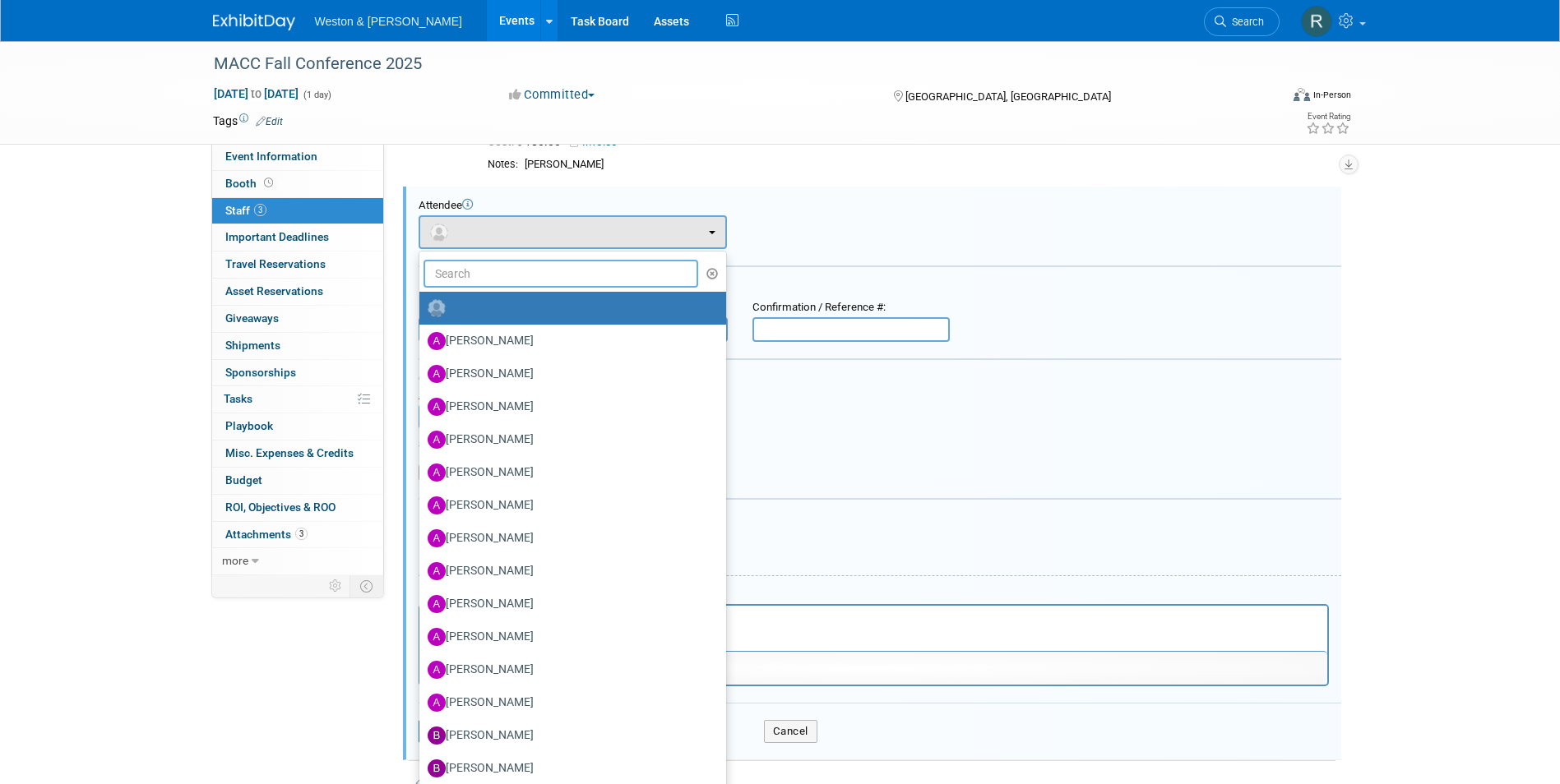
click at [502, 282] on input "text" at bounding box center [561, 273] width 275 height 28
type input "s"
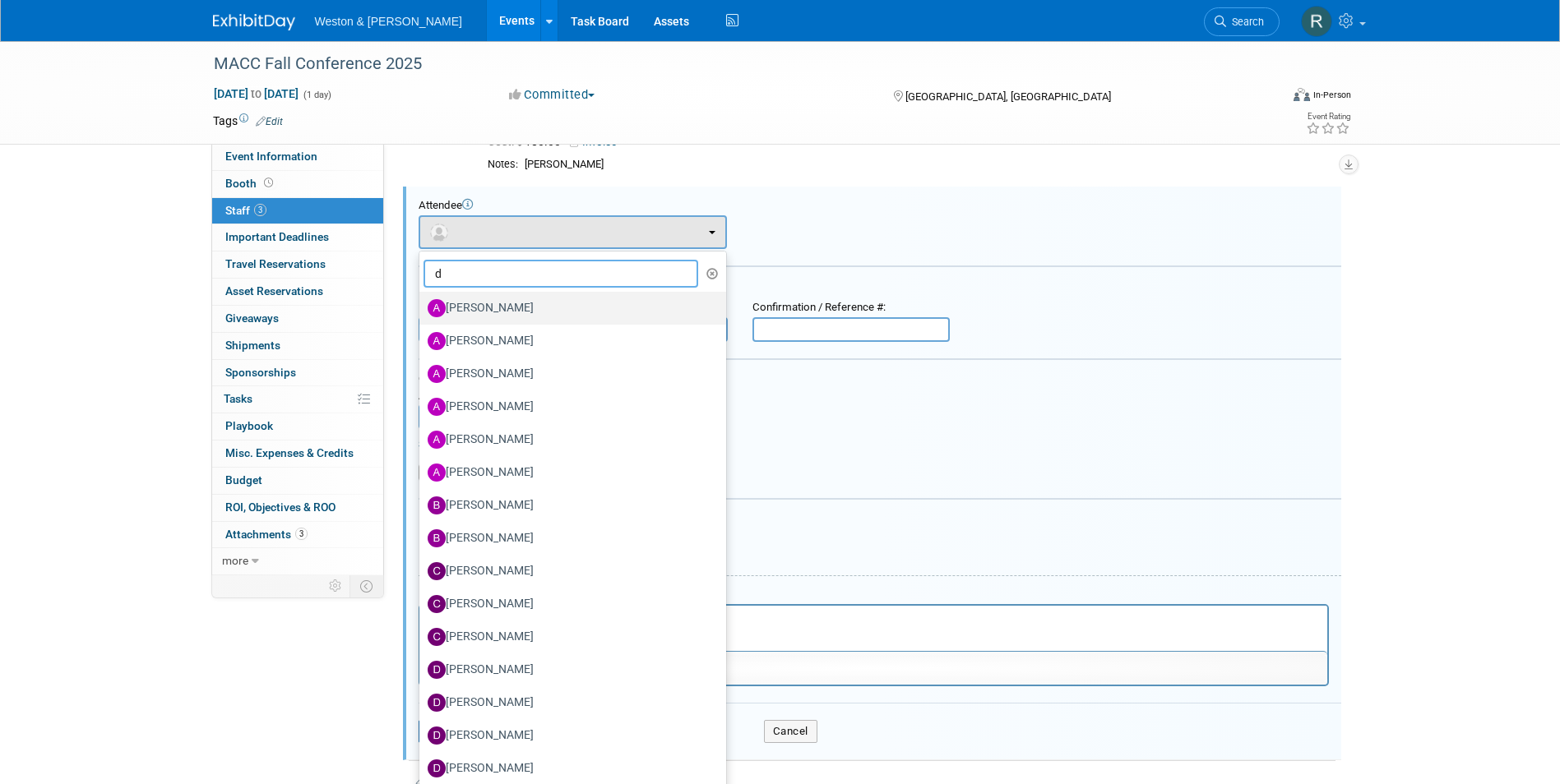
type input "d"
click at [492, 309] on label "[PERSON_NAME]" at bounding box center [569, 307] width 282 height 26
click at [422, 309] on input "[PERSON_NAME]" at bounding box center [417, 307] width 11 height 11
select select "1bb79fab-ea30-4f94-b81e-b0b72fb7723b"
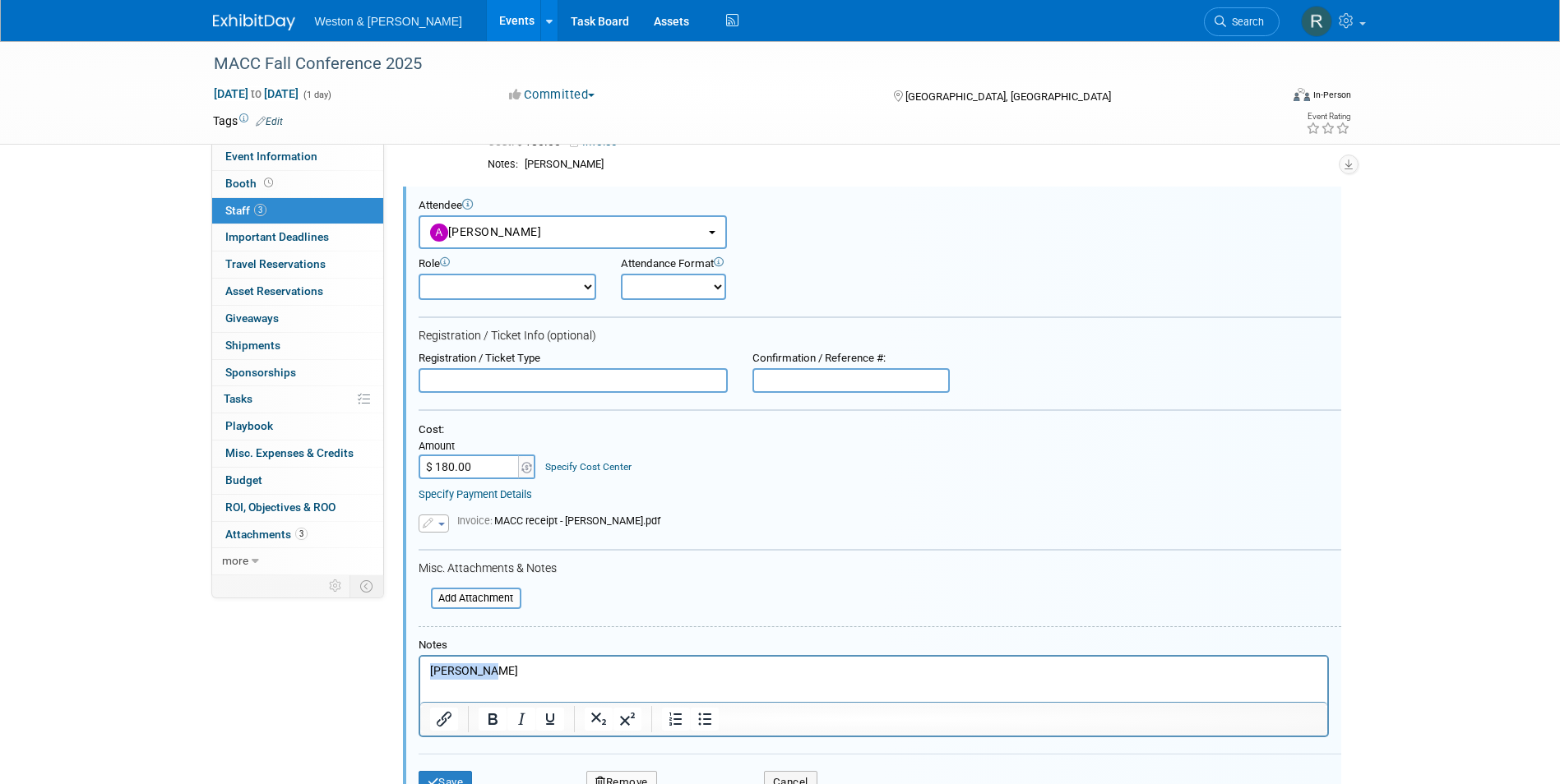
drag, startPoint x: 537, startPoint y: 673, endPoint x: 273, endPoint y: 669, distance: 264.0
click at [419, 669] on html "[PERSON_NAME]" at bounding box center [873, 667] width 907 height 23
click at [592, 292] on select "Attendee (non-exhibitor) Demonstrator Host Planner Presenter Sales Representati…" at bounding box center [507, 286] width 177 height 26
select select "100"
click at [418, 273] on select "Attendee (non-exhibitor) Demonstrator Host Planner Presenter Sales Representati…" at bounding box center [507, 286] width 177 height 26
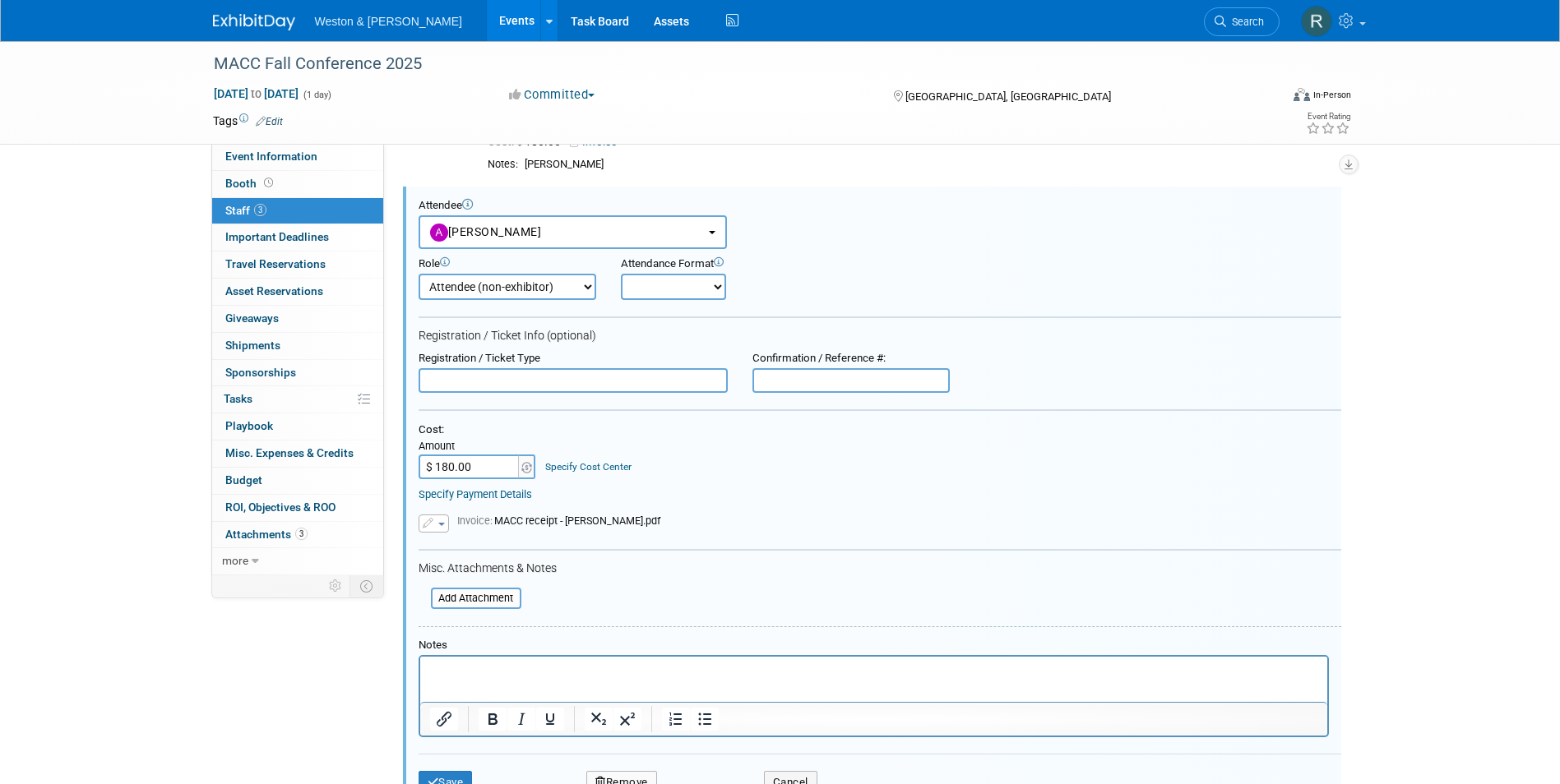
click at [716, 284] on select "Onsite Remote" at bounding box center [673, 286] width 105 height 26
select select "1"
click at [621, 273] on select "Onsite Remote" at bounding box center [673, 286] width 105 height 26
click at [842, 265] on div "Attendance Format Onsite Remote" at bounding box center [726, 279] width 237 height 43
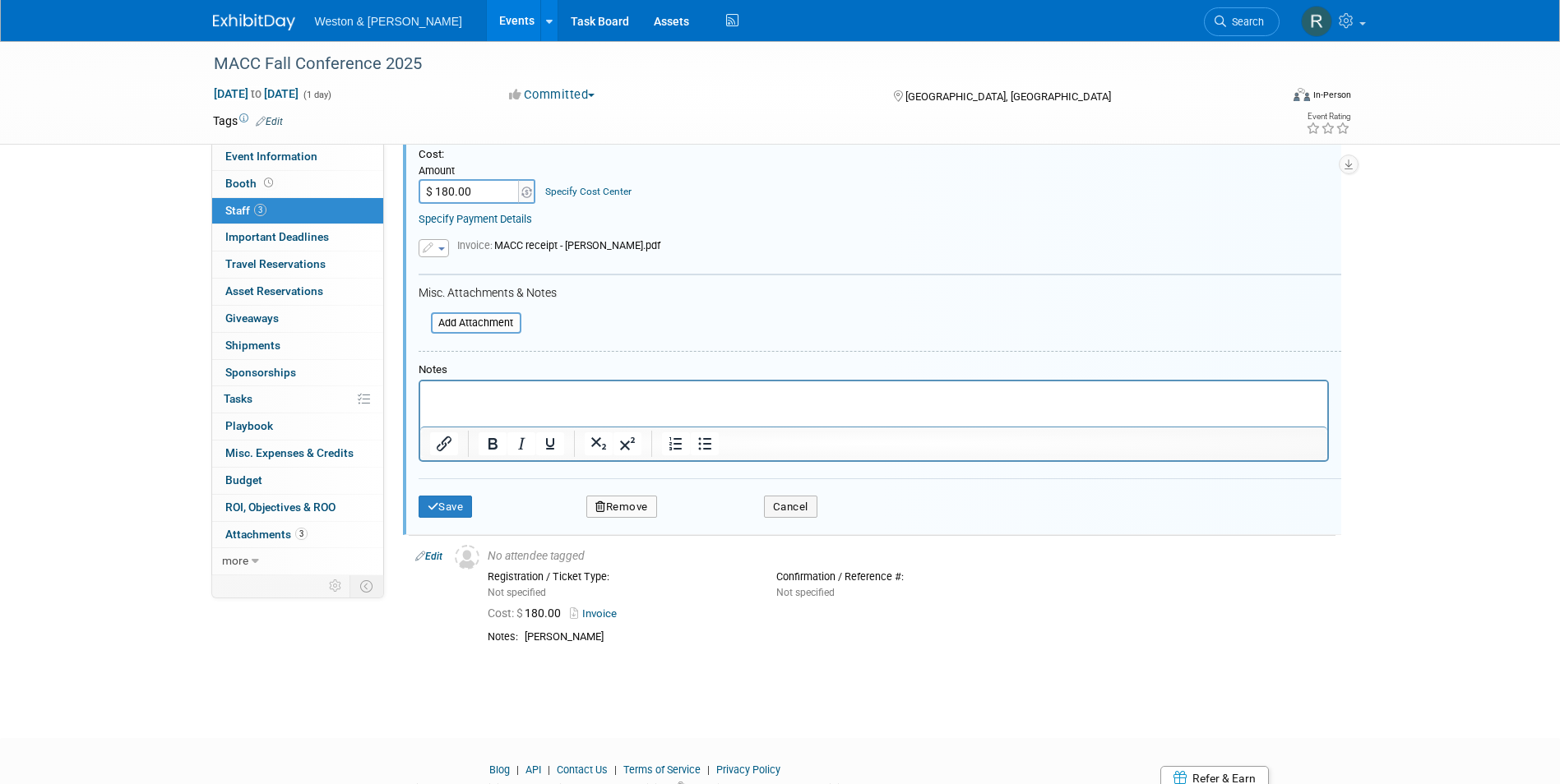
scroll to position [393, 0]
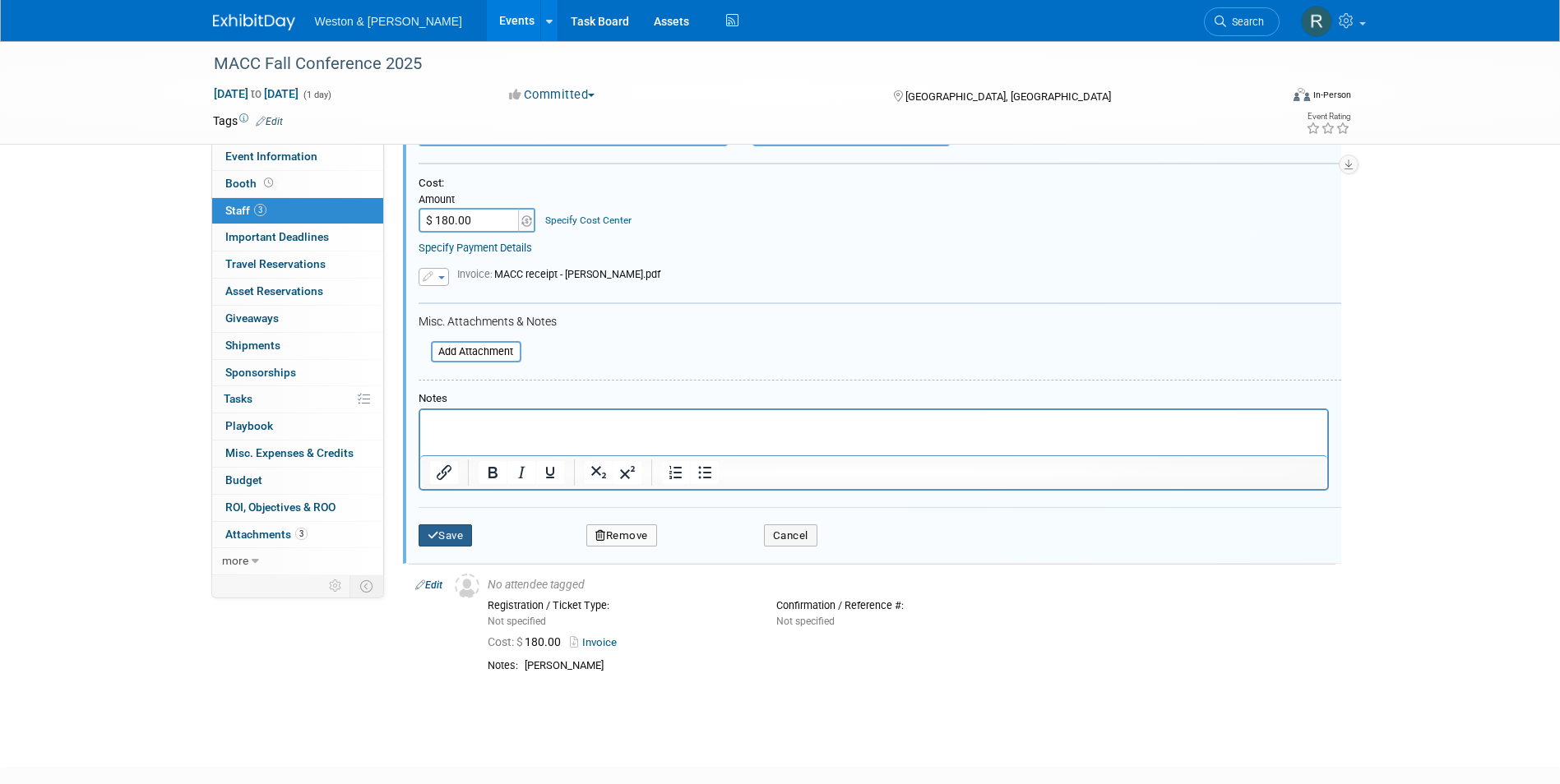
click at [460, 536] on button "Save" at bounding box center [445, 536] width 54 height 23
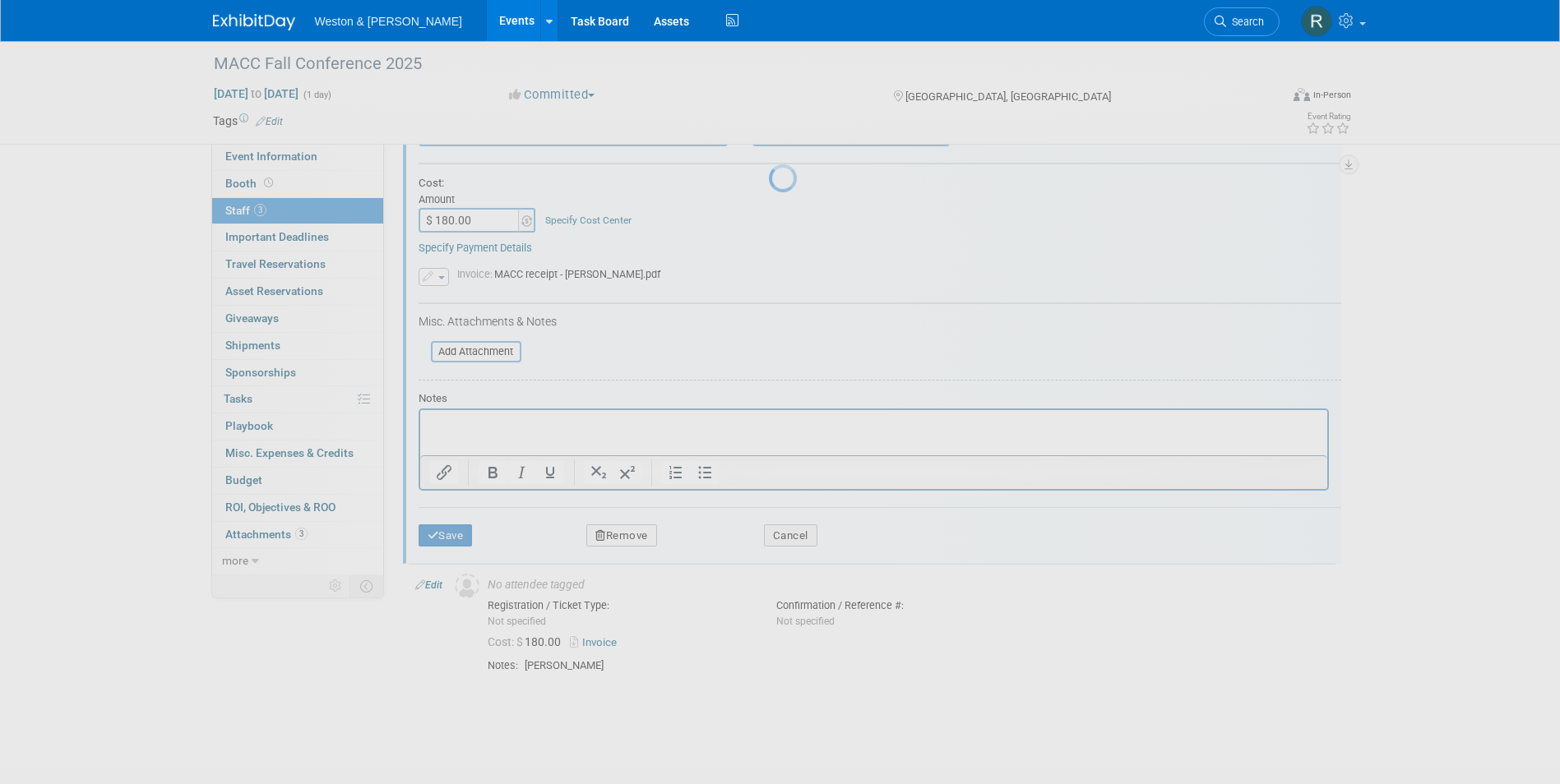
scroll to position [13, 0]
